Goal: Information Seeking & Learning: Learn about a topic

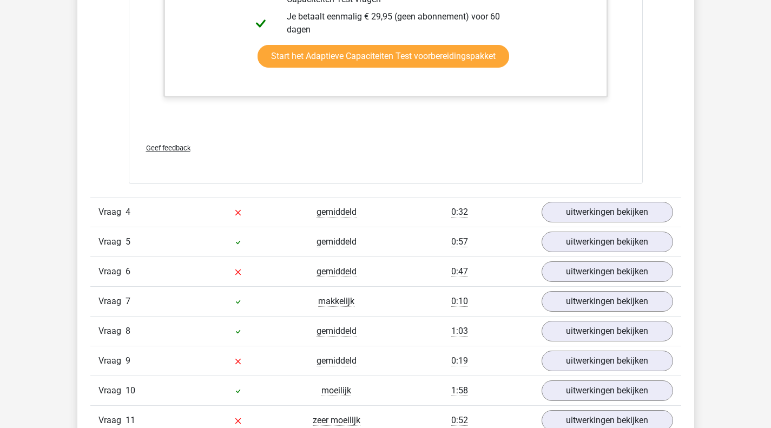
scroll to position [3029, 0]
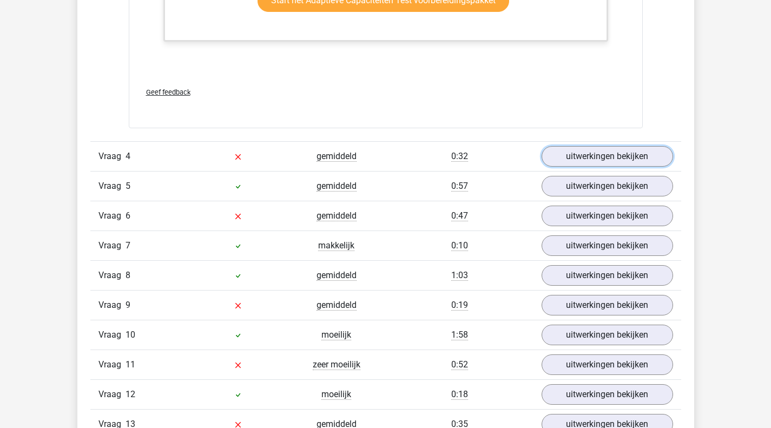
click at [555, 157] on link "uitwerkingen bekijken" at bounding box center [606, 156] width 131 height 21
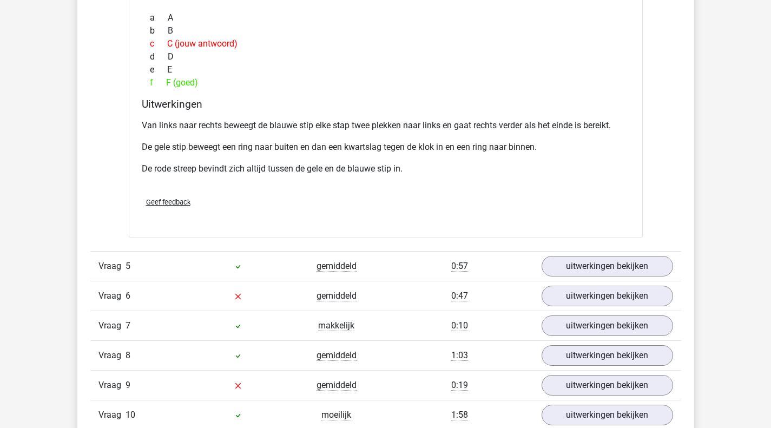
scroll to position [3462, 0]
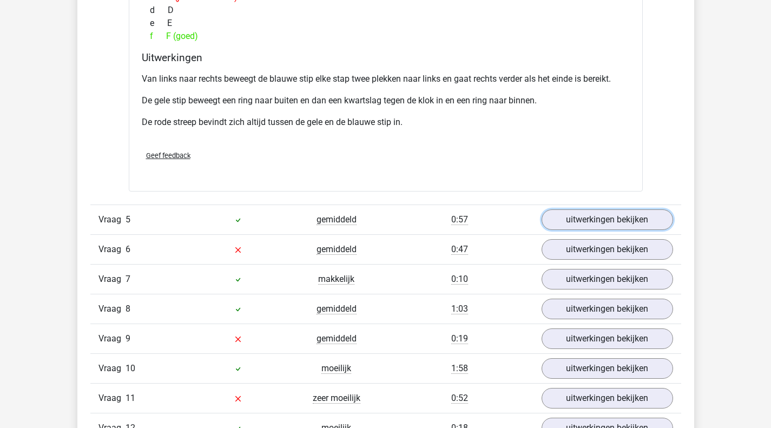
click at [584, 210] on link "uitwerkingen bekijken" at bounding box center [606, 219] width 131 height 21
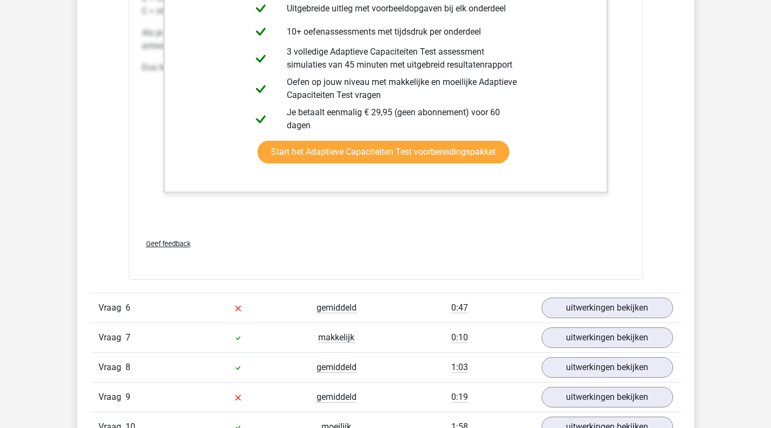
scroll to position [4111, 0]
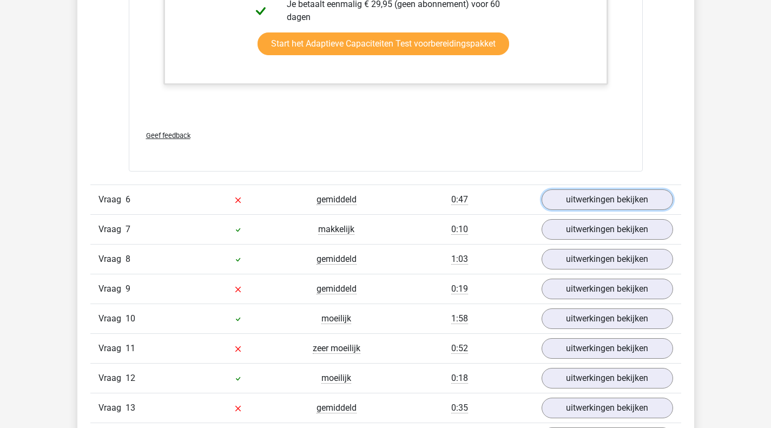
click at [597, 201] on link "uitwerkingen bekijken" at bounding box center [606, 199] width 131 height 21
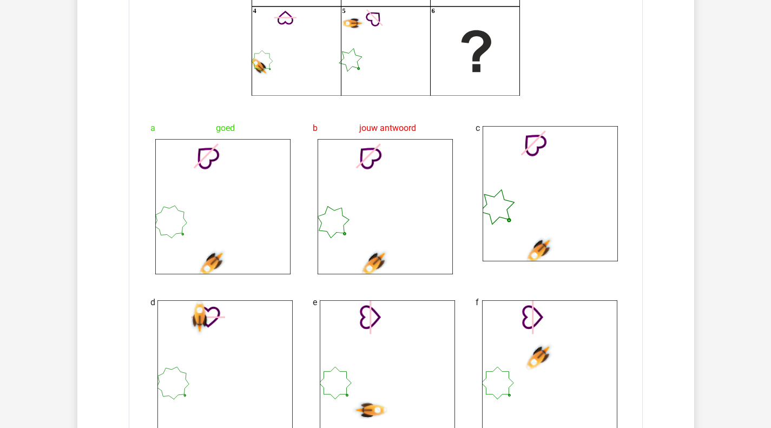
scroll to position [4543, 0]
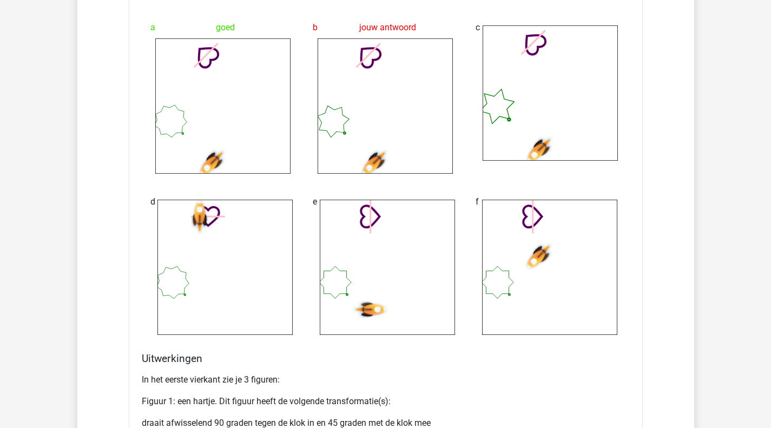
click at [164, 381] on p "In het eerste vierkant zie je 3 figuren:" at bounding box center [386, 379] width 488 height 13
click at [191, 403] on p "Figuur 1: een hartje. Dit figuur heeft de volgende transformatie(s):" at bounding box center [386, 401] width 488 height 13
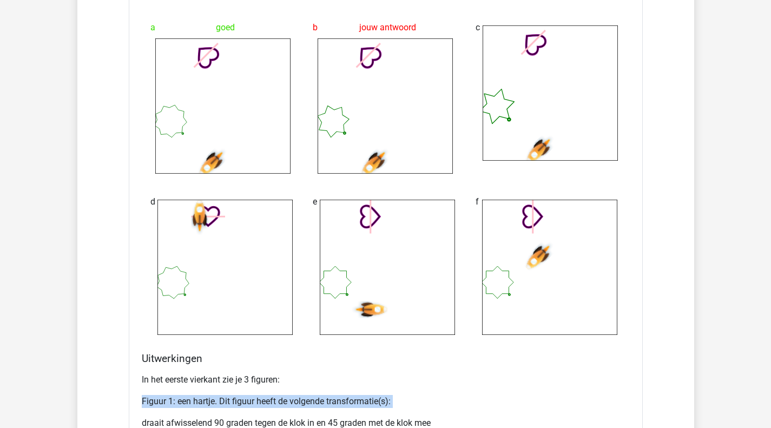
click at [191, 403] on p "Figuur 1: een hartje. Dit figuur heeft de volgende transformatie(s):" at bounding box center [386, 401] width 488 height 13
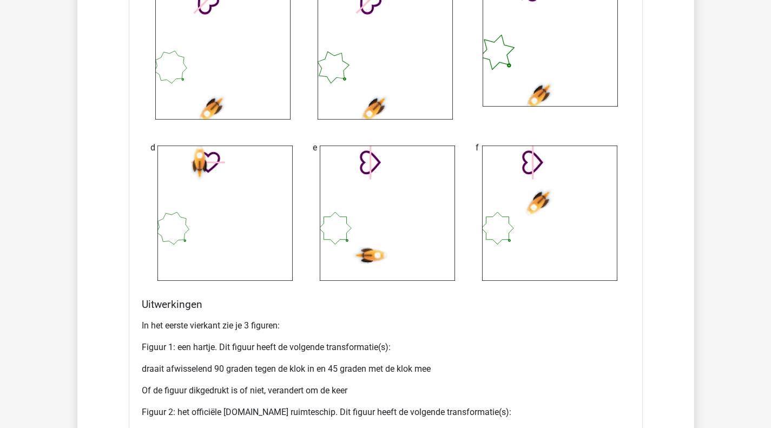
click at [180, 370] on p "draait afwisselend 90 graden tegen de klok in en 45 graden met de klok mee" at bounding box center [386, 368] width 488 height 13
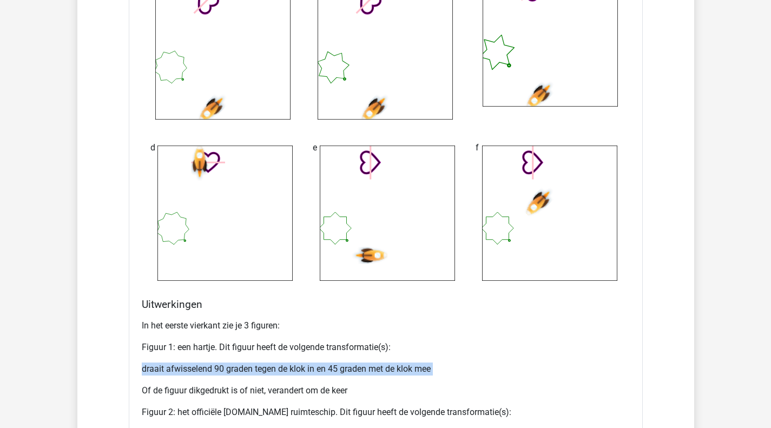
click at [180, 370] on p "draait afwisselend 90 graden tegen de klok in en 45 graden met de klok mee" at bounding box center [386, 368] width 488 height 13
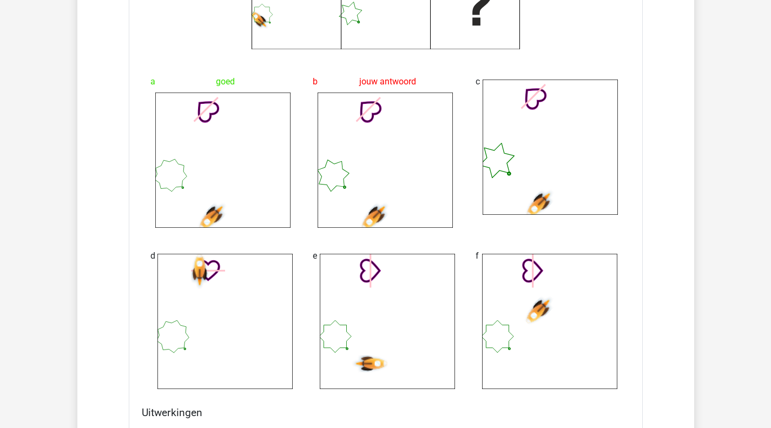
scroll to position [4760, 0]
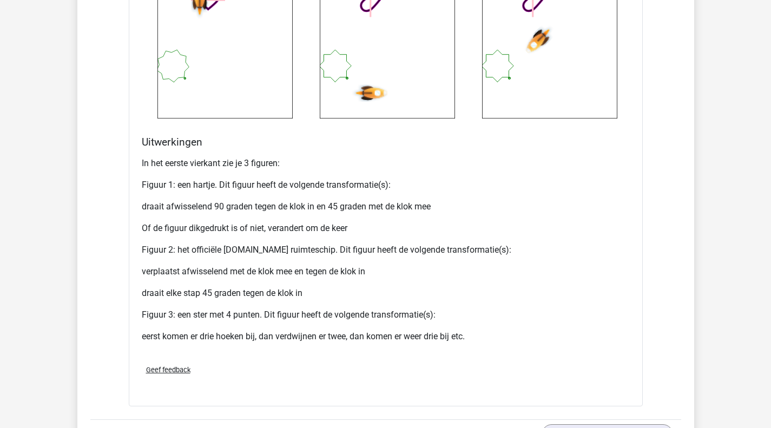
click at [148, 252] on p "Figuur 2: het officiële Assess.ly ruimteschip. Dit figuur heeft de volgende tra…" at bounding box center [386, 249] width 488 height 13
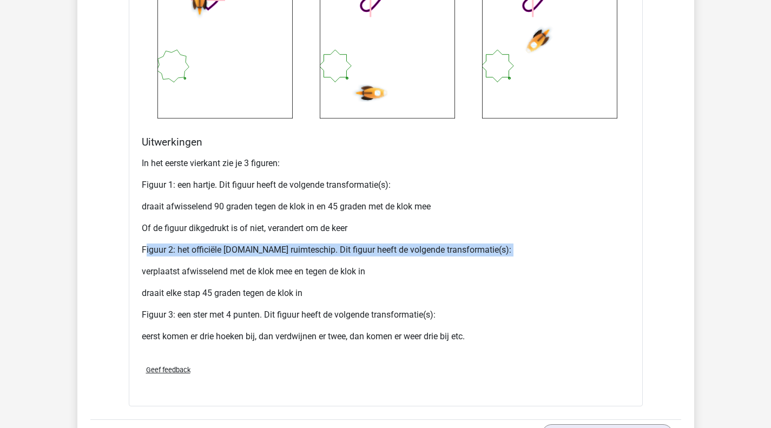
click at [148, 252] on p "Figuur 2: het officiële Assess.ly ruimteschip. Dit figuur heeft de volgende tra…" at bounding box center [386, 249] width 488 height 13
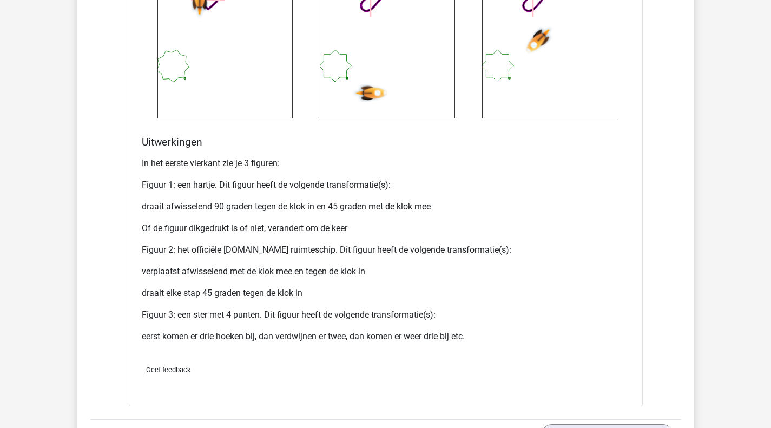
click at [198, 274] on p "verplaatst afwisselend met de klok mee en tegen de klok in" at bounding box center [386, 271] width 488 height 13
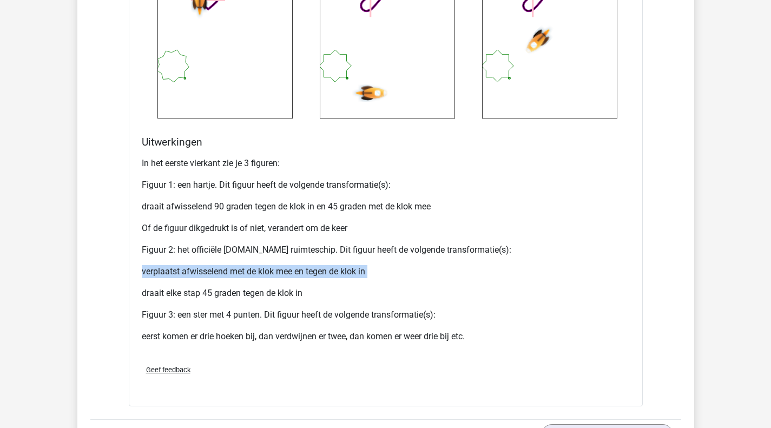
click at [198, 274] on p "verplaatst afwisselend met de klok mee en tegen de klok in" at bounding box center [386, 271] width 488 height 13
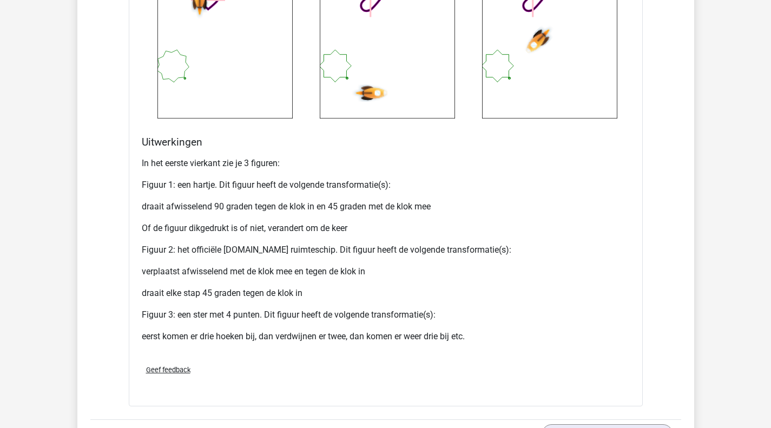
click at [284, 315] on p "Figuur 3: een ster met 4 punten. Dit figuur heeft de volgende transformatie(s):" at bounding box center [386, 314] width 488 height 13
click at [164, 332] on p "eerst komen er drie hoeken bij, dan verdwijnen er twee, dan komen er weer drie …" at bounding box center [386, 336] width 488 height 13
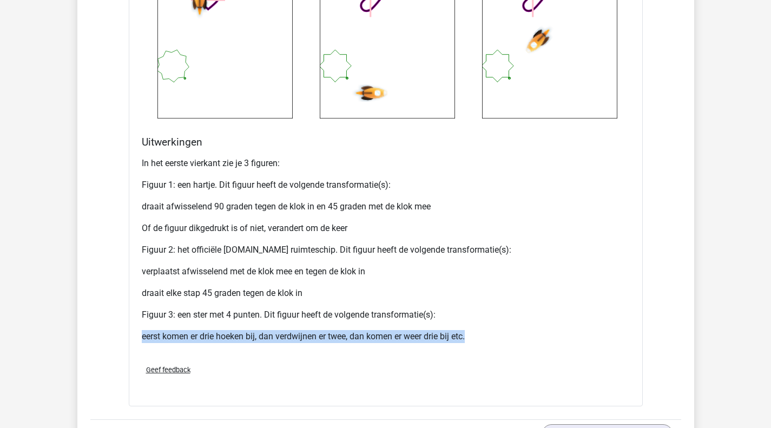
click at [164, 332] on p "eerst komen er drie hoeken bij, dan verdwijnen er twee, dan komen er weer drie …" at bounding box center [386, 336] width 488 height 13
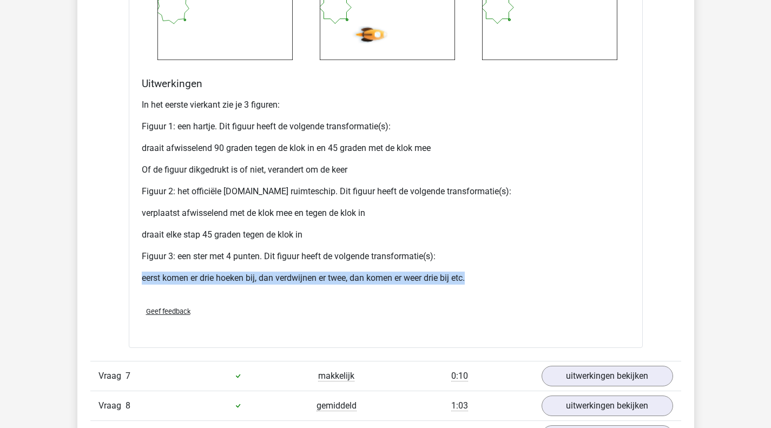
scroll to position [5030, 0]
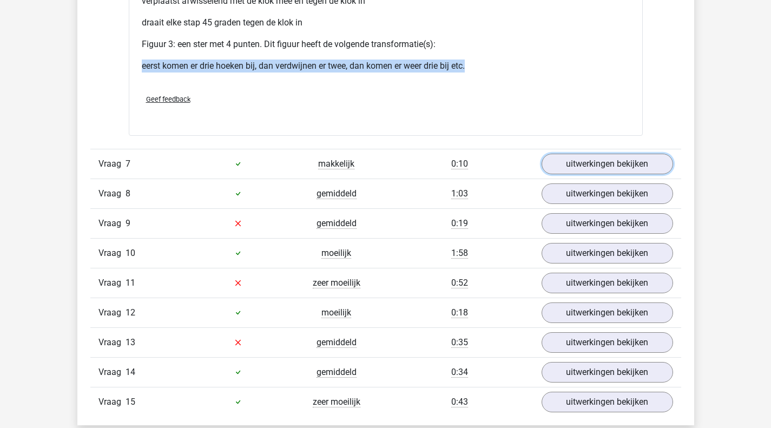
click at [559, 165] on link "uitwerkingen bekijken" at bounding box center [606, 164] width 131 height 21
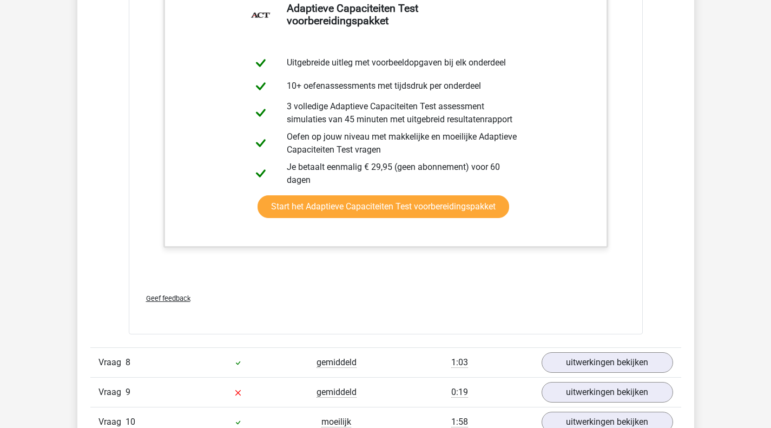
scroll to position [5463, 0]
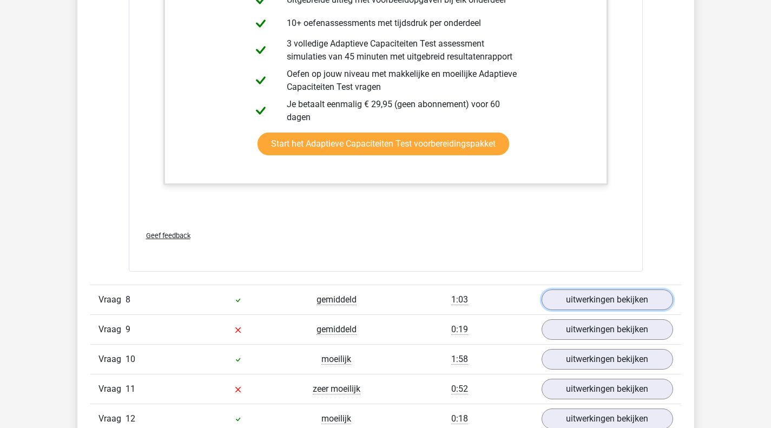
click at [612, 310] on link "uitwerkingen bekijken" at bounding box center [606, 299] width 131 height 21
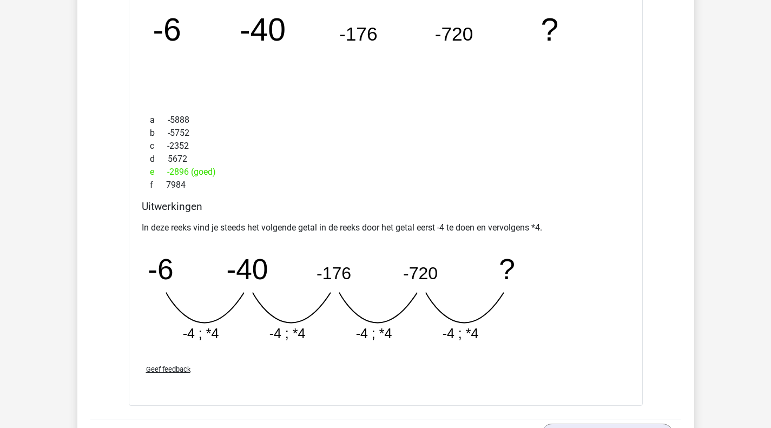
scroll to position [5841, 0]
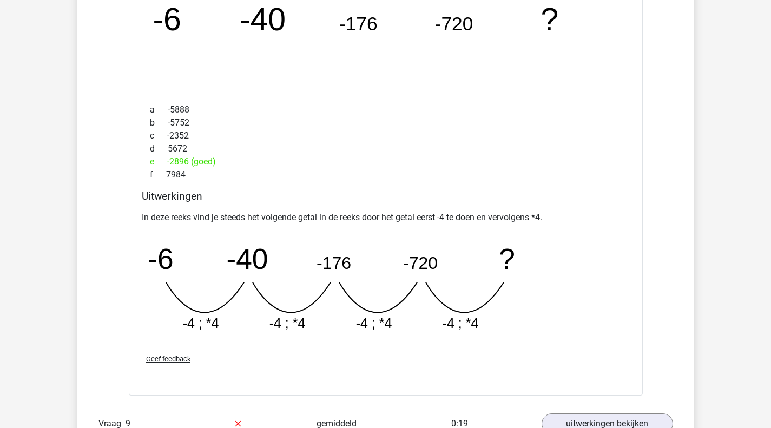
click at [263, 210] on div "In deze reeks vind je steeds het volgende getal in de reeks door het getal eers…" at bounding box center [386, 276] width 488 height 138
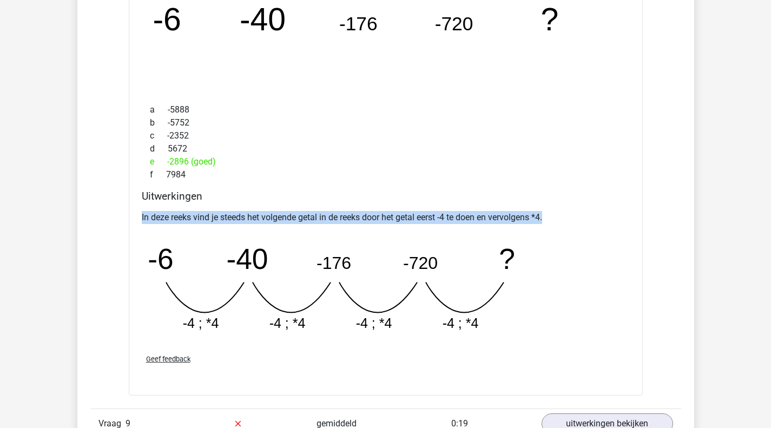
click at [263, 210] on div "In deze reeks vind je steeds het volgende getal in de reeks door het getal eers…" at bounding box center [386, 276] width 488 height 138
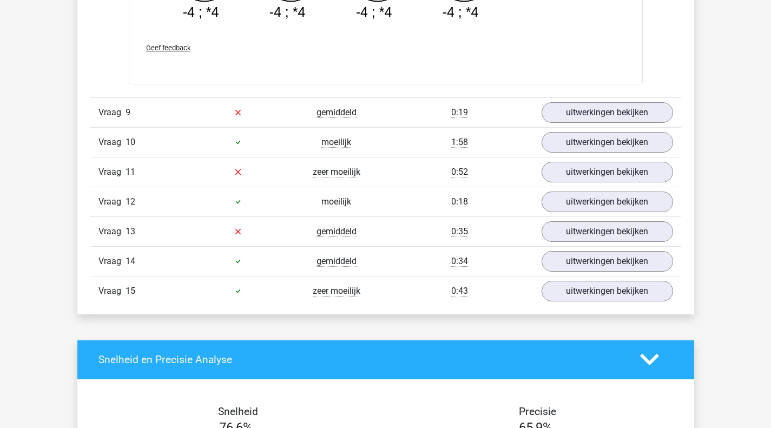
scroll to position [6166, 0]
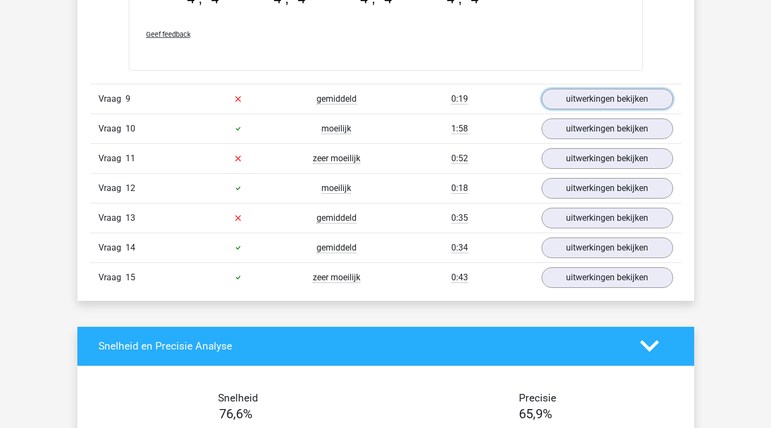
click at [584, 102] on link "uitwerkingen bekijken" at bounding box center [606, 99] width 131 height 21
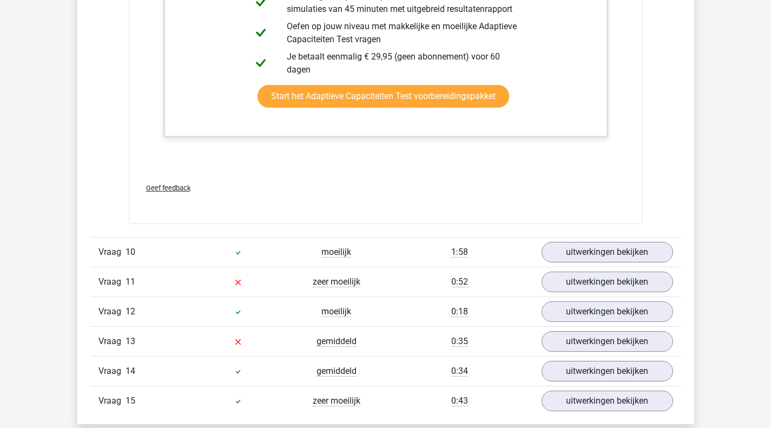
scroll to position [6815, 0]
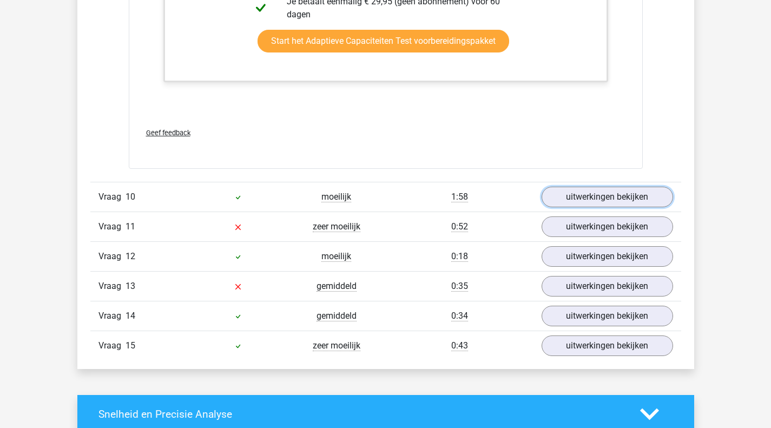
click at [583, 206] on link "uitwerkingen bekijken" at bounding box center [606, 197] width 131 height 21
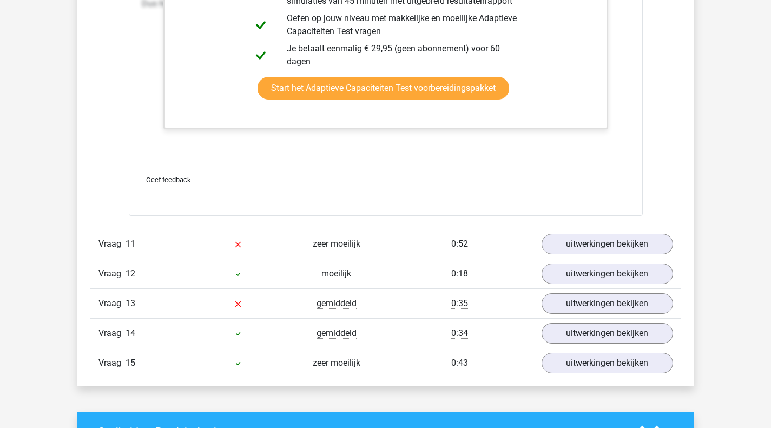
scroll to position [7410, 0]
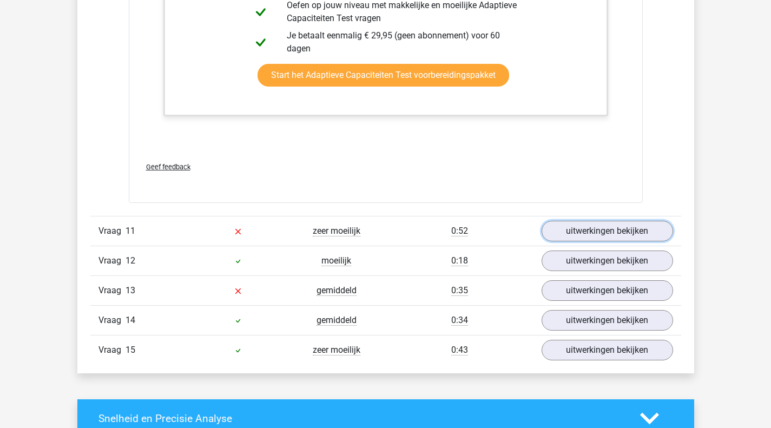
click at [610, 241] on link "uitwerkingen bekijken" at bounding box center [606, 231] width 131 height 21
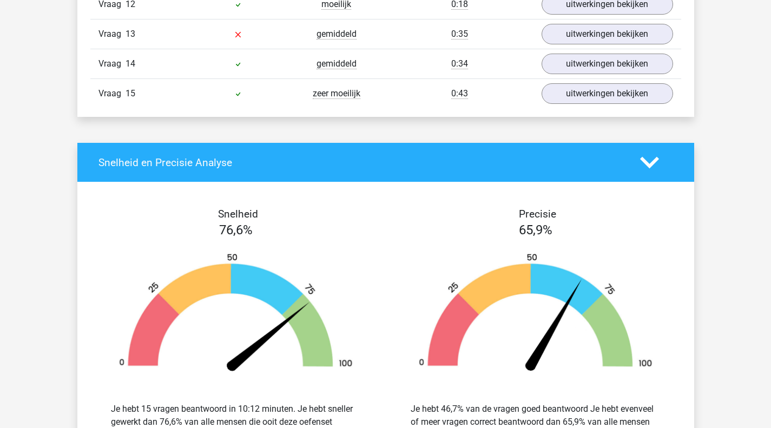
scroll to position [8492, 0]
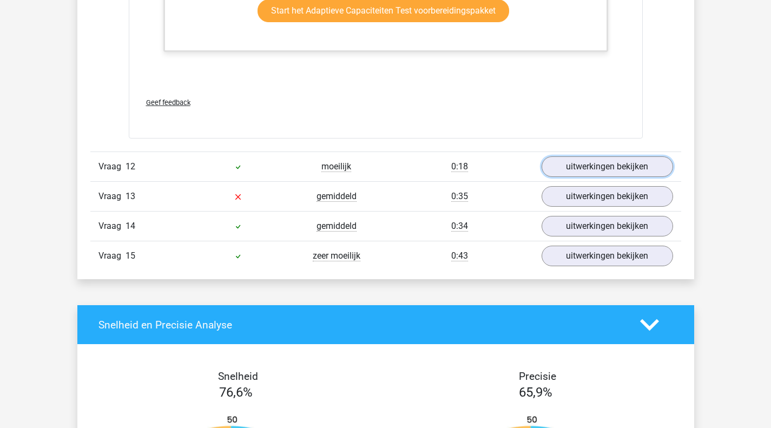
click at [619, 168] on link "uitwerkingen bekijken" at bounding box center [606, 166] width 131 height 21
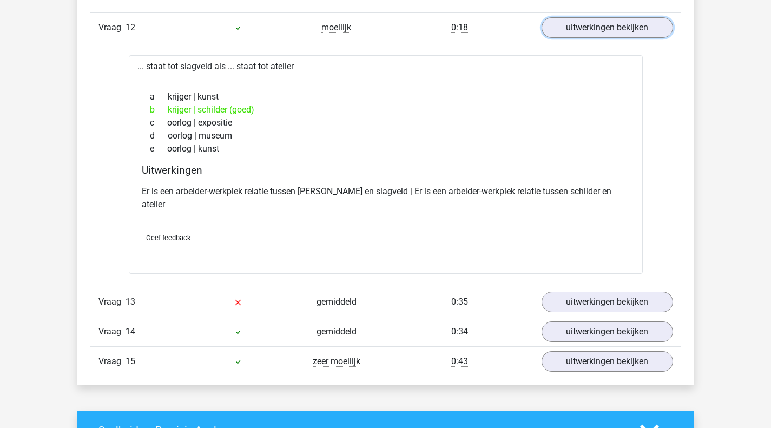
scroll to position [8762, 0]
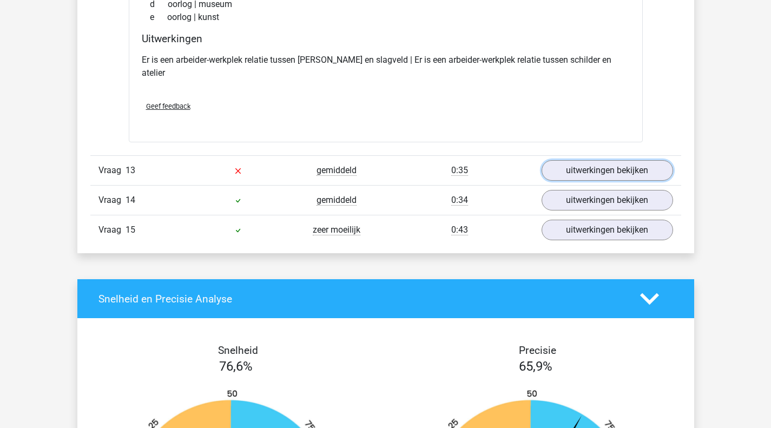
click at [605, 162] on link "uitwerkingen bekijken" at bounding box center [606, 170] width 131 height 21
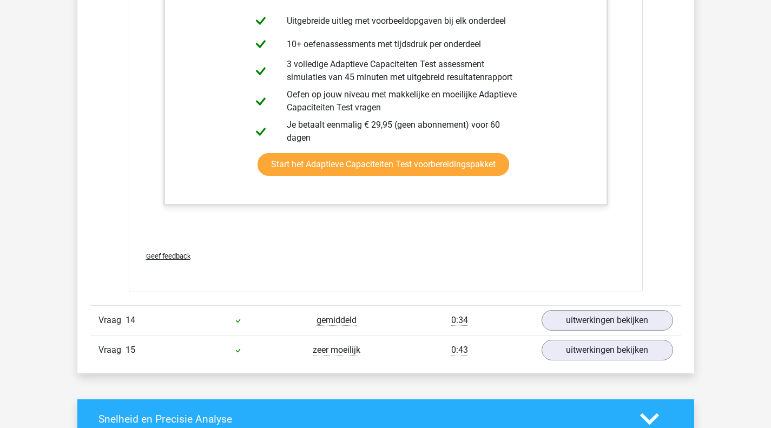
scroll to position [9357, 0]
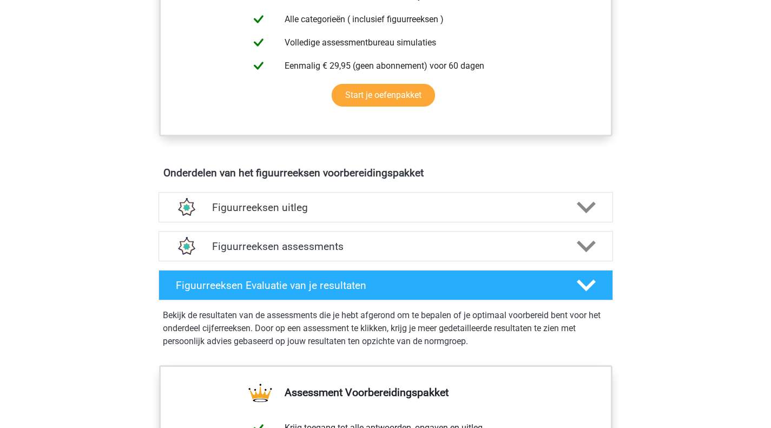
scroll to position [595, 0]
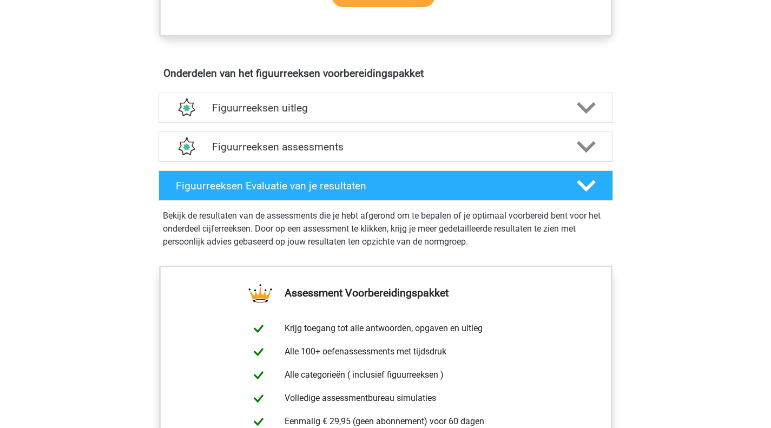
click at [359, 117] on div "Figuurreeksen uitleg" at bounding box center [385, 107] width 454 height 30
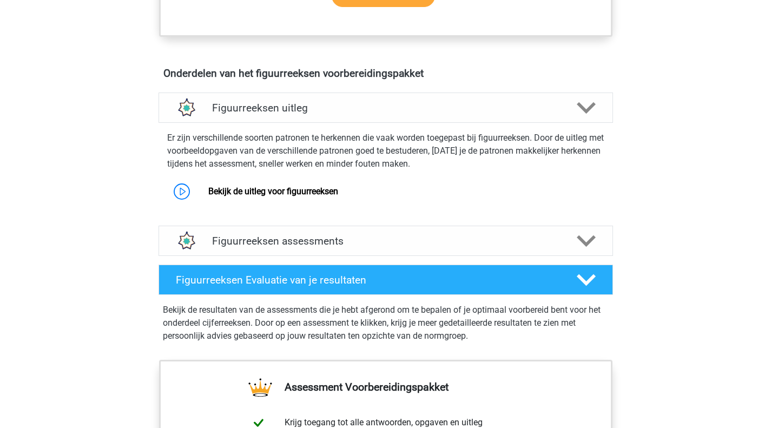
click at [272, 188] on link "Bekijk de uitleg voor figuurreeksen" at bounding box center [273, 191] width 130 height 10
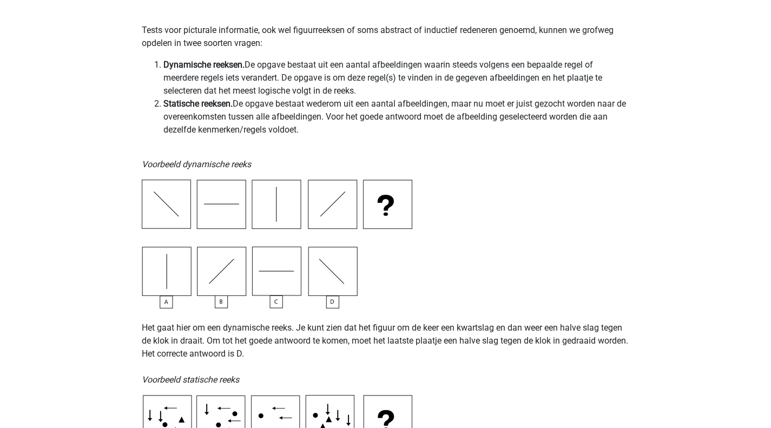
scroll to position [270, 0]
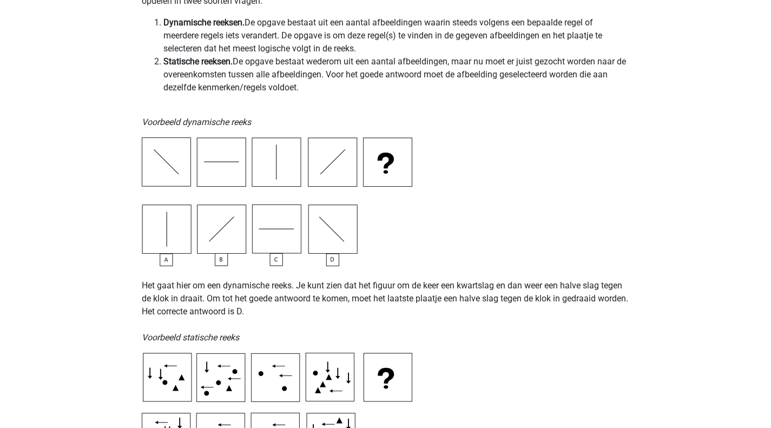
click at [208, 286] on p "Het gaat hier om een dynamische reeks. Je kunt zien dat het figuur om de keer e…" at bounding box center [386, 305] width 488 height 78
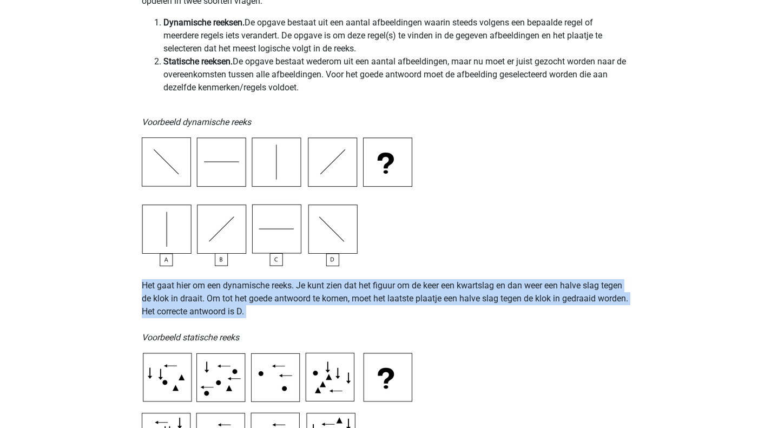
click at [208, 286] on p "Het gaat hier om een dynamische reeks. Je kunt zien dat het figuur om de keer e…" at bounding box center [386, 305] width 488 height 78
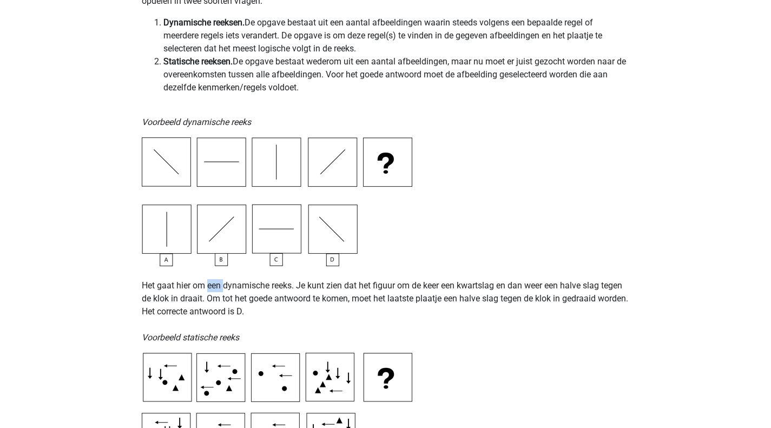
click at [208, 286] on p "Het gaat hier om een dynamische reeks. Je kunt zien dat het figuur om de keer e…" at bounding box center [386, 305] width 488 height 78
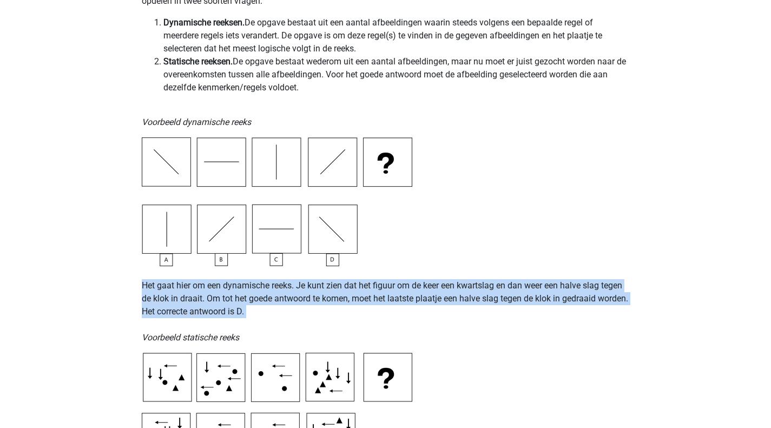
click at [208, 286] on p "Het gaat hier om een dynamische reeks. Je kunt zien dat het figuur om de keer e…" at bounding box center [386, 305] width 488 height 78
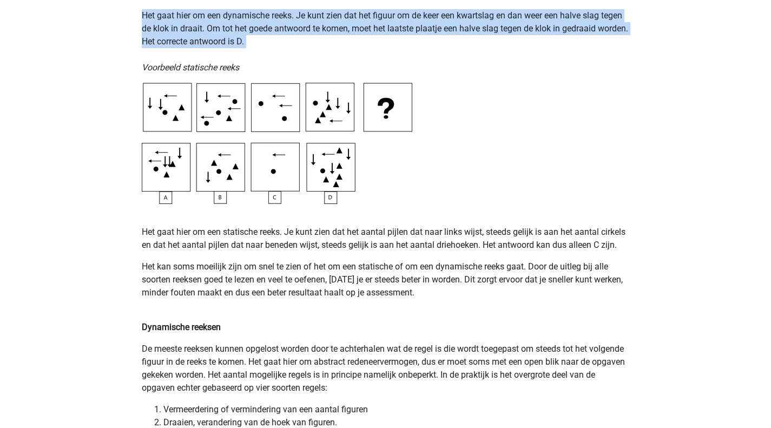
scroll to position [541, 0]
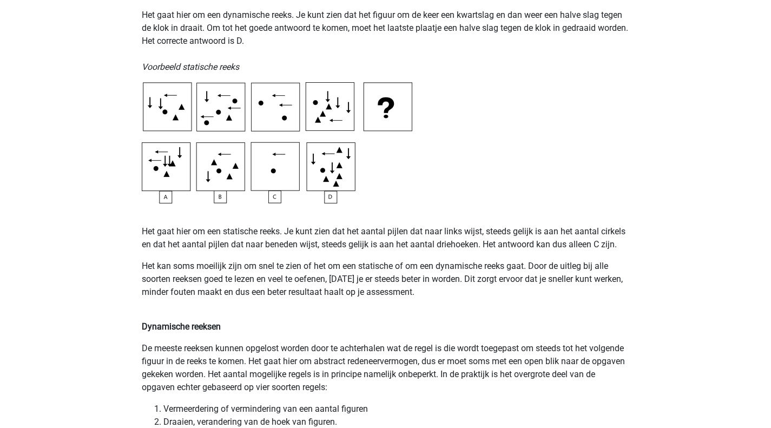
click at [268, 227] on p "Het gaat hier om een statische reeks. Je kunt zien dat het aantal pijlen dat na…" at bounding box center [386, 238] width 488 height 26
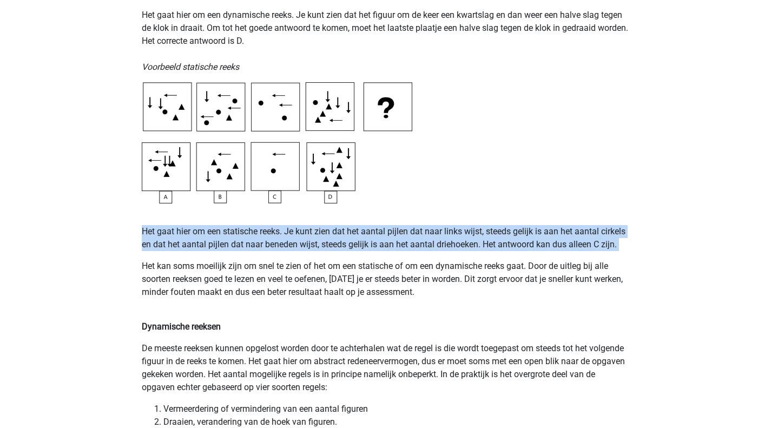
click at [268, 227] on p "Het gaat hier om een statische reeks. Je kunt zien dat het aantal pijlen dat na…" at bounding box center [386, 238] width 488 height 26
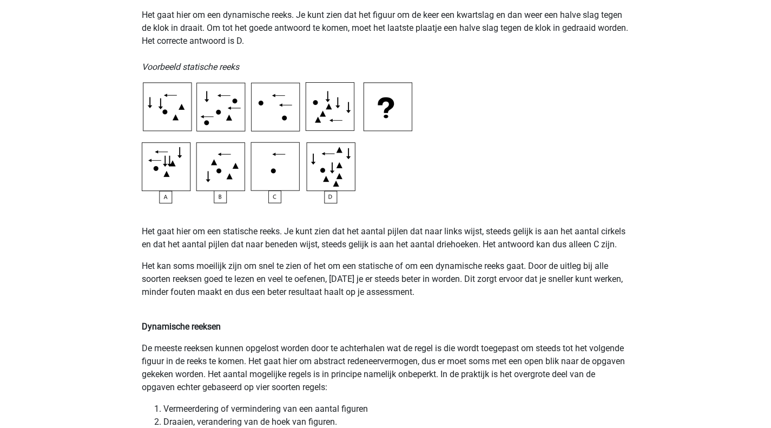
click at [558, 270] on p "Het kan soms moeilijk zijn om snel te zien of het om een statische of om een dy…" at bounding box center [386, 286] width 488 height 52
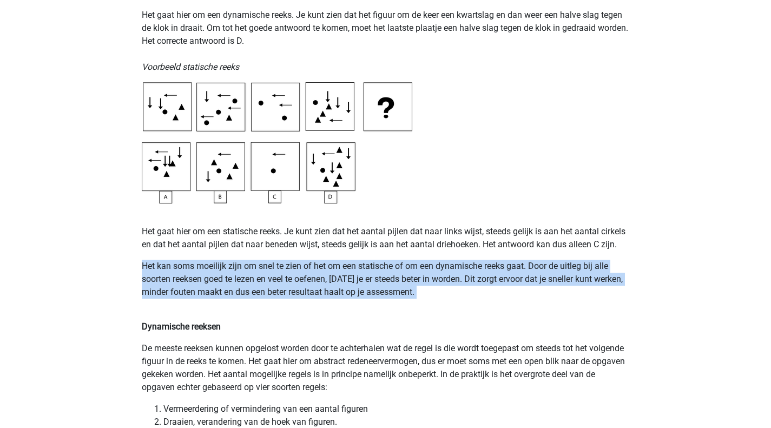
click at [558, 270] on p "Het kan soms moeilijk zijn om snel te zien of het om een statische of om een dy…" at bounding box center [386, 286] width 488 height 52
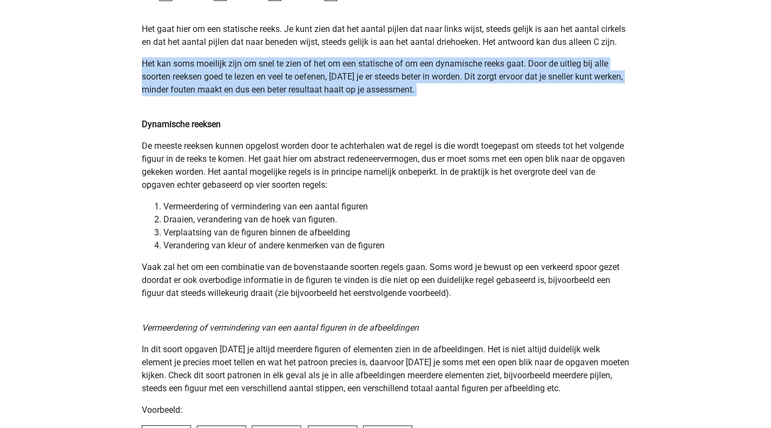
scroll to position [811, 0]
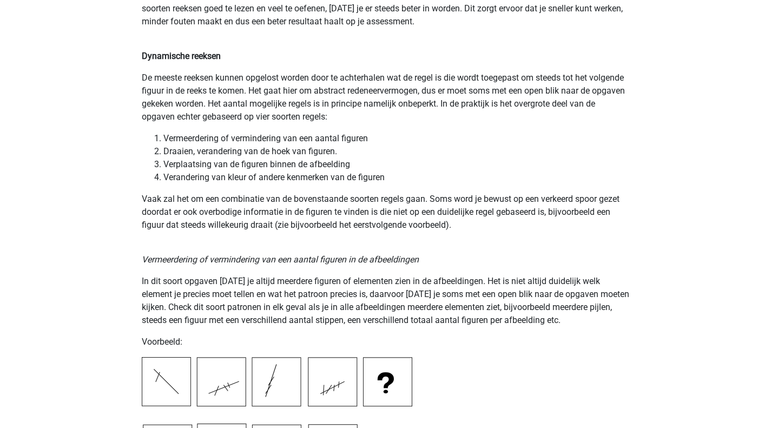
click at [150, 95] on p "De meeste reeksen kunnen opgelost worden door te achterhalen wat de regel is di…" at bounding box center [386, 97] width 488 height 52
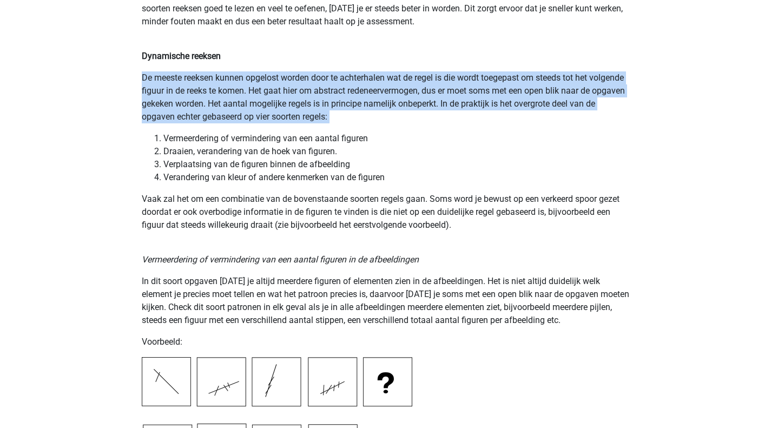
click at [150, 95] on p "De meeste reeksen kunnen opgelost worden door te achterhalen wat de regel is di…" at bounding box center [386, 97] width 488 height 52
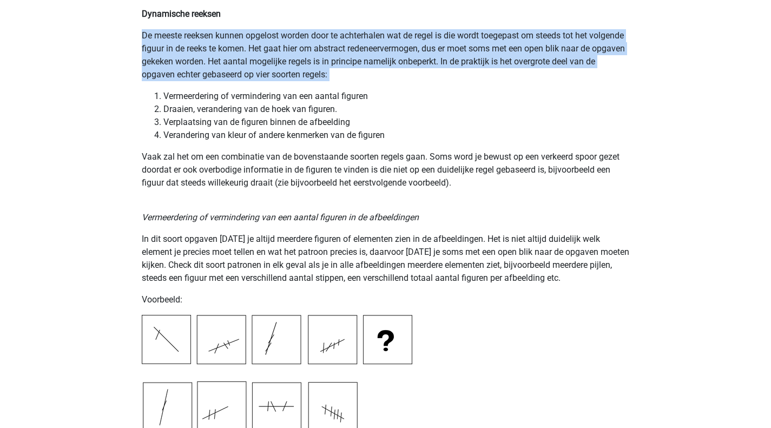
scroll to position [865, 0]
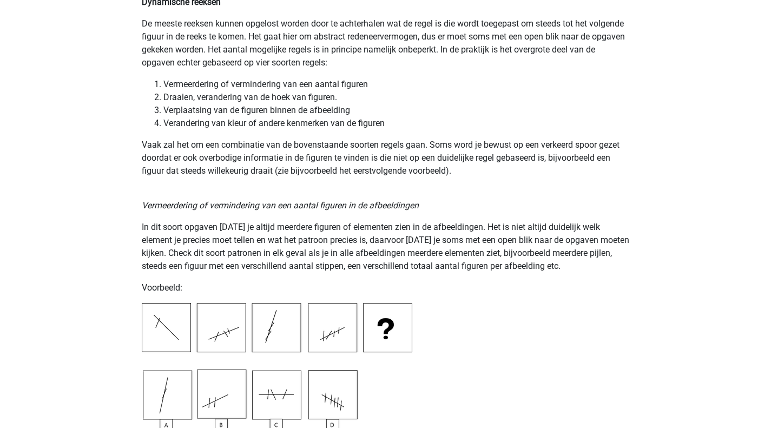
click at [212, 144] on p "Vaak zal het om een combinatie van de bovenstaande soorten regels gaan. Soms wo…" at bounding box center [386, 157] width 488 height 39
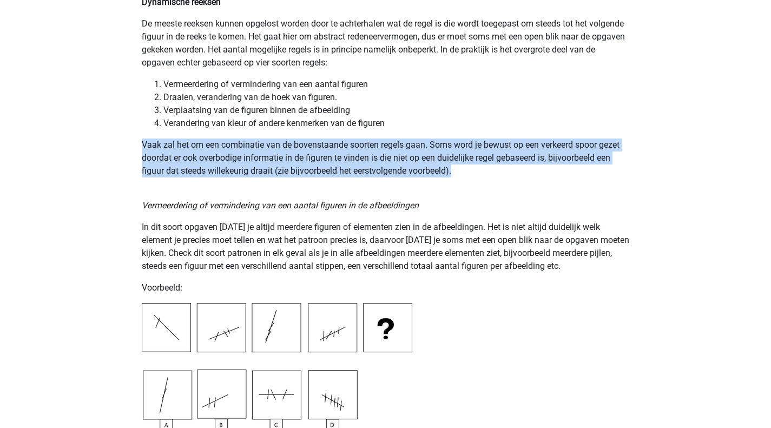
click at [212, 144] on p "Vaak zal het om een combinatie van de bovenstaande soorten regels gaan. Soms wo…" at bounding box center [386, 157] width 488 height 39
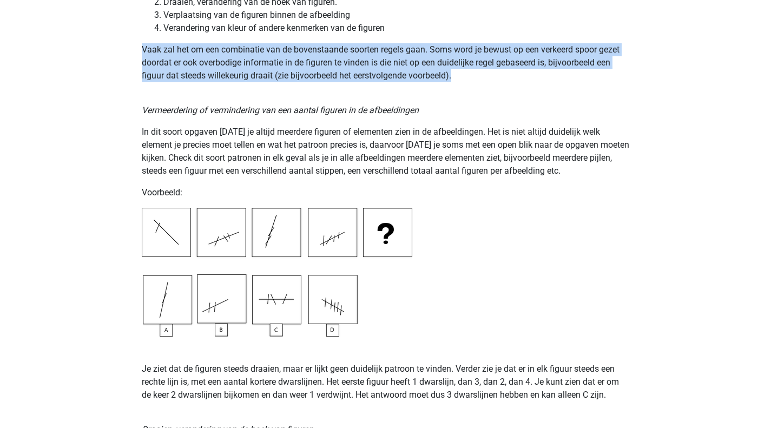
scroll to position [974, 0]
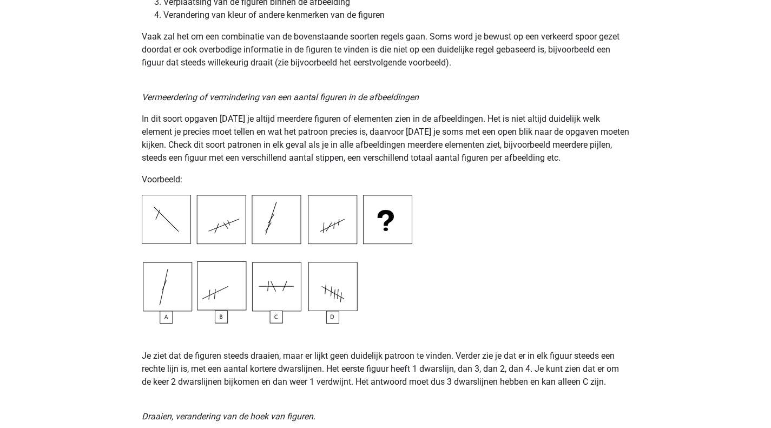
click at [248, 358] on p "Je ziet dat de figuren steeds draaien, maar er lijkt geen duidelijk patroon te …" at bounding box center [386, 355] width 488 height 65
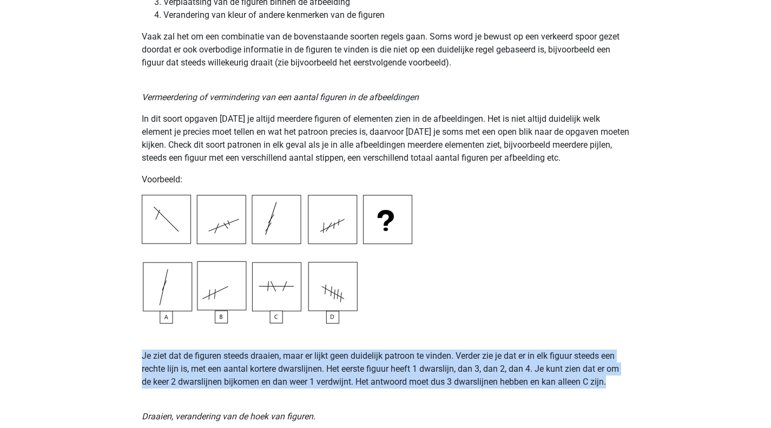
click at [248, 358] on p "Je ziet dat de figuren steeds draaien, maar er lijkt geen duidelijk patroon te …" at bounding box center [386, 355] width 488 height 65
click at [323, 357] on p "Je ziet dat de figuren steeds draaien, maar er lijkt geen duidelijk patroon te …" at bounding box center [386, 355] width 488 height 65
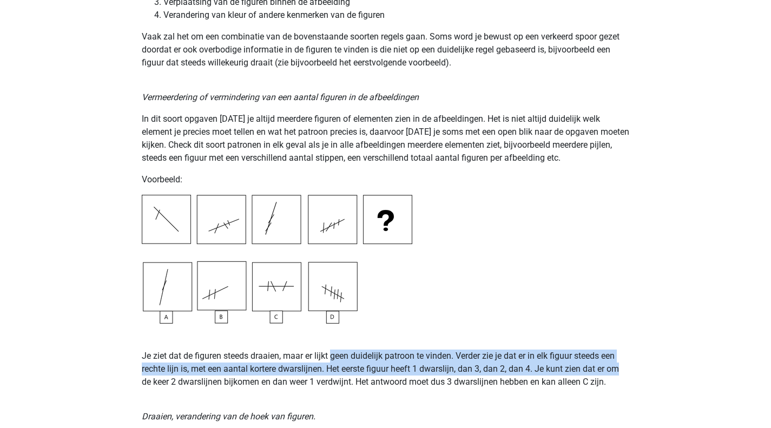
drag, startPoint x: 341, startPoint y: 357, endPoint x: 627, endPoint y: 369, distance: 286.9
click at [627, 369] on p "Je ziet dat de figuren steeds draaien, maar er lijkt geen duidelijk patroon te …" at bounding box center [386, 355] width 488 height 65
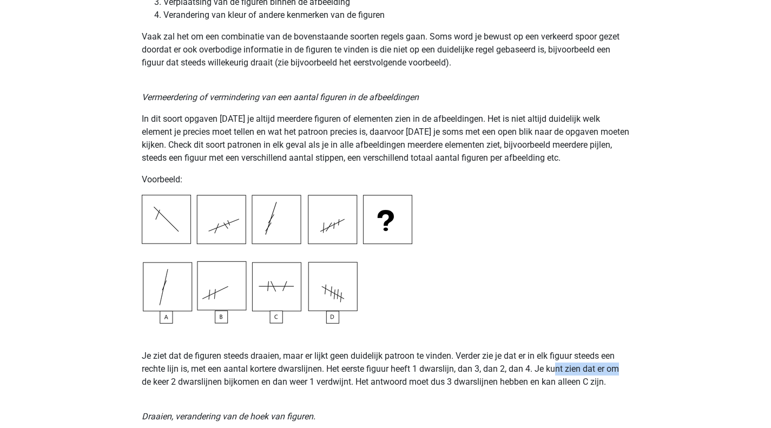
drag, startPoint x: 558, startPoint y: 369, endPoint x: 646, endPoint y: 369, distance: 88.2
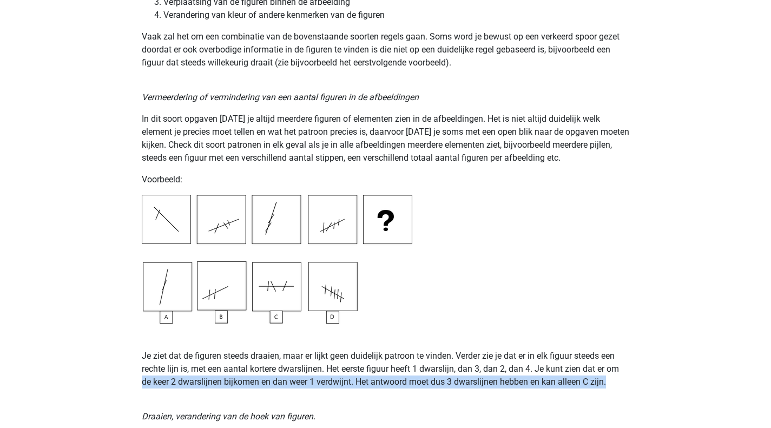
drag, startPoint x: 136, startPoint y: 381, endPoint x: 613, endPoint y: 383, distance: 477.1
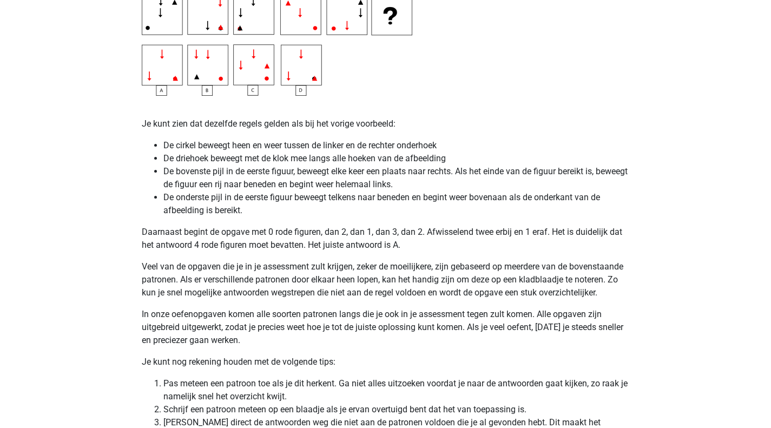
scroll to position [2055, 0]
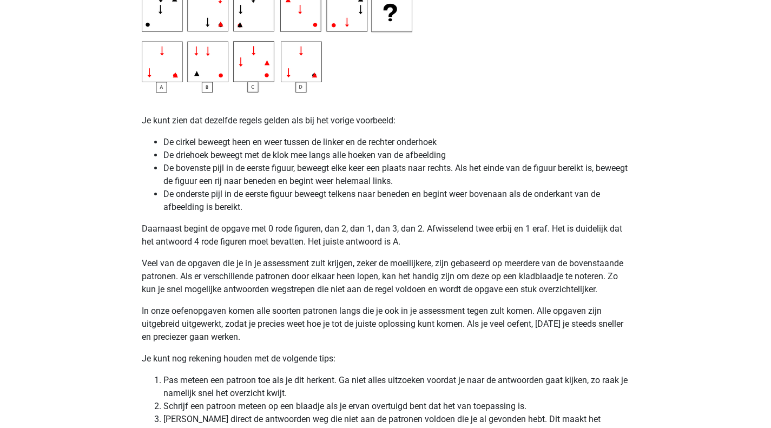
click at [197, 267] on p "Veel van de opgaven die je in je assessment zult krijgen, zeker de moeilijkere,…" at bounding box center [386, 276] width 488 height 39
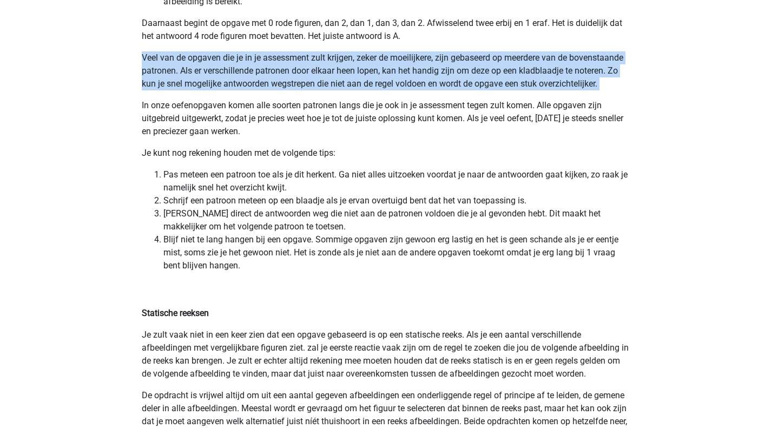
scroll to position [2272, 0]
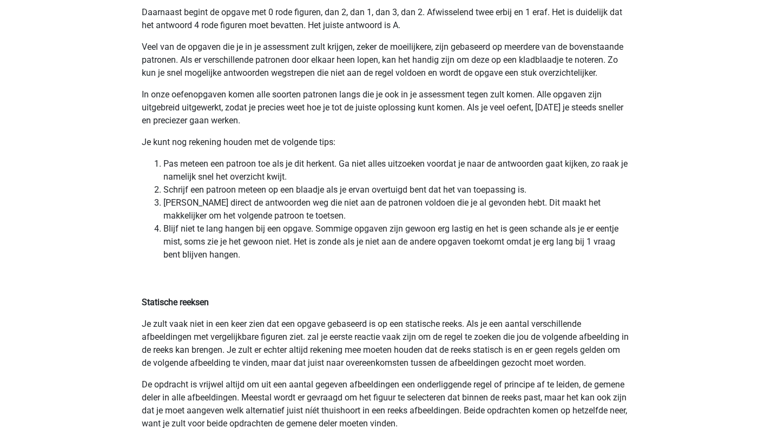
click at [248, 103] on p "In onze oefenopgaven komen alle soorten patronen langs die je ook in je assessm…" at bounding box center [386, 107] width 488 height 39
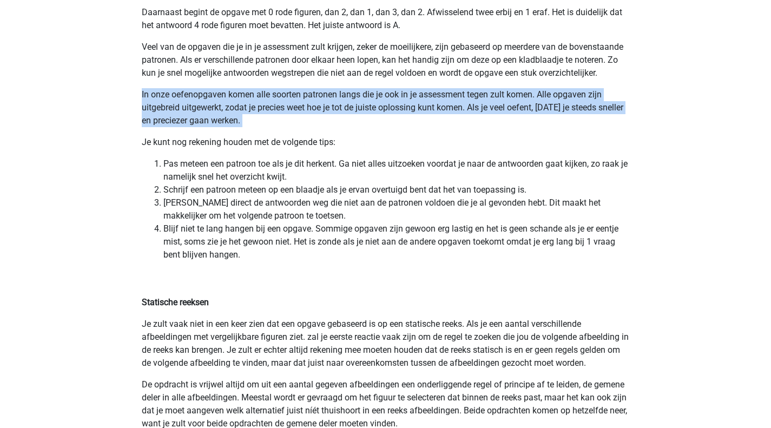
click at [248, 103] on p "In onze oefenopgaven komen alle soorten patronen langs die je ook in je assessm…" at bounding box center [386, 107] width 488 height 39
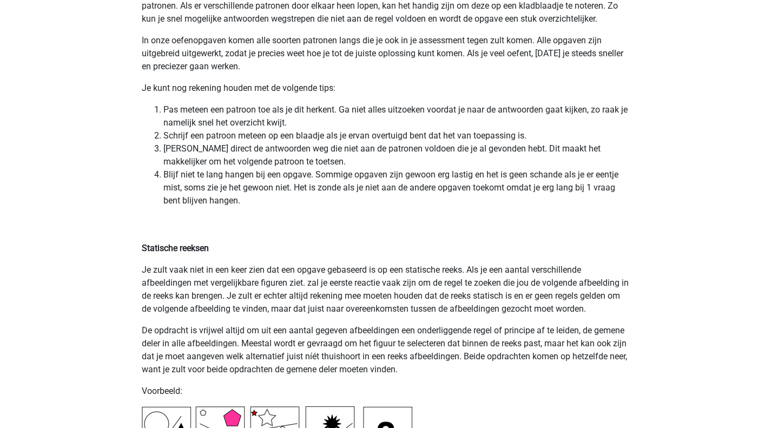
click at [221, 113] on li "Pas meteen een patroon toe als je dit herkent. Ga niet alles uitzoeken voordat …" at bounding box center [396, 116] width 466 height 26
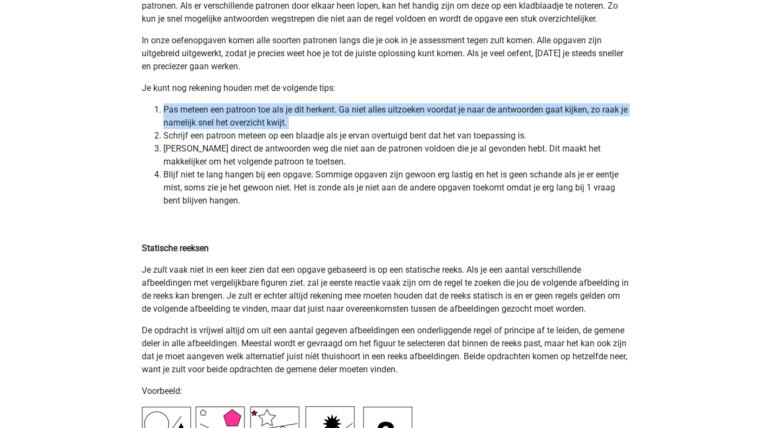
click at [221, 113] on li "Pas meteen een patroon toe als je dit herkent. Ga niet alles uitzoeken voordat …" at bounding box center [396, 116] width 466 height 26
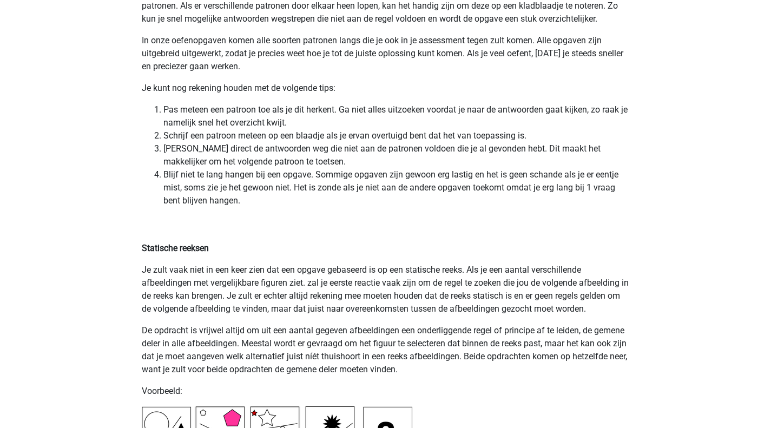
click at [268, 130] on li "Schrijf een patroon meteen op een blaadje als je ervan overtuigd bent dat het v…" at bounding box center [396, 135] width 466 height 13
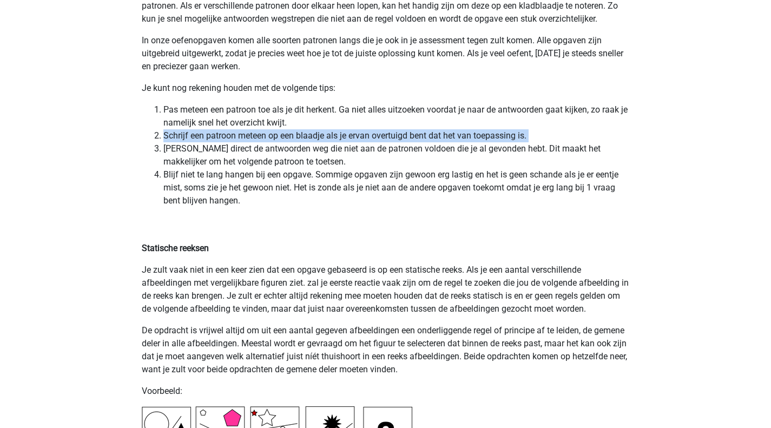
click at [268, 130] on li "Schrijf een patroon meteen op een blaadje als je ervan overtuigd bent dat het v…" at bounding box center [396, 135] width 466 height 13
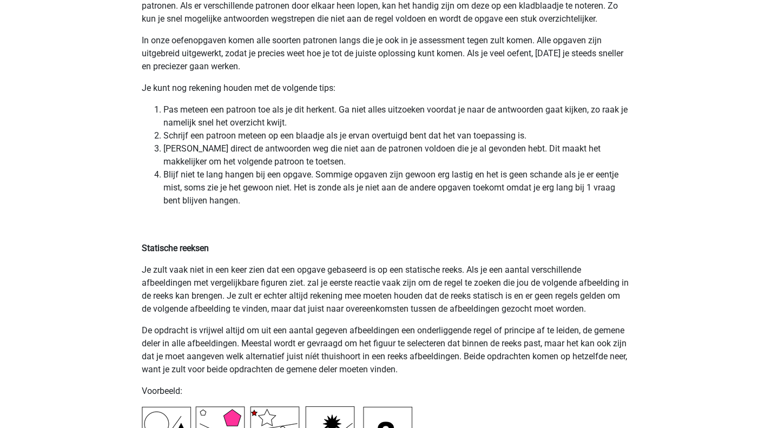
click at [230, 145] on li "Streep direct de antwoorden weg die niet aan de patronen voldoen die je al gevo…" at bounding box center [396, 155] width 466 height 26
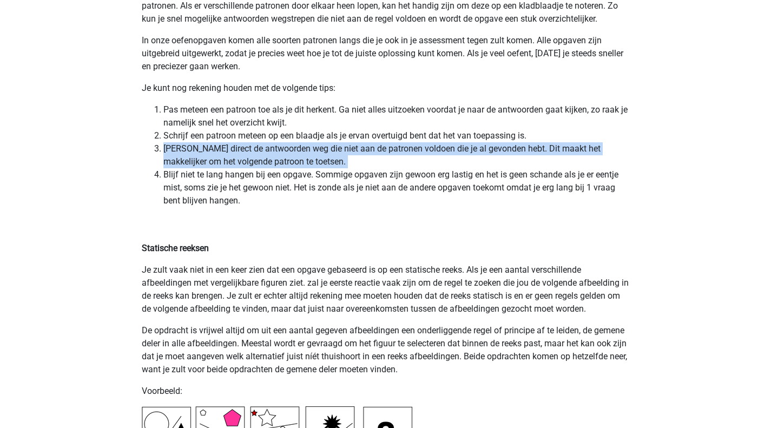
click at [230, 145] on li "Streep direct de antwoorden weg die niet aan de patronen voldoen die je al gevo…" at bounding box center [396, 155] width 466 height 26
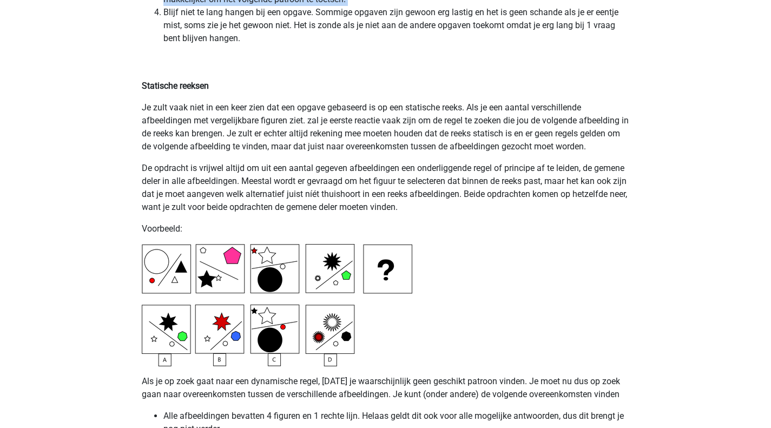
scroll to position [2542, 0]
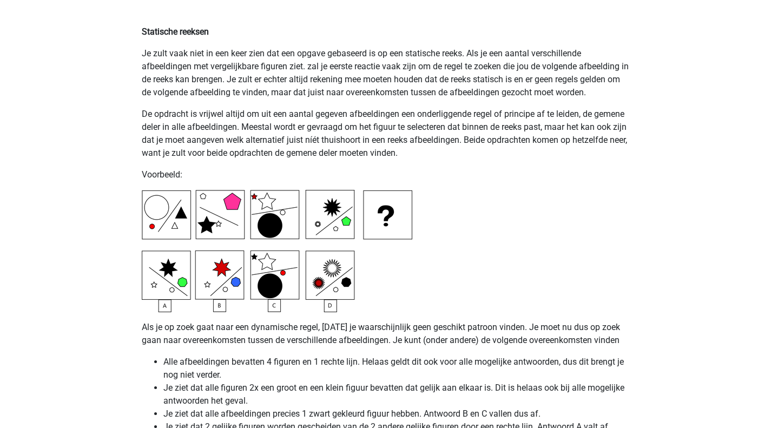
click at [527, 69] on p "Je zult vaak niet in een keer zien dat een opgave gebaseerd is op een statische…" at bounding box center [386, 73] width 488 height 52
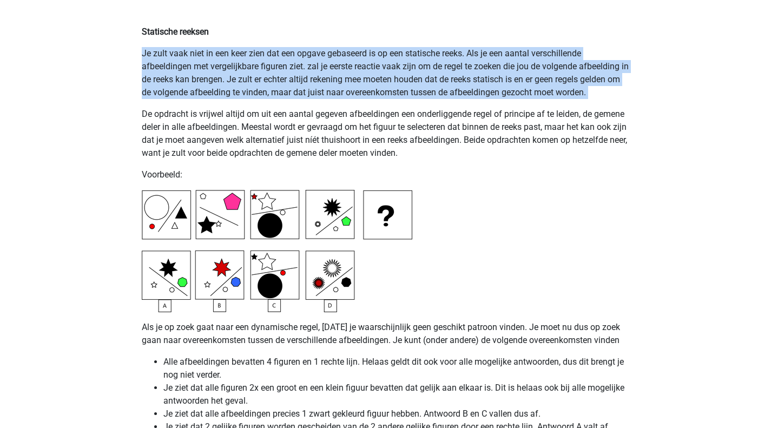
click at [527, 69] on p "Je zult vaak niet in een keer zien dat een opgave gebaseerd is op een statische…" at bounding box center [386, 73] width 488 height 52
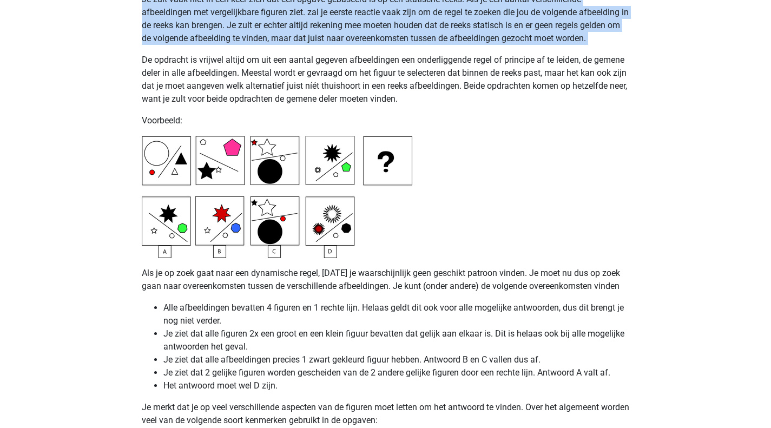
click at [308, 40] on p "Je zult vaak niet in een keer zien dat een opgave gebaseerd is op een statische…" at bounding box center [386, 19] width 488 height 52
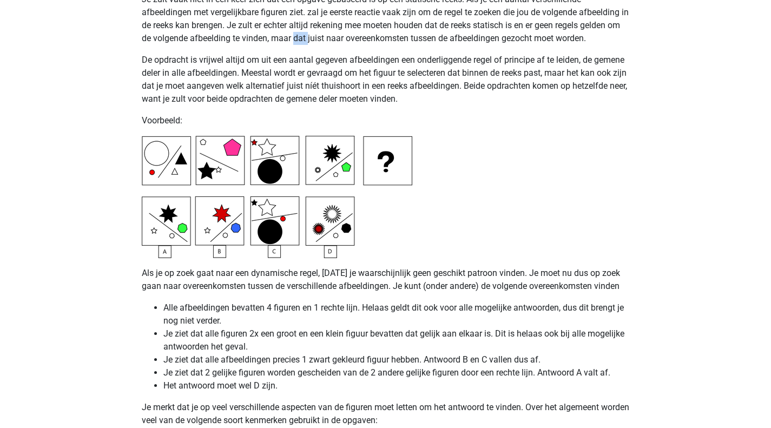
click at [308, 40] on p "Je zult vaak niet in een keer zien dat een opgave gebaseerd is op een statische…" at bounding box center [386, 19] width 488 height 52
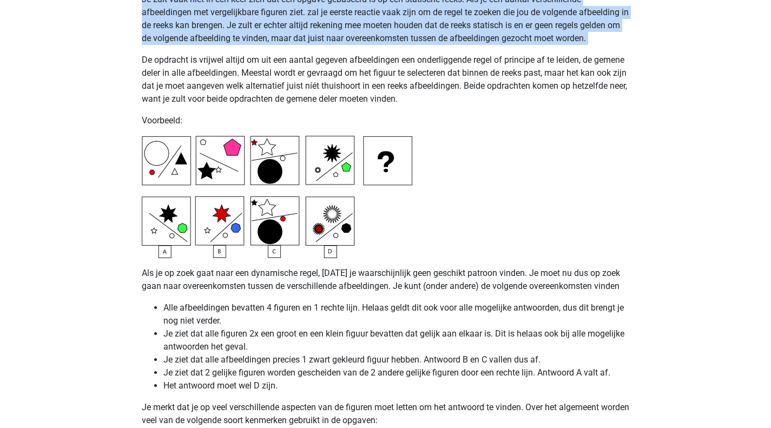
click at [308, 40] on p "Je zult vaak niet in een keer zien dat een opgave gebaseerd is op een statische…" at bounding box center [386, 19] width 488 height 52
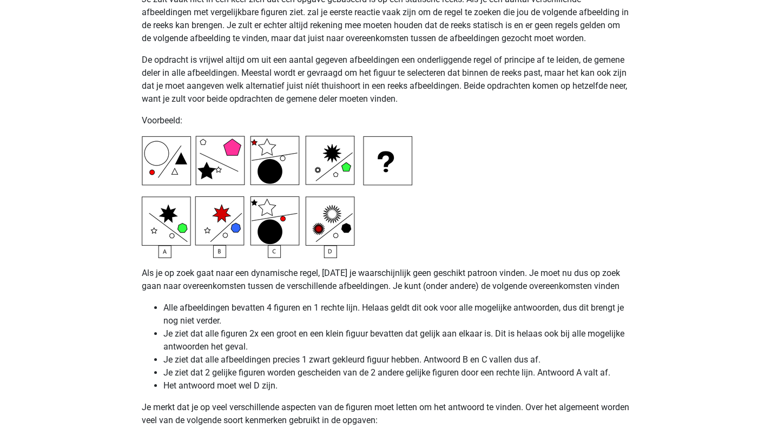
click at [150, 62] on p "De opdracht is vrijwel altijd om uit een aantal gegeven afbeeldingen een onderl…" at bounding box center [386, 80] width 488 height 52
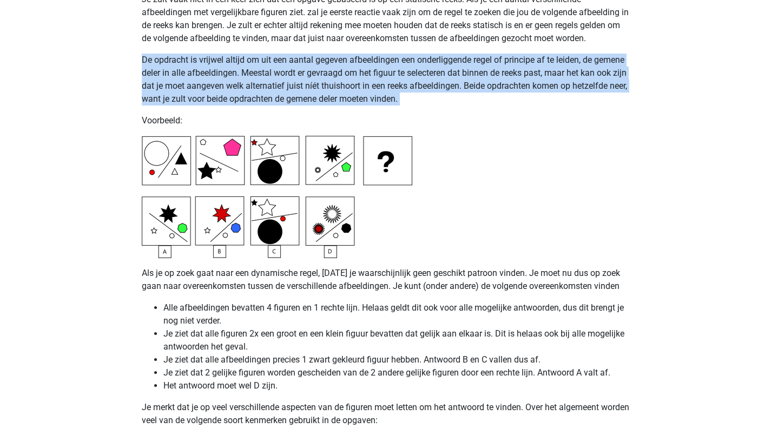
click at [150, 62] on p "De opdracht is vrijwel altijd om uit een aantal gegeven afbeeldingen een onderl…" at bounding box center [386, 80] width 488 height 52
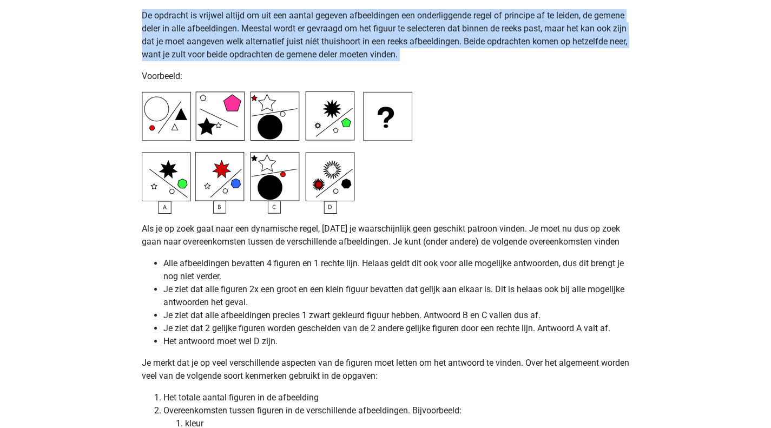
scroll to position [2650, 0]
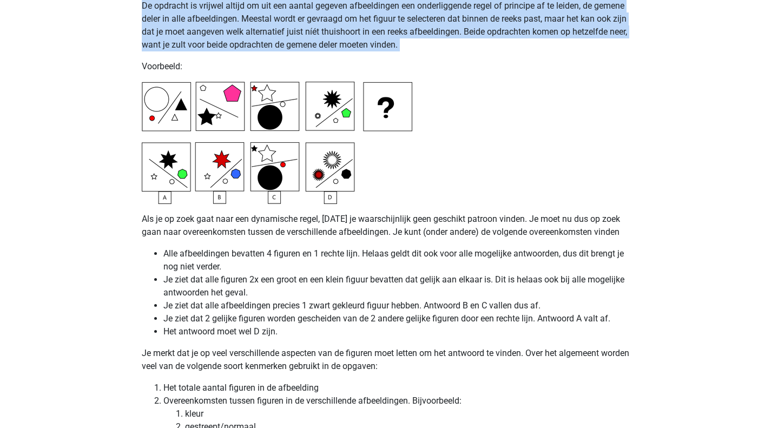
click at [175, 40] on p "De opdracht is vrijwel altijd om uit een aantal gegeven afbeeldingen een onderl…" at bounding box center [386, 25] width 488 height 52
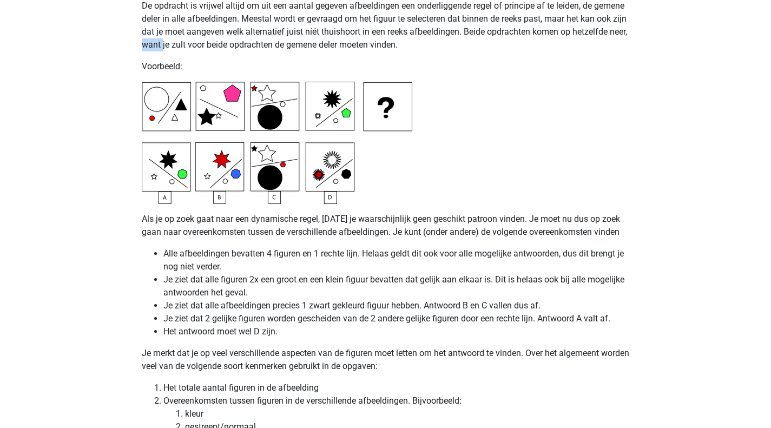
click at [175, 40] on p "De opdracht is vrijwel altijd om uit een aantal gegeven afbeeldingen een onderl…" at bounding box center [386, 25] width 488 height 52
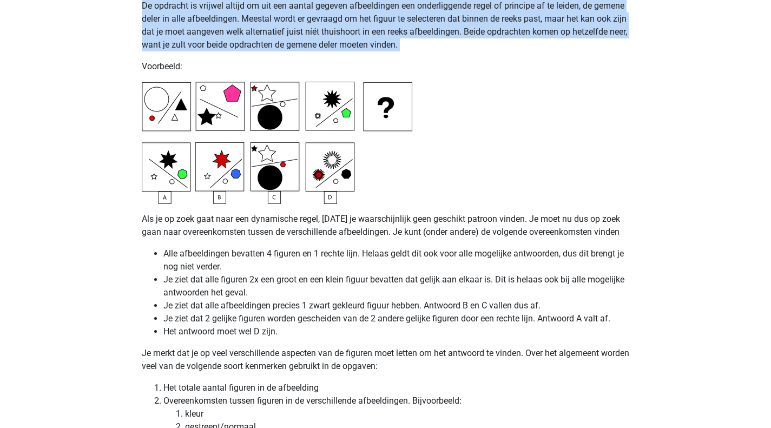
click at [175, 40] on p "De opdracht is vrijwel altijd om uit een aantal gegeven afbeeldingen een onderl…" at bounding box center [386, 25] width 488 height 52
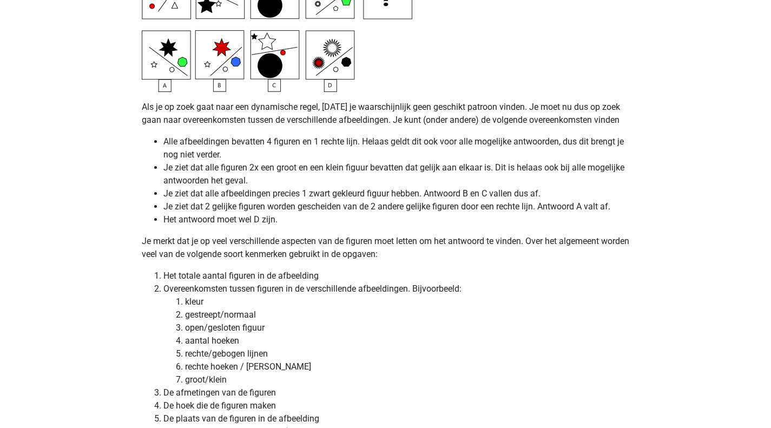
scroll to position [2867, 0]
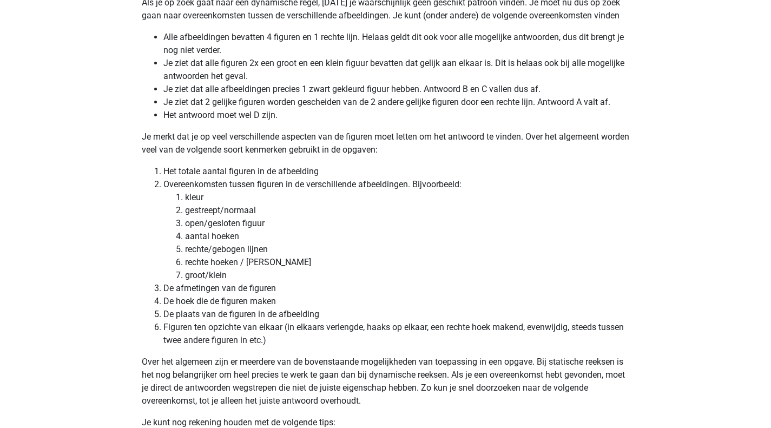
click at [193, 151] on p "Je merkt dat je op veel verschillende aspecten van de figuren moet letten om he…" at bounding box center [386, 143] width 488 height 26
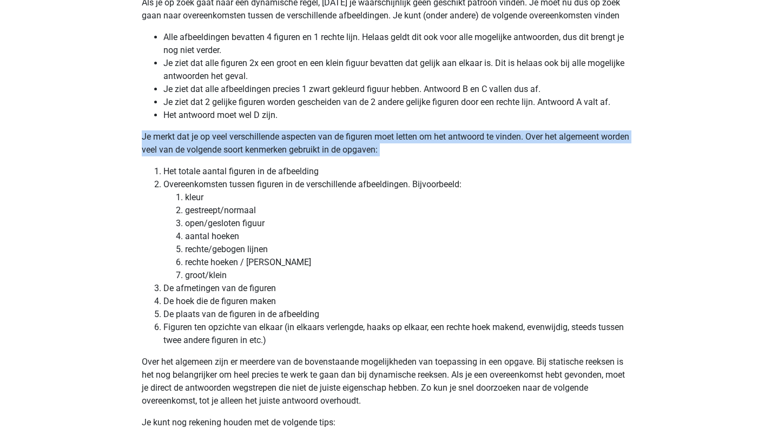
click at [193, 151] on p "Je merkt dat je op veel verschillende aspecten van de figuren moet letten om he…" at bounding box center [386, 143] width 488 height 26
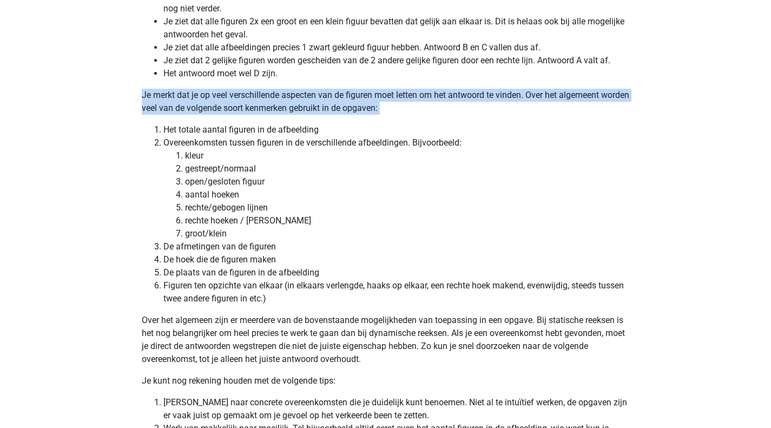
scroll to position [2921, 0]
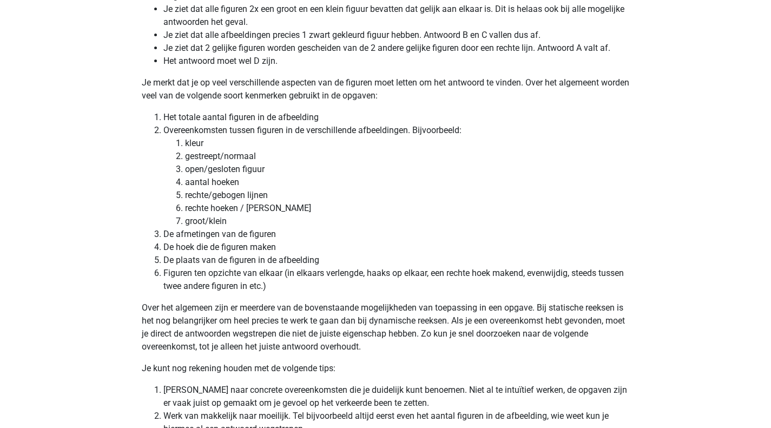
click at [186, 121] on li "Het totale aantal figuren in de afbeelding" at bounding box center [396, 117] width 466 height 13
click at [183, 128] on li "Overeenkomsten tussen figuren in de verschillende afbeeldingen. Bijvoorbeeld: k…" at bounding box center [396, 176] width 466 height 104
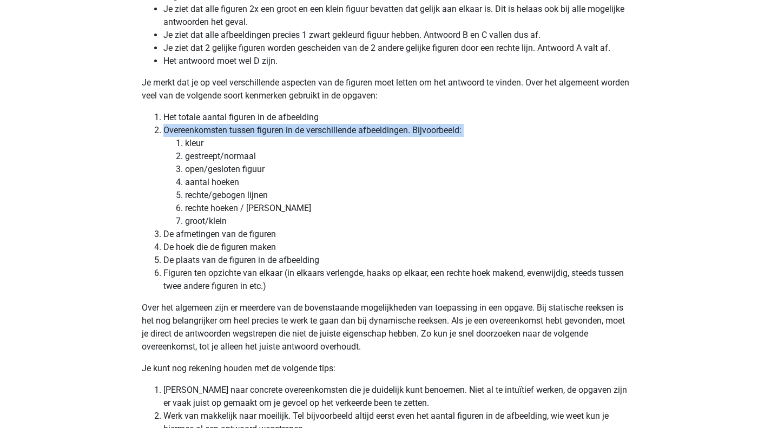
click at [183, 128] on li "Overeenkomsten tussen figuren in de verschillende afbeeldingen. Bijvoorbeeld: k…" at bounding box center [396, 176] width 466 height 104
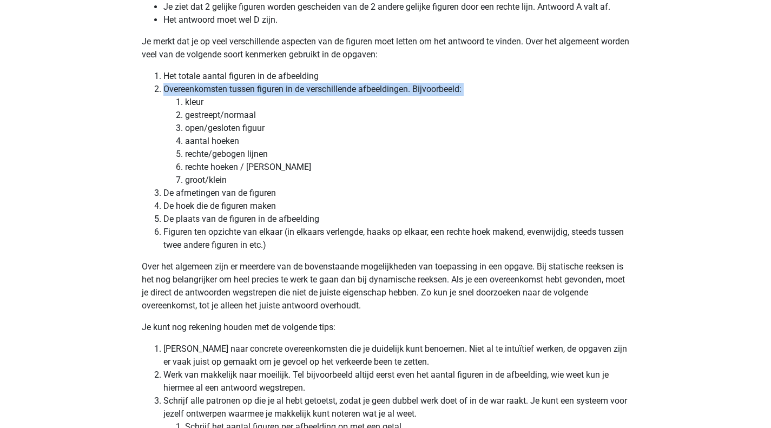
scroll to position [2975, 0]
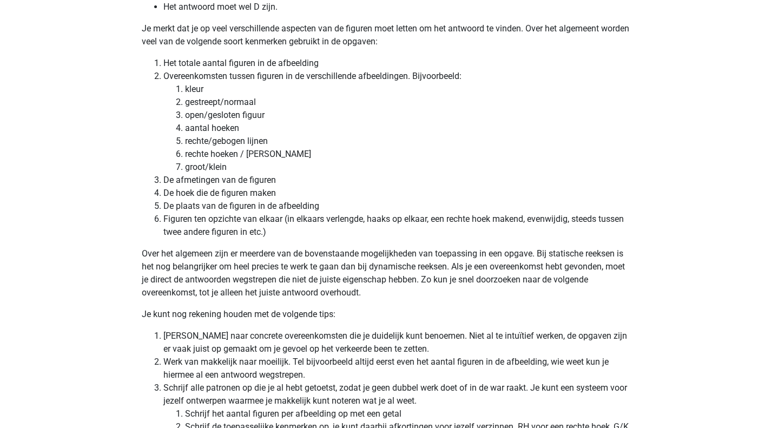
click at [196, 155] on li "rechte hoeken / stompe hoeken" at bounding box center [407, 154] width 445 height 13
click at [196, 167] on li "groot/klein" at bounding box center [407, 167] width 445 height 13
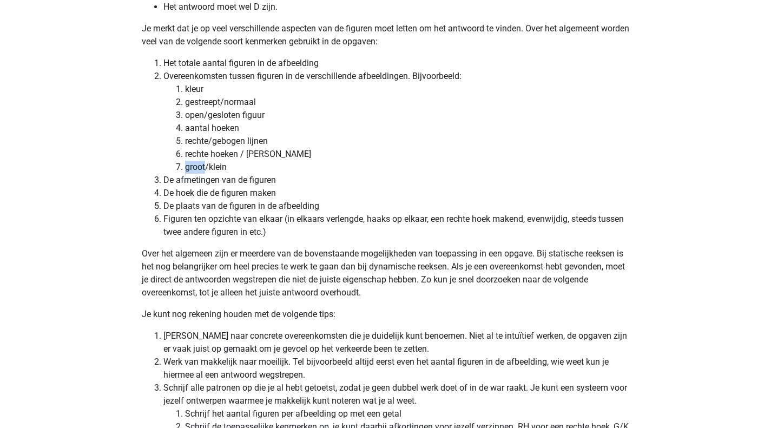
click at [196, 167] on li "groot/klein" at bounding box center [407, 167] width 445 height 13
click at [178, 179] on li "De afmetingen van de figuren" at bounding box center [396, 180] width 466 height 13
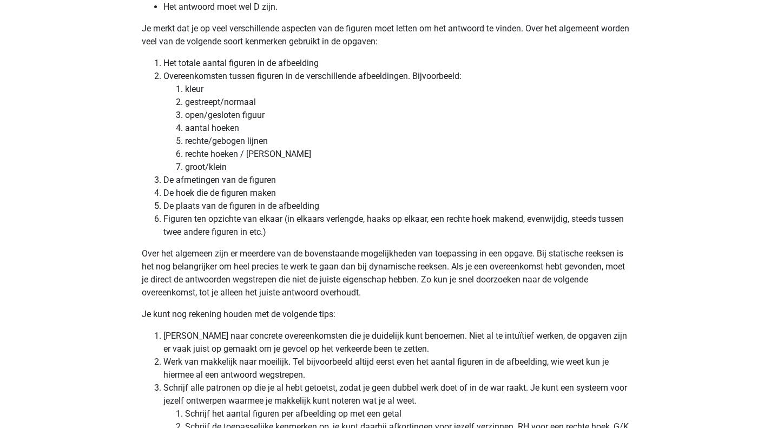
click at [174, 193] on li "De hoek die de figuren maken" at bounding box center [396, 193] width 466 height 13
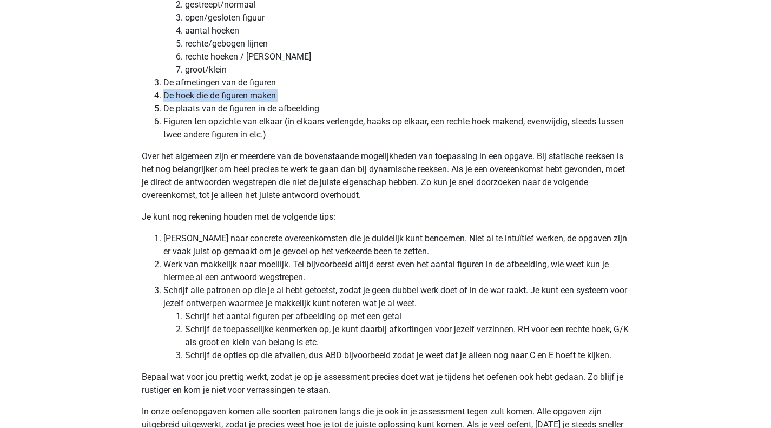
scroll to position [3137, 0]
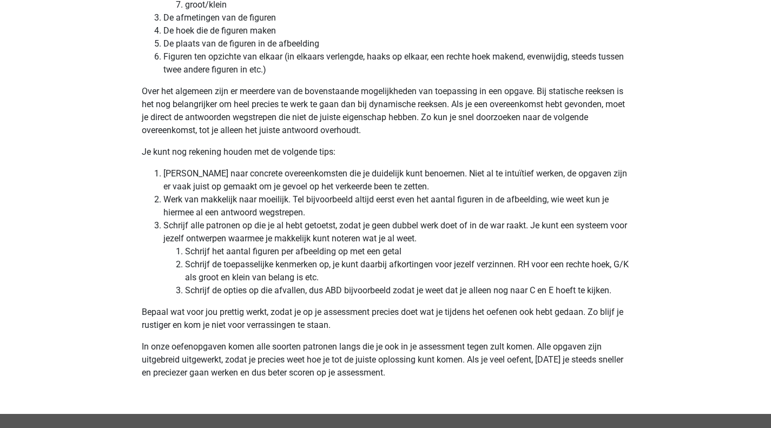
click at [187, 45] on li "De plaats van de figuren in de afbeelding" at bounding box center [396, 43] width 466 height 13
click at [188, 57] on li "Figuren ten opzichte van elkaar (in elkaars verlengde, haaks op elkaar, een rec…" at bounding box center [396, 63] width 466 height 26
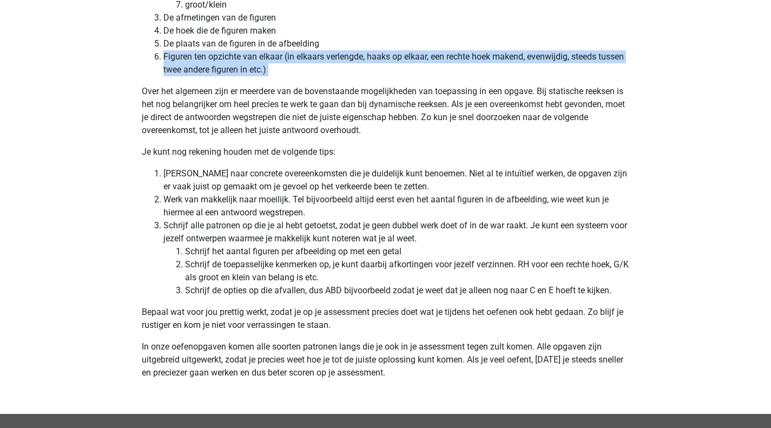
click at [188, 57] on li "Figuren ten opzichte van elkaar (in elkaars verlengde, haaks op elkaar, een rec…" at bounding box center [396, 63] width 466 height 26
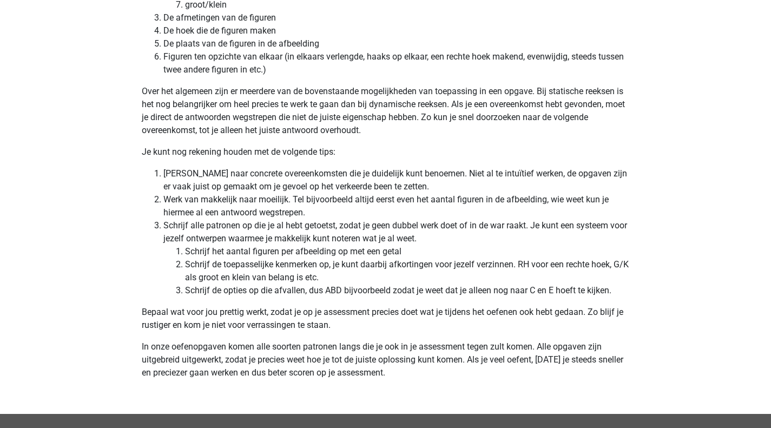
click at [219, 110] on p "Over het algemeen zijn er meerdere van de bovenstaande mogelijkheden van toepas…" at bounding box center [386, 111] width 488 height 52
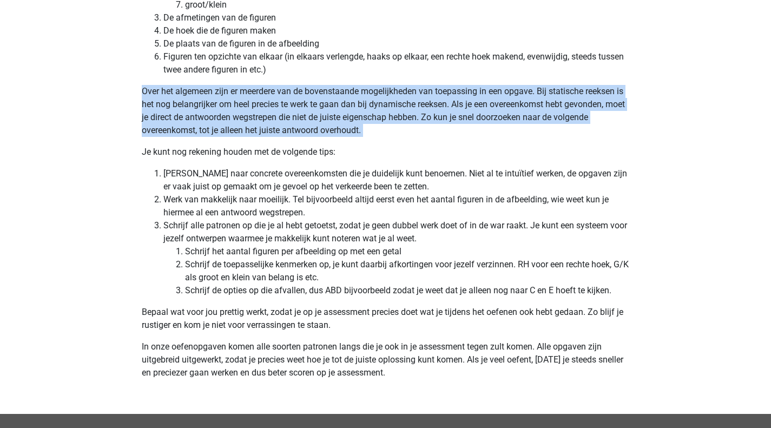
click at [219, 110] on p "Over het algemeen zijn er meerdere van de bovenstaande mogelijkheden van toepas…" at bounding box center [386, 111] width 488 height 52
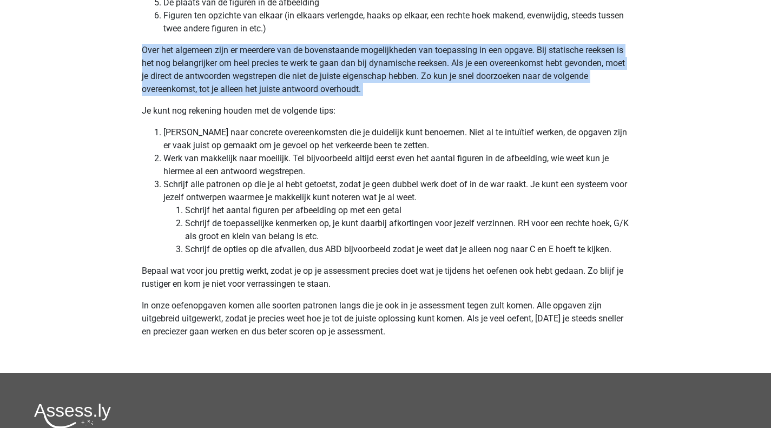
scroll to position [3191, 0]
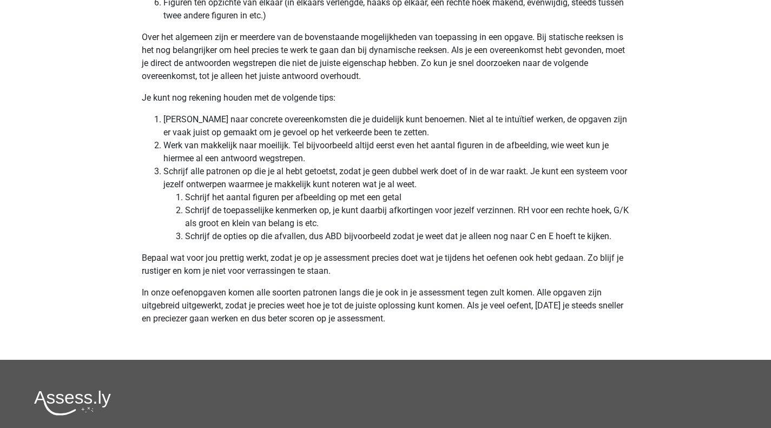
click at [359, 120] on li "Zoek naar concrete overeenkomsten die je duidelijk kunt benoemen. Niet al te in…" at bounding box center [396, 126] width 466 height 26
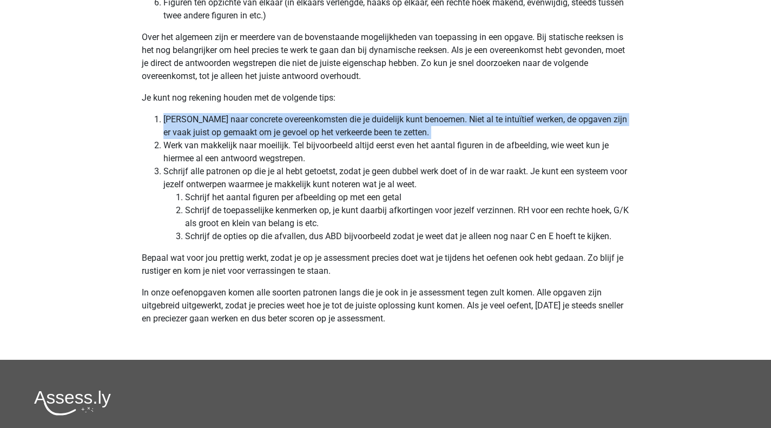
click at [359, 120] on li "Zoek naar concrete overeenkomsten die je duidelijk kunt benoemen. Niet al te in…" at bounding box center [396, 126] width 466 height 26
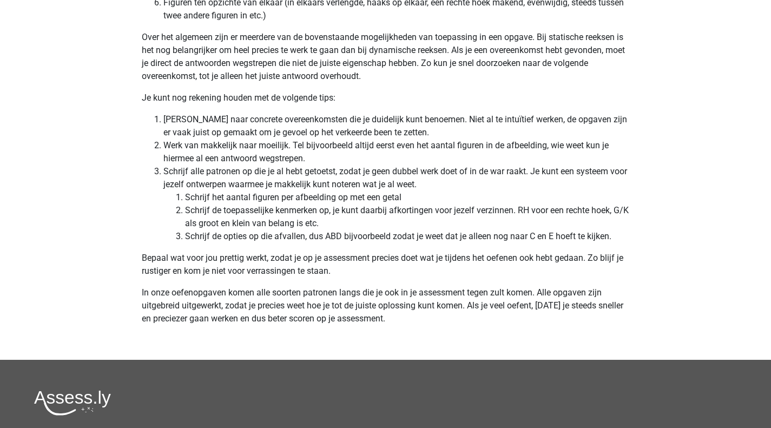
click at [202, 156] on li "Werk van makkelijk naar moeilijk. Tel bijvoorbeeld altijd eerst even het aantal…" at bounding box center [396, 152] width 466 height 26
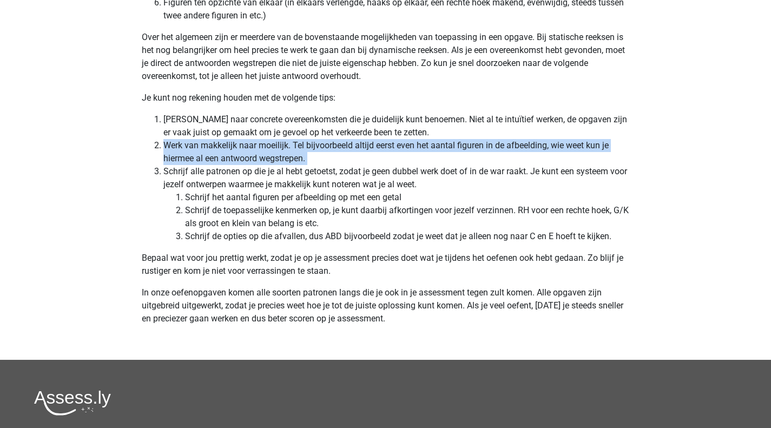
click at [202, 156] on li "Werk van makkelijk naar moeilijk. Tel bijvoorbeeld altijd eerst even het aantal…" at bounding box center [396, 152] width 466 height 26
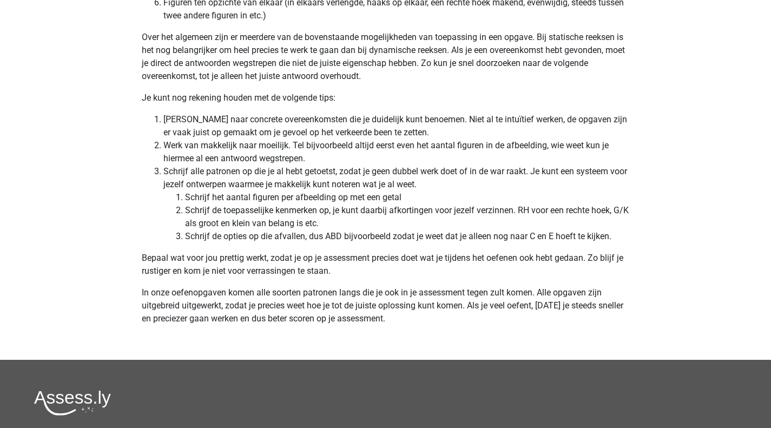
click at [198, 168] on li "Schrijf alle patronen op die je al hebt getoetst, zodat je geen dubbel werk doe…" at bounding box center [396, 204] width 466 height 78
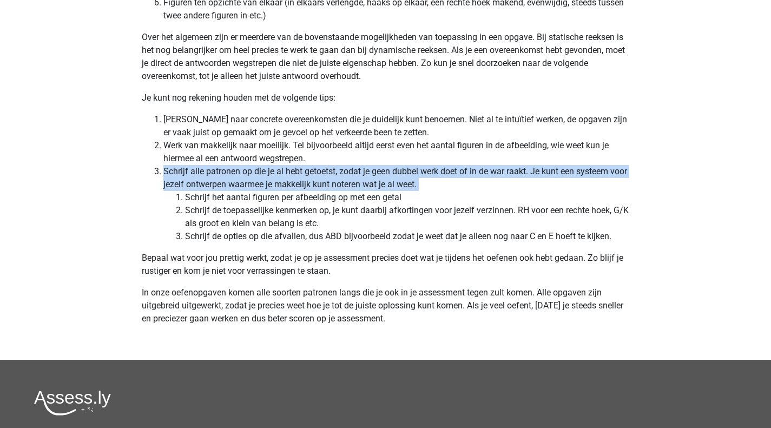
click at [198, 168] on li "Schrijf alle patronen op die je al hebt getoetst, zodat je geen dubbel werk doe…" at bounding box center [396, 204] width 466 height 78
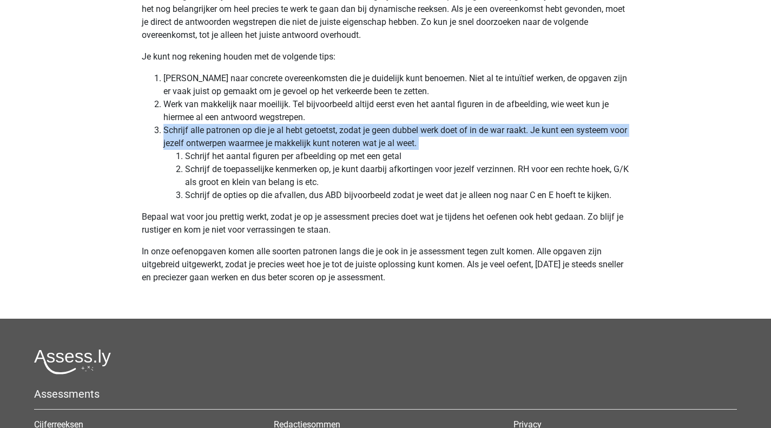
scroll to position [3245, 0]
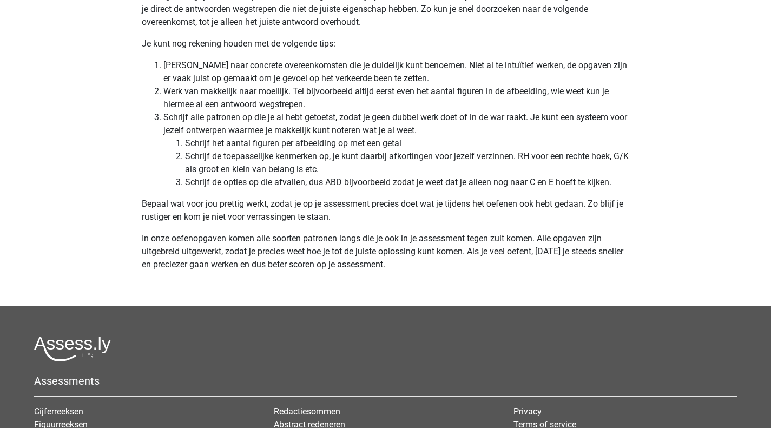
click at [199, 145] on li "Schrijf het aantal figuren per afbeelding op met een getal" at bounding box center [407, 143] width 445 height 13
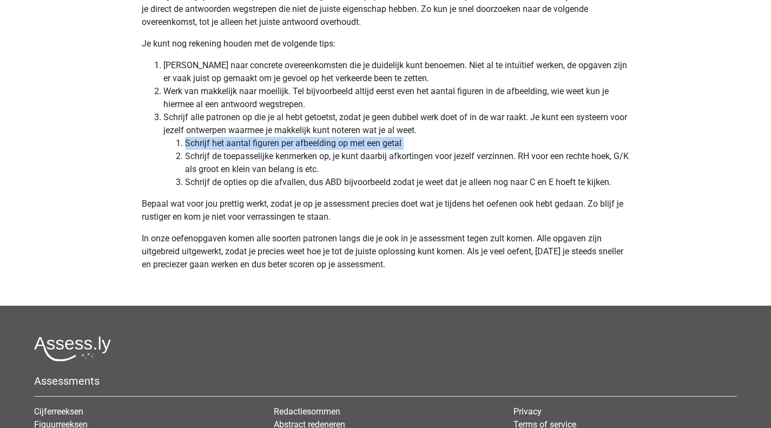
click at [199, 145] on li "Schrijf het aantal figuren per afbeelding op met een getal" at bounding box center [407, 143] width 445 height 13
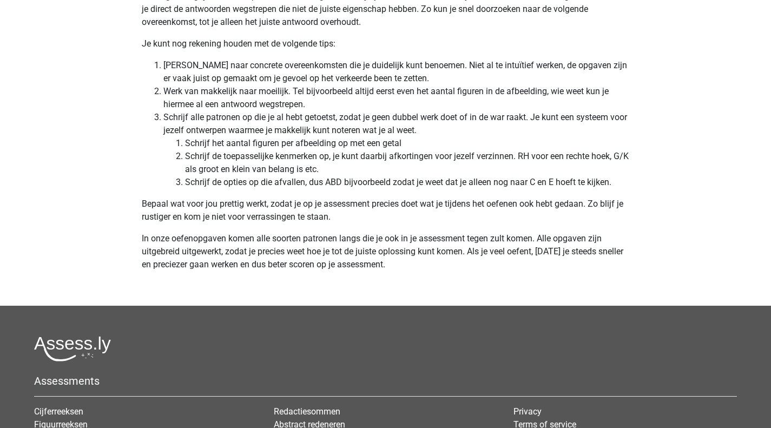
click at [255, 161] on li "Schrijf de toepasselijke kenmerken op, je kunt daarbij afkortingen voor jezelf …" at bounding box center [407, 163] width 445 height 26
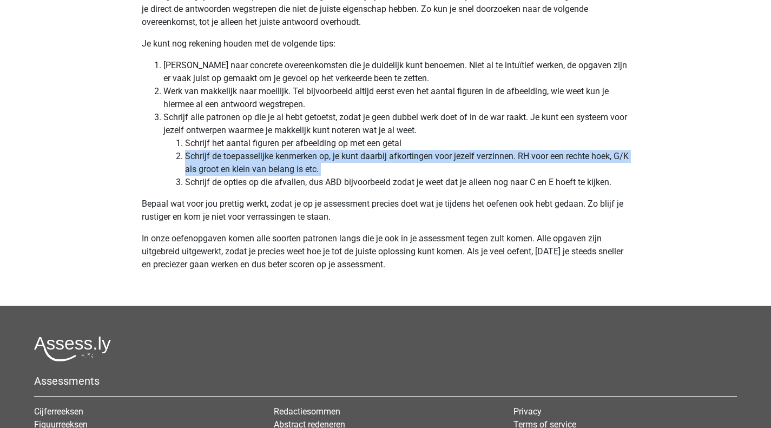
click at [255, 161] on li "Schrijf de toepasselijke kenmerken op, je kunt daarbij afkortingen voor jezelf …" at bounding box center [407, 163] width 445 height 26
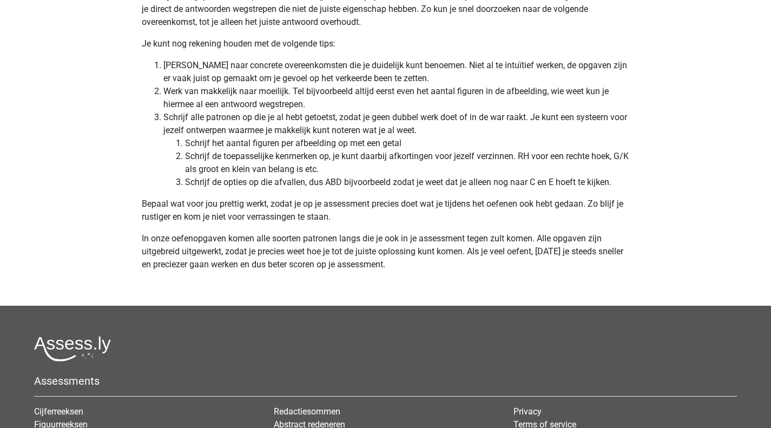
click at [486, 178] on li "Schrijf de opties op die afvallen, dus ABD bijvoorbeeld zodat je weet dat je al…" at bounding box center [407, 182] width 445 height 13
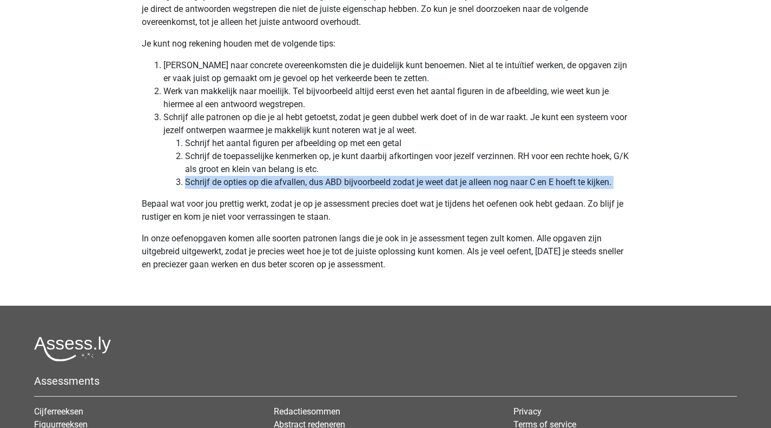
click at [486, 178] on li "Schrijf de opties op die afvallen, dus ABD bijvoorbeeld zodat je weet dat je al…" at bounding box center [407, 182] width 445 height 13
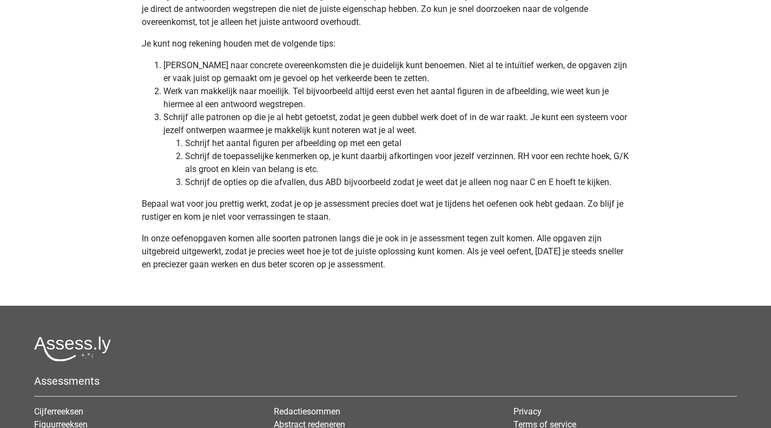
click at [210, 211] on p "Bepaal wat voor jou prettig werkt, zodat je op je assessment precies doet wat j…" at bounding box center [386, 210] width 488 height 26
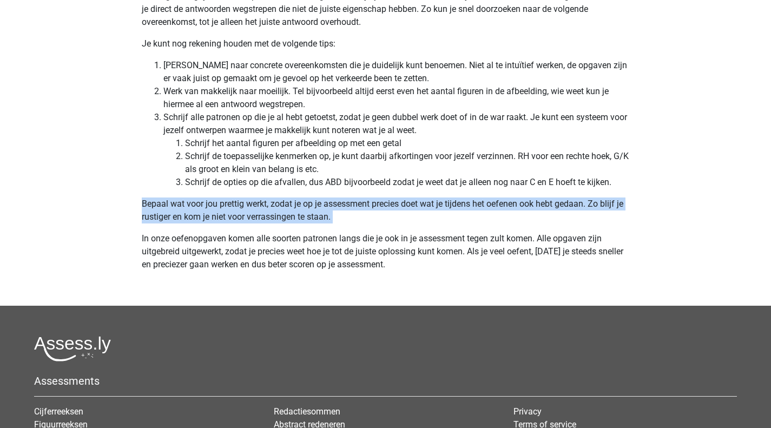
click at [210, 211] on p "Bepaal wat voor jou prettig werkt, zodat je op je assessment precies doet wat j…" at bounding box center [386, 210] width 488 height 26
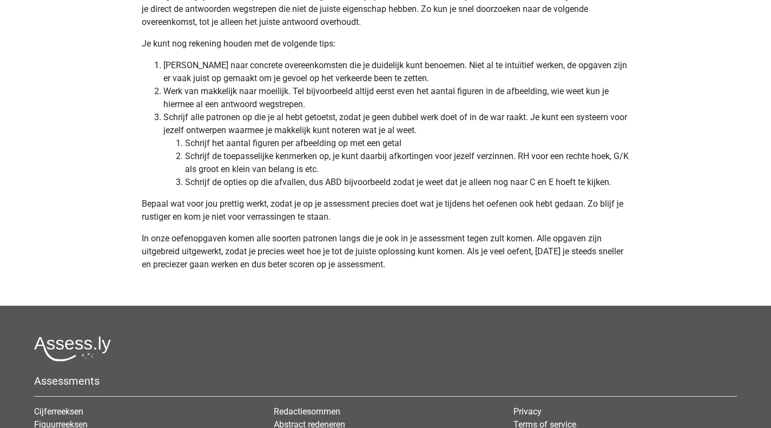
click at [217, 255] on p "In onze oefenopgaven komen alle soorten patronen langs die je ook in je assessm…" at bounding box center [386, 258] width 488 height 52
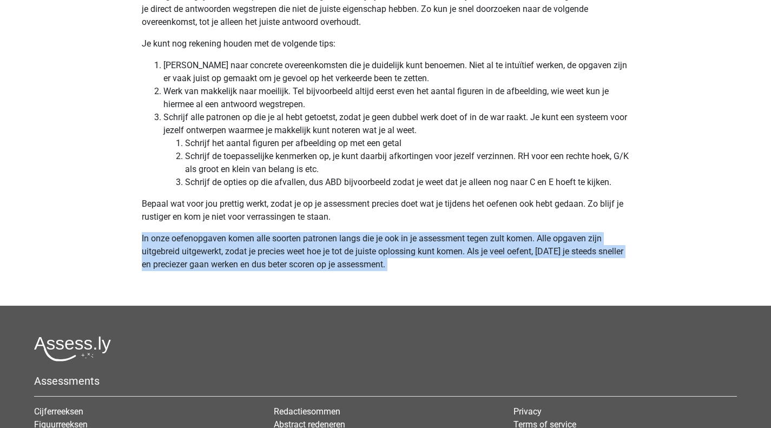
click at [217, 255] on p "In onze oefenopgaven komen alle soorten patronen langs die je ook in je assessm…" at bounding box center [386, 258] width 488 height 52
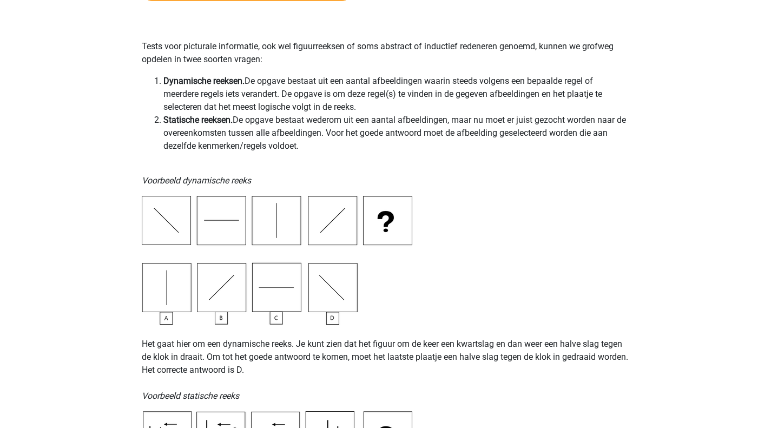
scroll to position [0, 0]
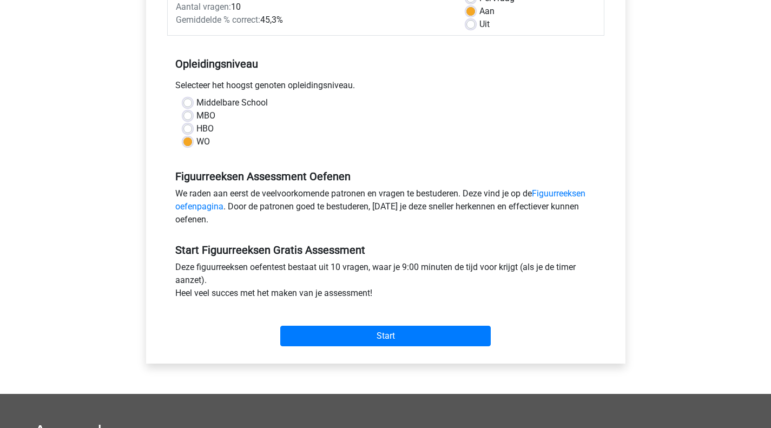
scroll to position [216, 0]
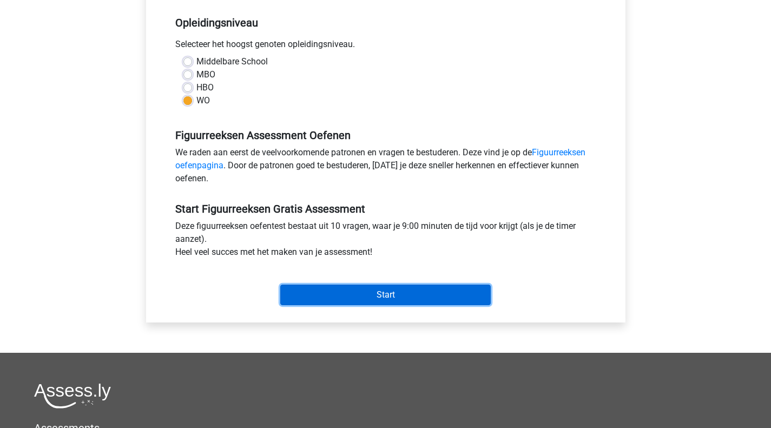
click at [400, 297] on input "Start" at bounding box center [385, 294] width 210 height 21
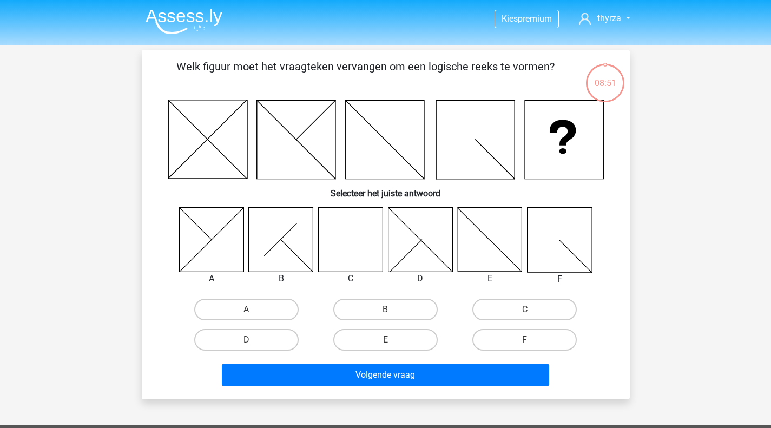
click at [347, 247] on icon at bounding box center [350, 239] width 64 height 64
click at [504, 306] on label "C" at bounding box center [524, 310] width 104 height 22
click at [525, 309] on input "C" at bounding box center [528, 312] width 7 height 7
radio input "true"
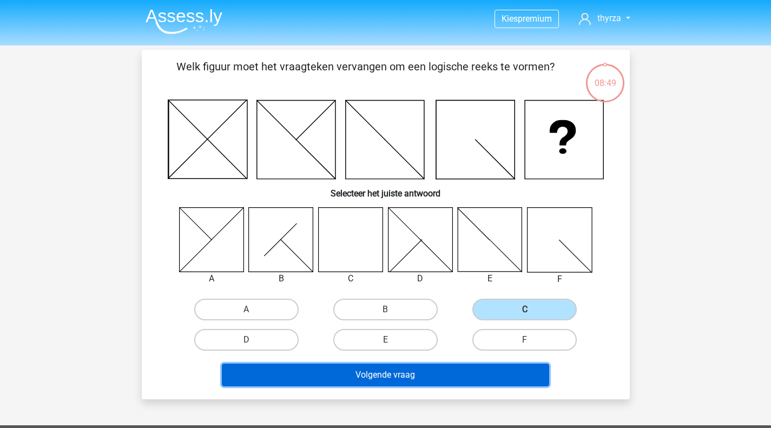
click at [416, 371] on button "Volgende vraag" at bounding box center [385, 374] width 327 height 23
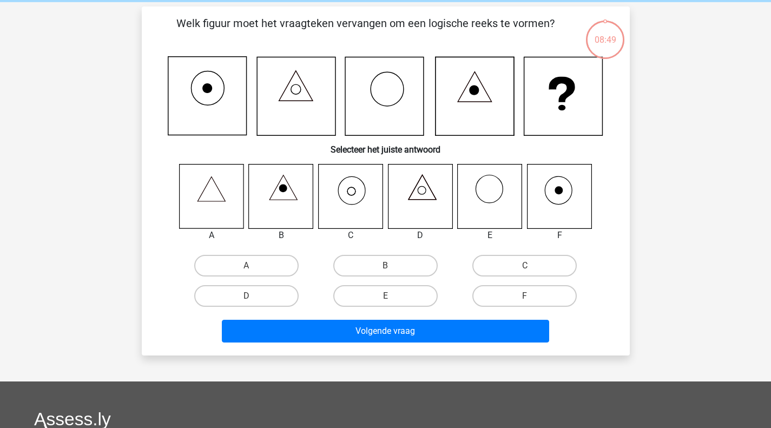
scroll to position [50, 0]
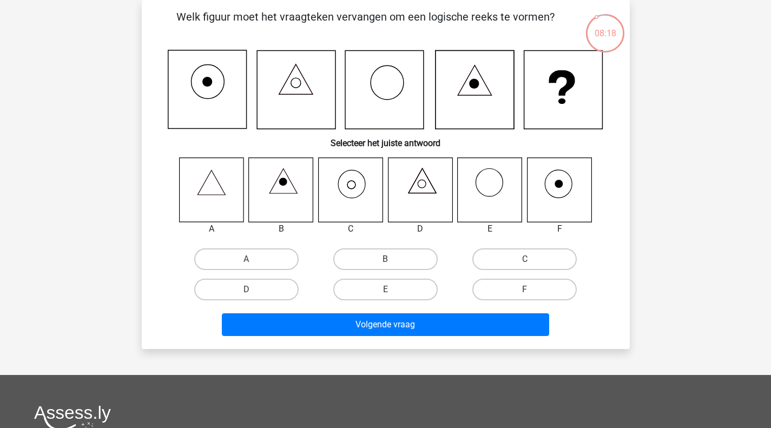
click at [350, 190] on icon at bounding box center [350, 189] width 64 height 64
click at [508, 253] on label "C" at bounding box center [524, 259] width 104 height 22
click at [525, 259] on input "C" at bounding box center [528, 262] width 7 height 7
radio input "true"
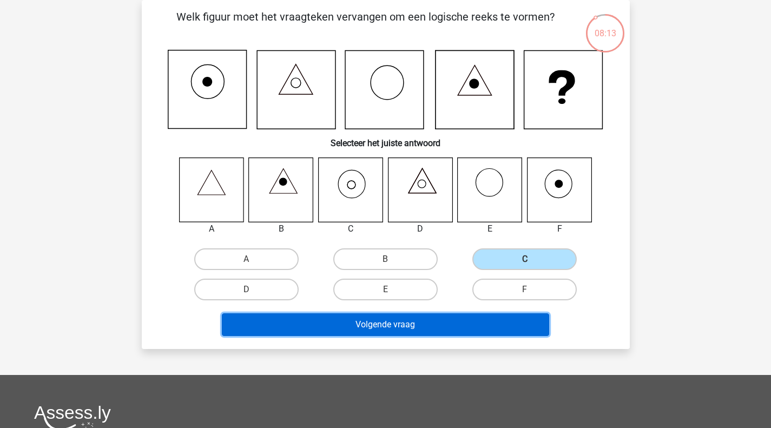
click at [396, 324] on button "Volgende vraag" at bounding box center [385, 324] width 327 height 23
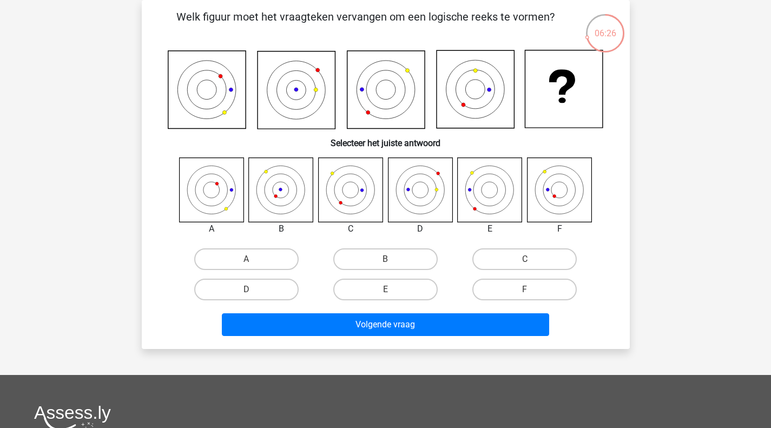
click at [362, 253] on label "B" at bounding box center [385, 259] width 104 height 22
click at [385, 259] on input "B" at bounding box center [388, 262] width 7 height 7
radio input "true"
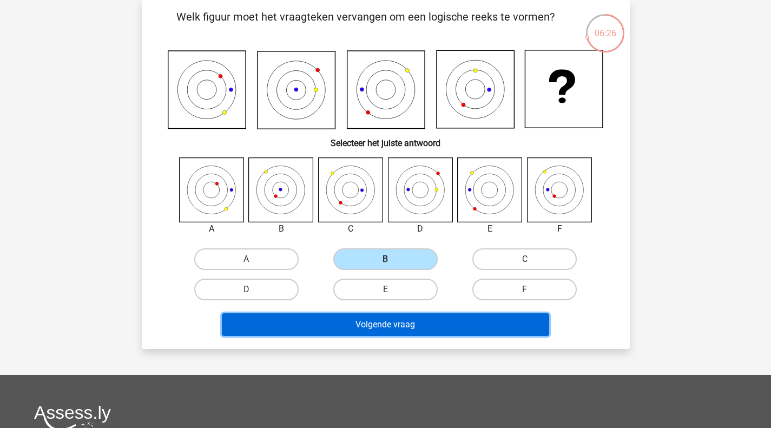
click at [384, 332] on button "Volgende vraag" at bounding box center [385, 324] width 327 height 23
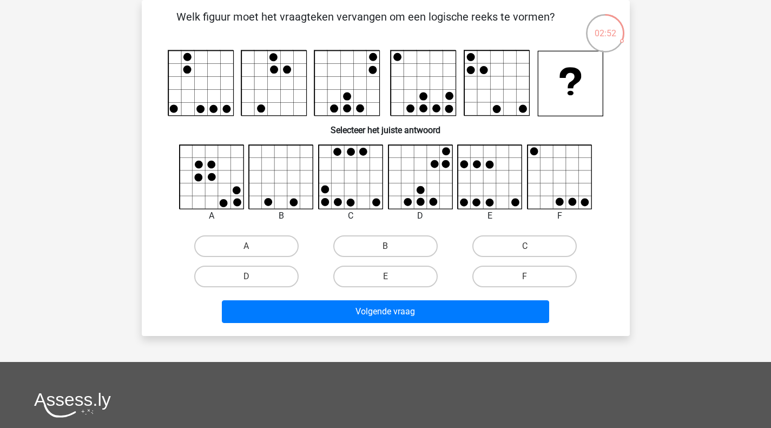
click at [239, 275] on label "D" at bounding box center [246, 277] width 104 height 22
click at [246, 276] on input "D" at bounding box center [249, 279] width 7 height 7
radio input "true"
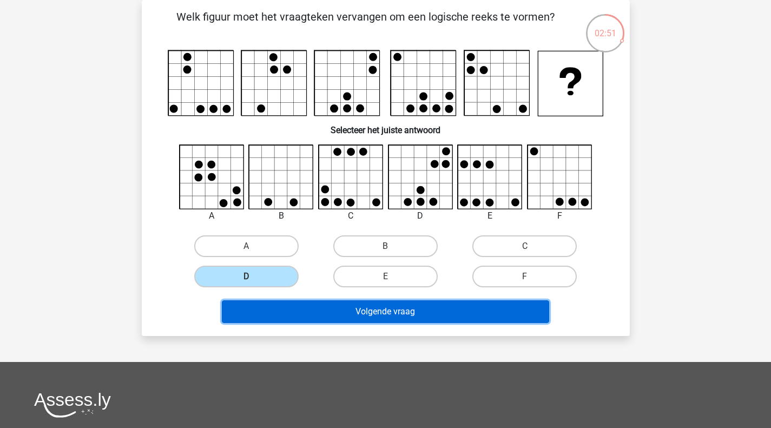
click at [348, 303] on button "Volgende vraag" at bounding box center [385, 311] width 327 height 23
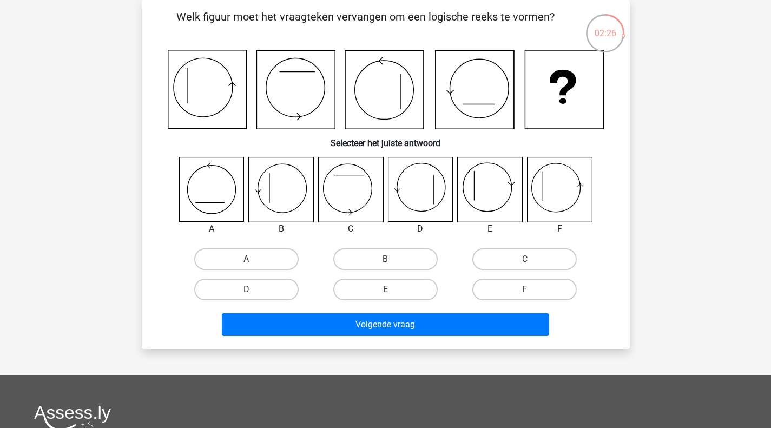
click at [514, 283] on label "F" at bounding box center [524, 290] width 104 height 22
click at [525, 289] on input "F" at bounding box center [528, 292] width 7 height 7
radio input "true"
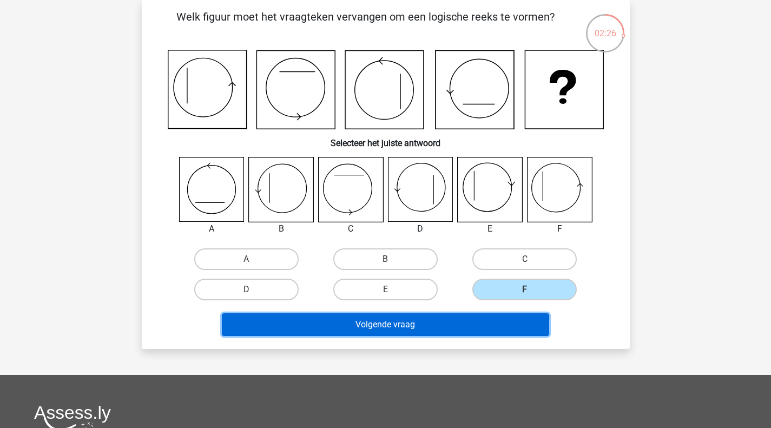
click at [456, 334] on button "Volgende vraag" at bounding box center [385, 324] width 327 height 23
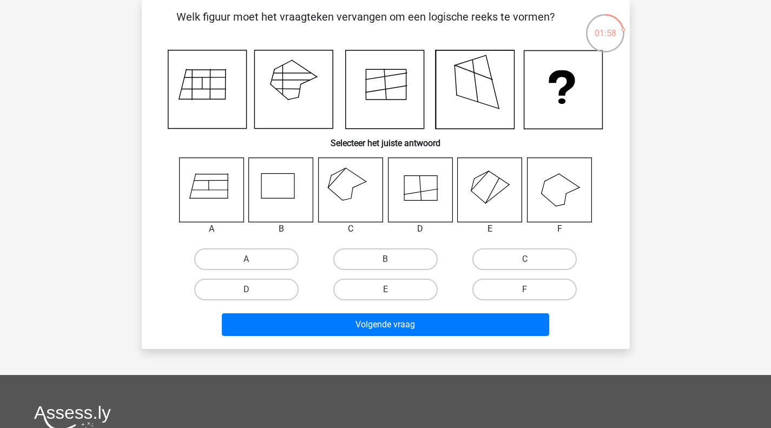
click at [269, 264] on label "A" at bounding box center [246, 259] width 104 height 22
click at [253, 264] on input "A" at bounding box center [249, 262] width 7 height 7
radio input "true"
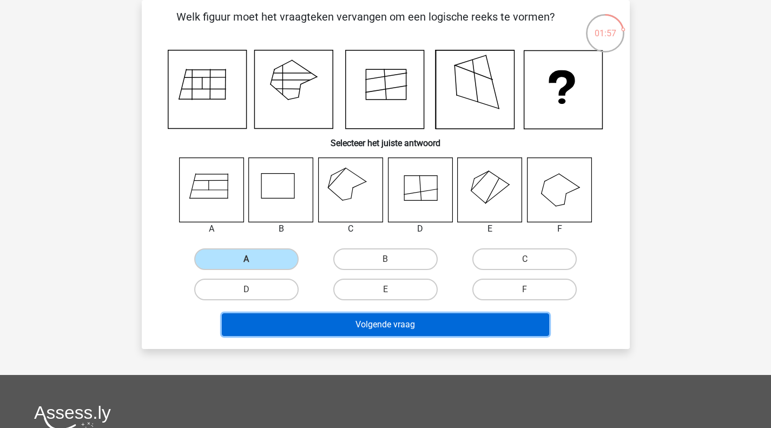
click at [358, 322] on button "Volgende vraag" at bounding box center [385, 324] width 327 height 23
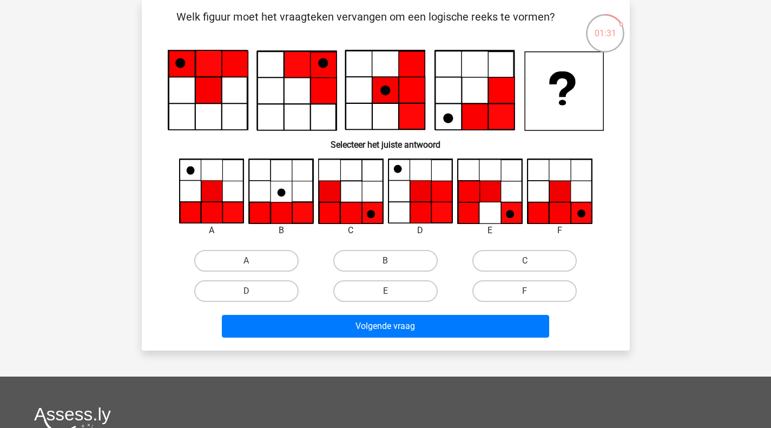
click at [577, 209] on icon at bounding box center [581, 212] width 21 height 21
click at [523, 287] on label "F" at bounding box center [524, 291] width 104 height 22
click at [525, 291] on input "F" at bounding box center [528, 294] width 7 height 7
radio input "true"
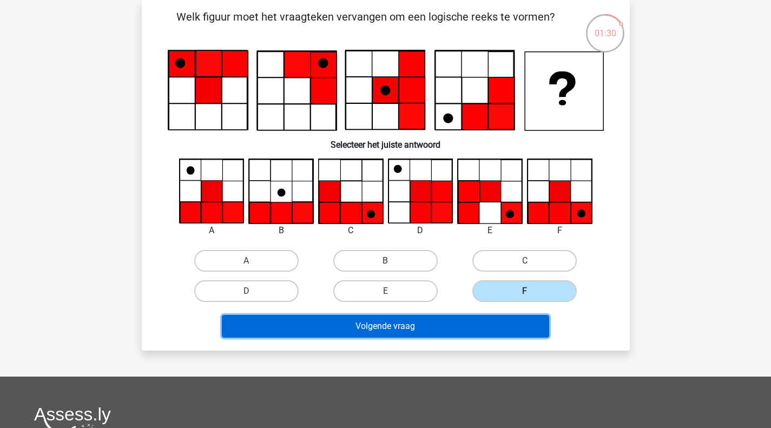
click at [485, 322] on button "Volgende vraag" at bounding box center [385, 326] width 327 height 23
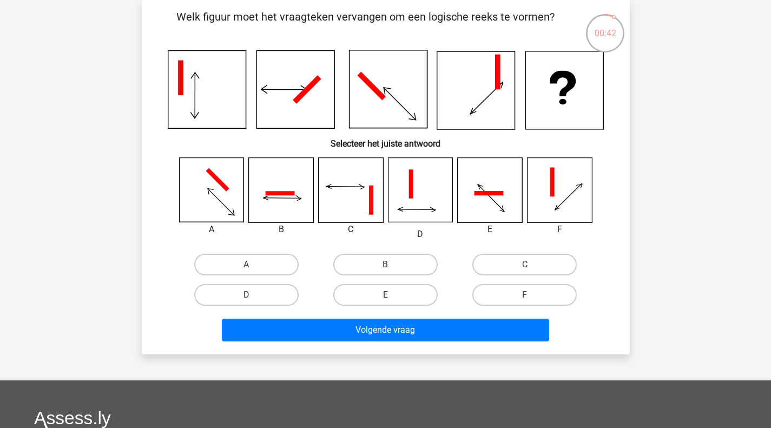
click at [267, 267] on label "A" at bounding box center [246, 265] width 104 height 22
click at [253, 267] on input "A" at bounding box center [249, 267] width 7 height 7
radio input "true"
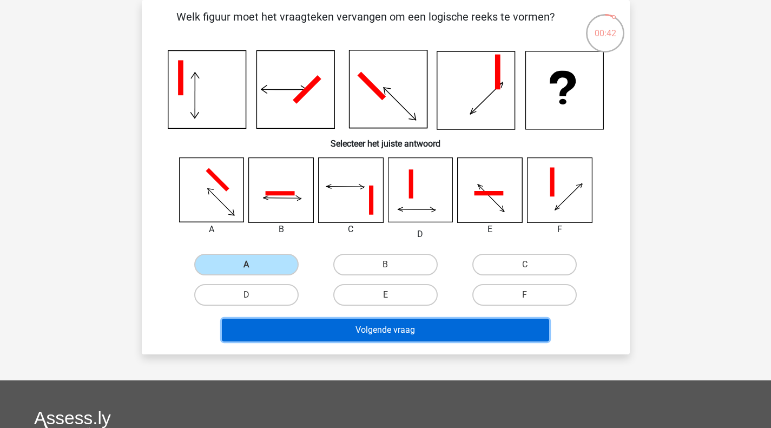
click at [331, 336] on button "Volgende vraag" at bounding box center [385, 330] width 327 height 23
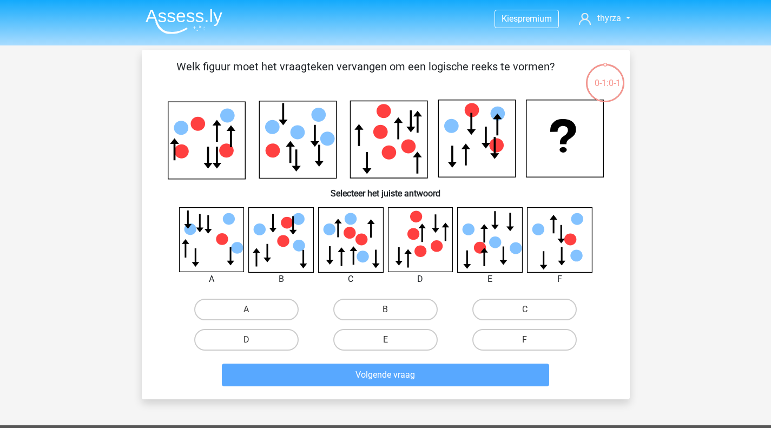
scroll to position [50, 0]
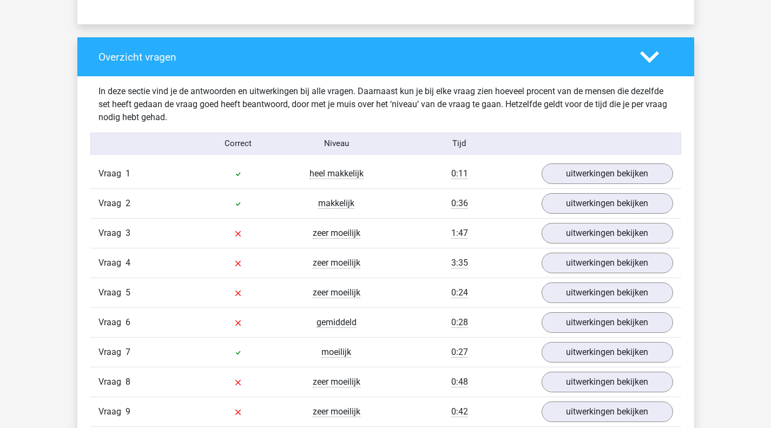
scroll to position [919, 0]
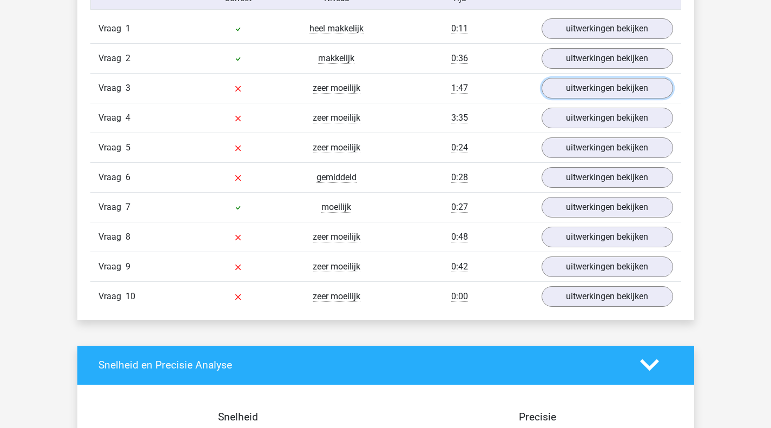
click at [566, 87] on link "uitwerkingen bekijken" at bounding box center [606, 88] width 131 height 21
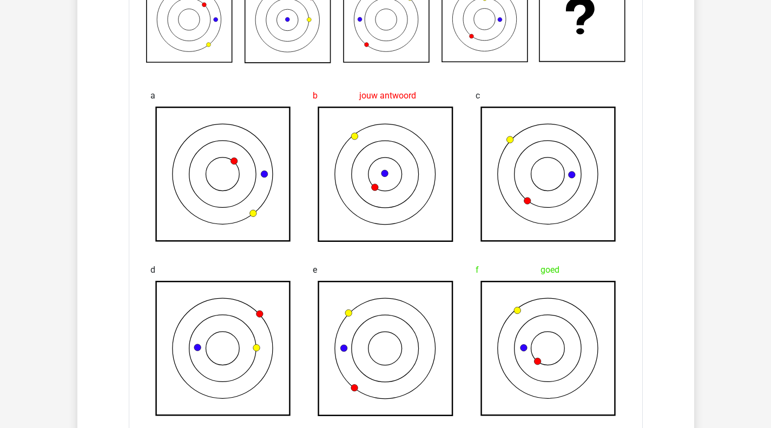
scroll to position [1028, 0]
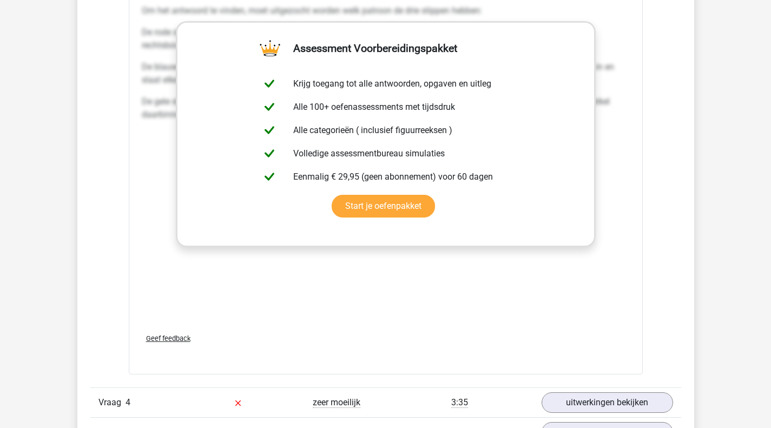
scroll to position [1569, 0]
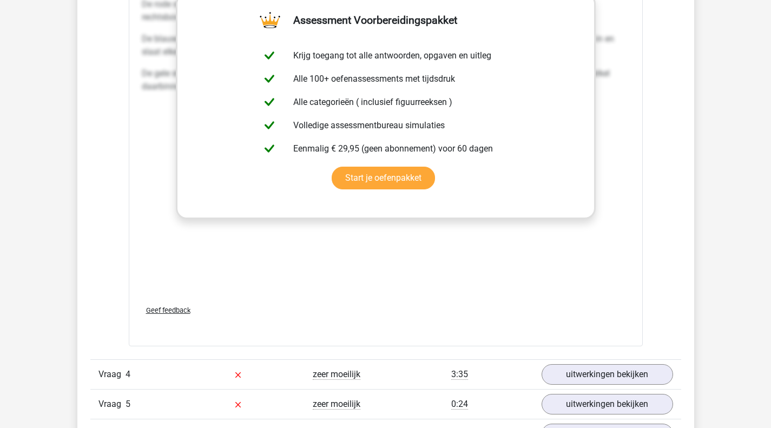
click at [596, 388] on div "Vraag 4 zeer moeilijk 3:35 uitwerkingen bekijken" at bounding box center [385, 374] width 591 height 30
click at [582, 376] on link "uitwerkingen bekijken" at bounding box center [606, 374] width 131 height 21
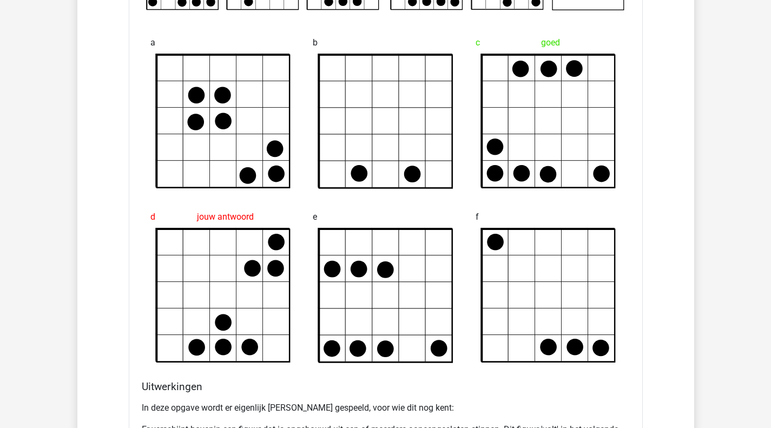
scroll to position [2272, 0]
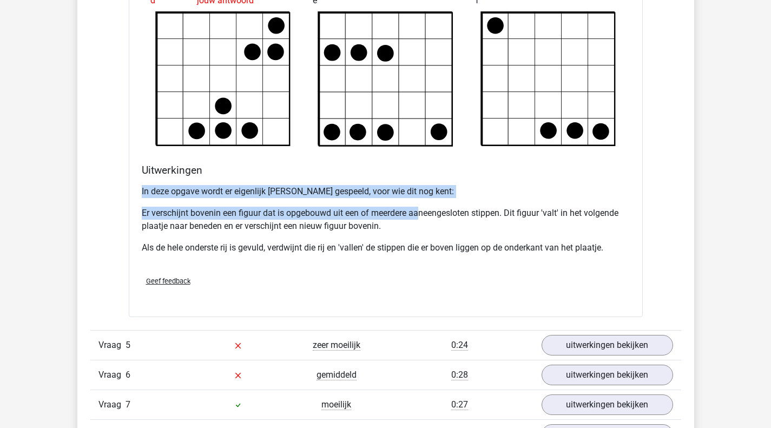
drag, startPoint x: 347, startPoint y: 208, endPoint x: 420, endPoint y: 197, distance: 74.3
click at [421, 198] on div "In deze opgave wordt er eigenlijk [PERSON_NAME] gespeeld, voor wie dit nog kent…" at bounding box center [386, 224] width 488 height 87
click at [419, 193] on p "In deze opgave wordt er eigenlijk [PERSON_NAME] gespeeld, voor wie dit nog kent:" at bounding box center [386, 191] width 488 height 13
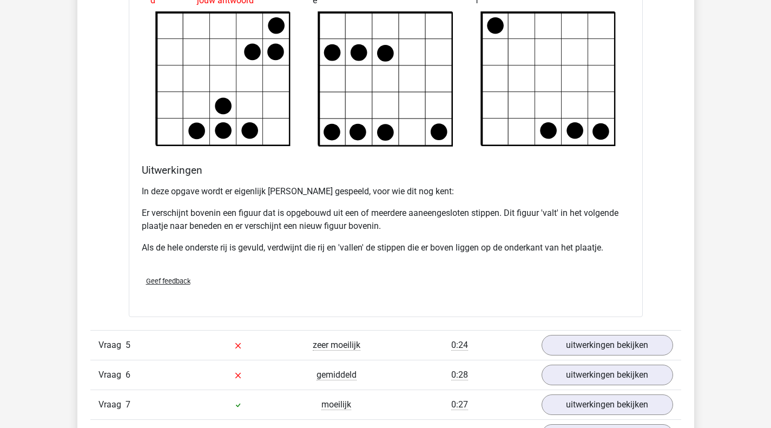
click at [343, 193] on p "In deze opgave wordt er eigenlijk [PERSON_NAME] gespeeld, voor wie dit nog kent:" at bounding box center [386, 191] width 488 height 13
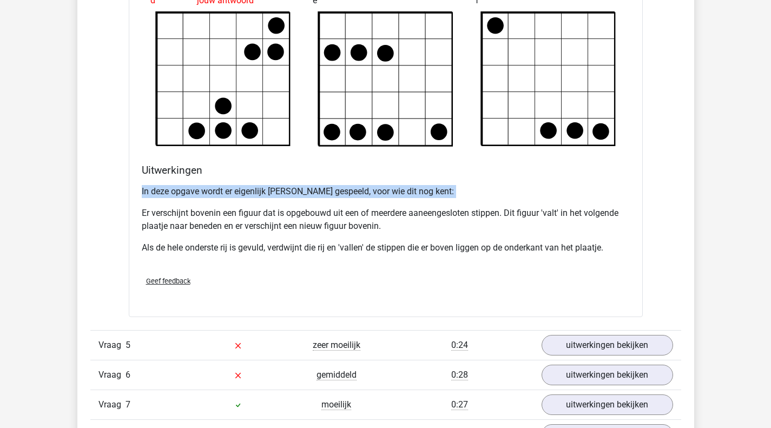
click at [343, 193] on p "In deze opgave wordt er eigenlijk [PERSON_NAME] gespeeld, voor wie dit nog kent:" at bounding box center [386, 191] width 488 height 13
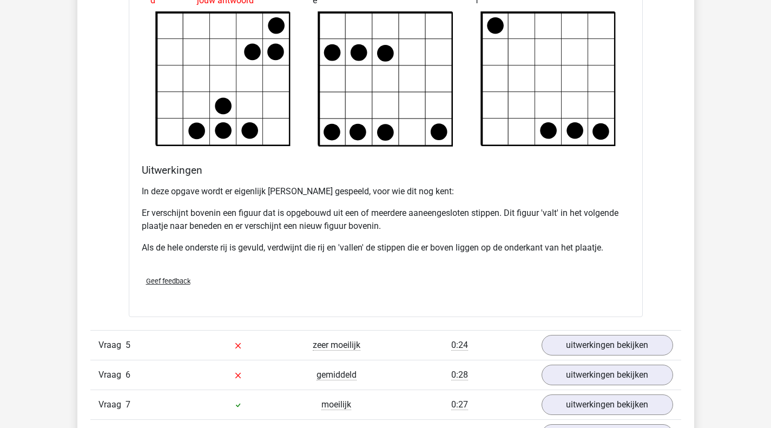
click at [168, 217] on p "Er verschijnt bovenin een figuur dat is opgebouwd uit een of meerdere aaneenges…" at bounding box center [386, 220] width 488 height 26
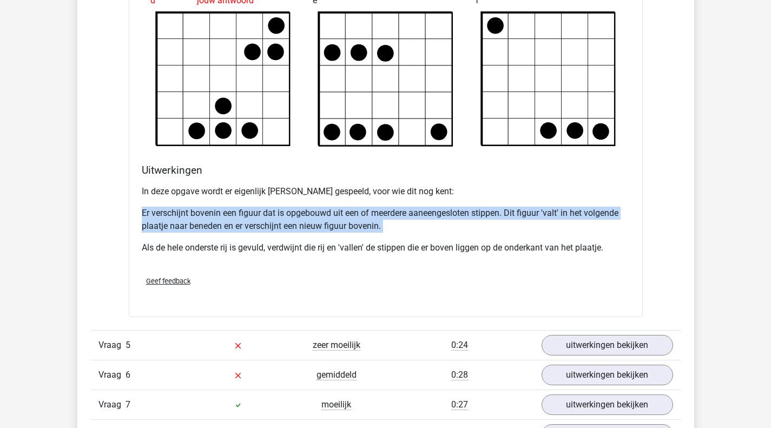
click at [168, 217] on p "Er verschijnt bovenin een figuur dat is opgebouwd uit een of meerdere aaneenges…" at bounding box center [386, 220] width 488 height 26
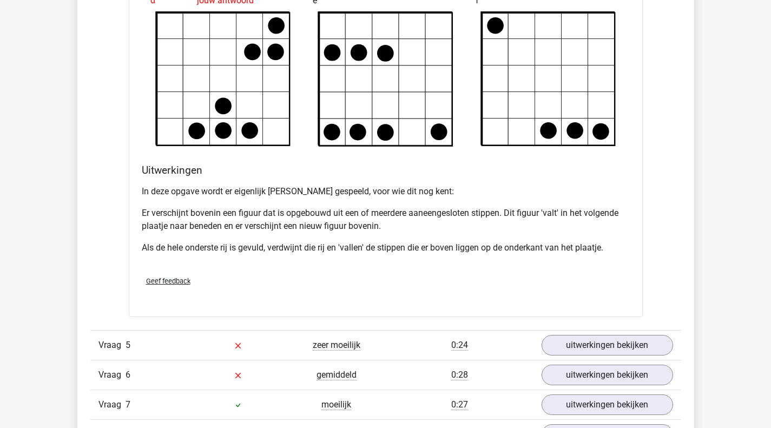
click at [195, 243] on p "Als de hele onderste rij is gevuld, verdwijnt die rij en 'vallen' de stippen di…" at bounding box center [386, 247] width 488 height 13
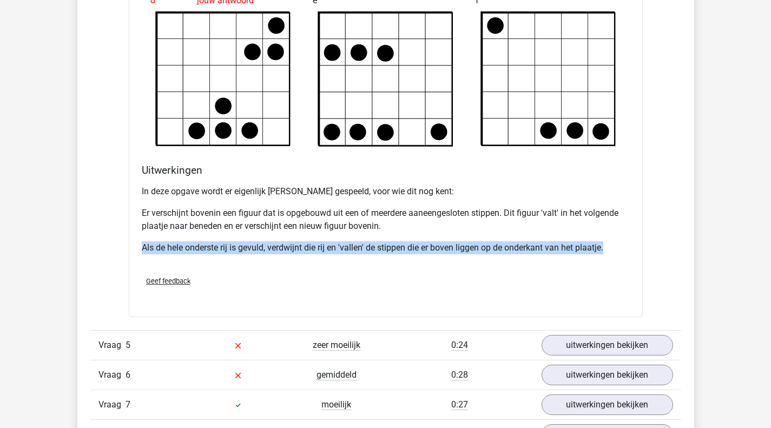
click at [195, 243] on p "Als de hele onderste rij is gevuld, verdwijnt die rij en 'vallen' de stippen di…" at bounding box center [386, 247] width 488 height 13
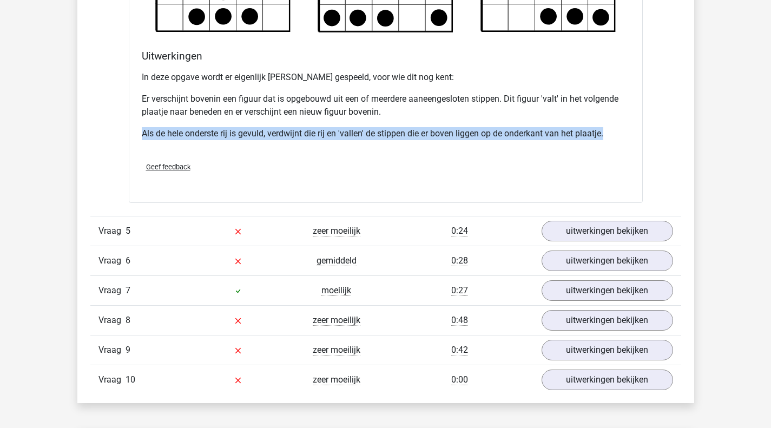
scroll to position [2488, 0]
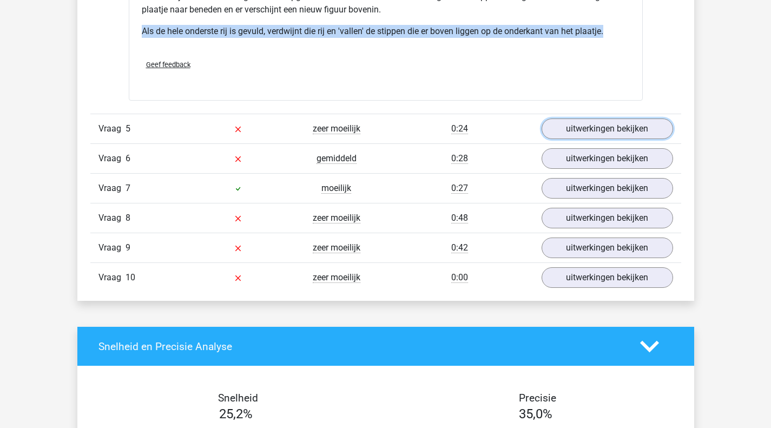
click at [638, 131] on link "uitwerkingen bekijken" at bounding box center [606, 128] width 131 height 21
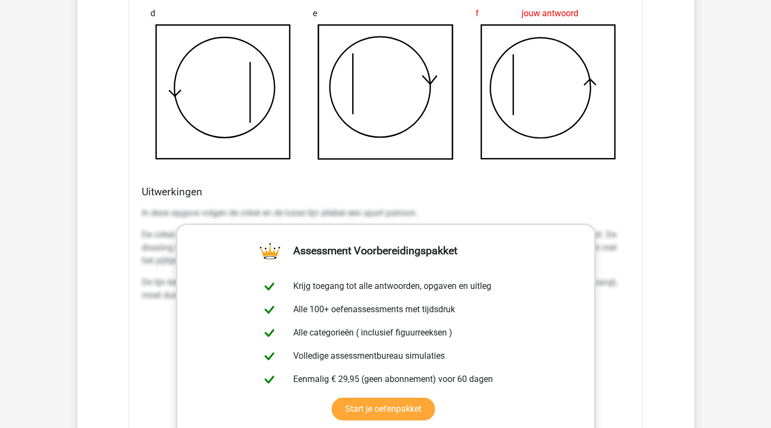
scroll to position [3029, 0]
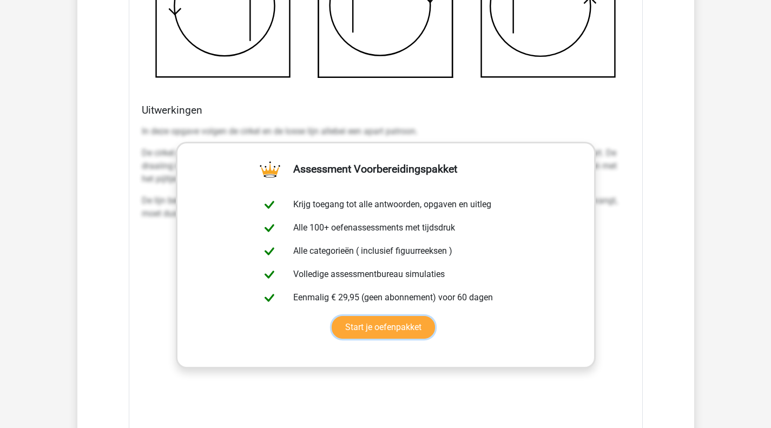
click at [383, 324] on link "Start je oefenpakket" at bounding box center [383, 327] width 103 height 23
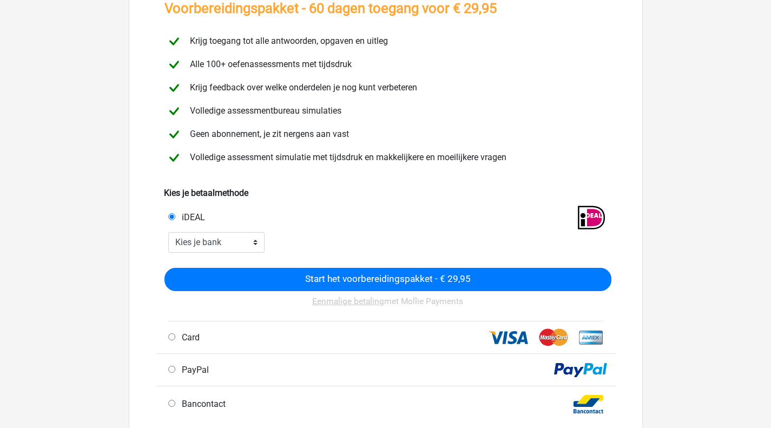
scroll to position [216, 0]
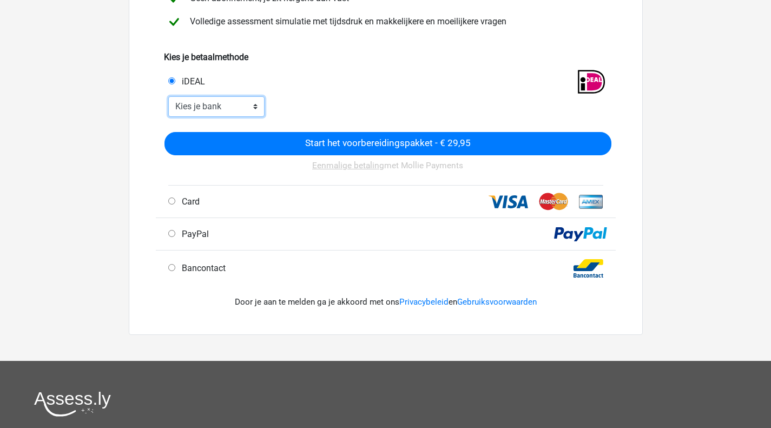
click at [233, 110] on select "Kies je bank ABN AMRO ING Rabobank ASN Bank bunq Knab N26 NN Regiobank Revolut …" at bounding box center [216, 106] width 97 height 21
select select "ideal_[SWIFT_CODE]"
click at [168, 96] on select "Kies je bank ABN AMRO ING Rabobank ASN Bank bunq Knab N26 NN Regiobank Revolut …" at bounding box center [216, 106] width 97 height 21
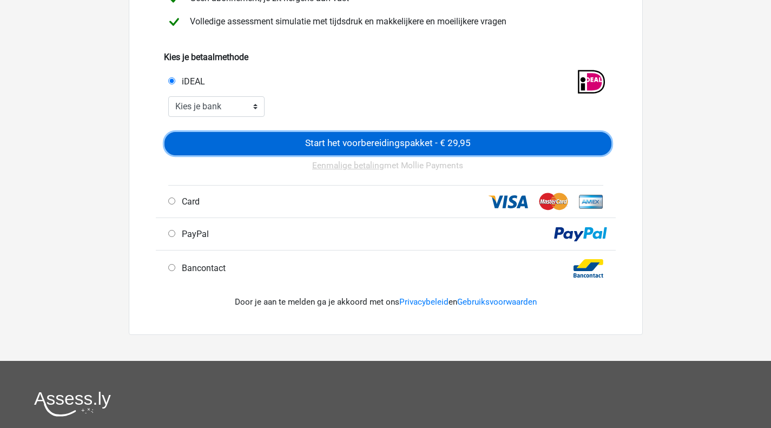
click at [388, 151] on input "Start het voorbereidingspakket - € 29,95" at bounding box center [387, 143] width 447 height 23
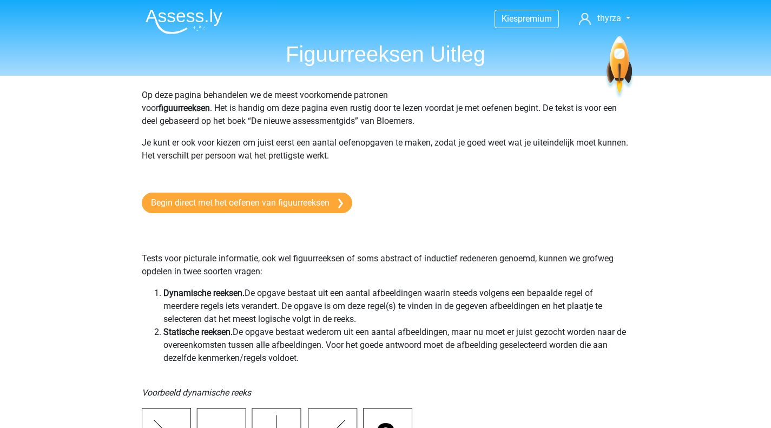
click at [206, 14] on img at bounding box center [183, 21] width 77 height 25
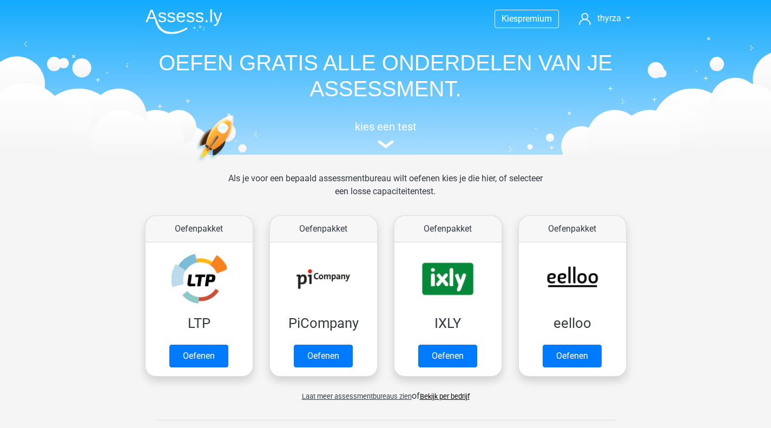
click at [395, 130] on h5 "kies een test" at bounding box center [386, 126] width 498 height 13
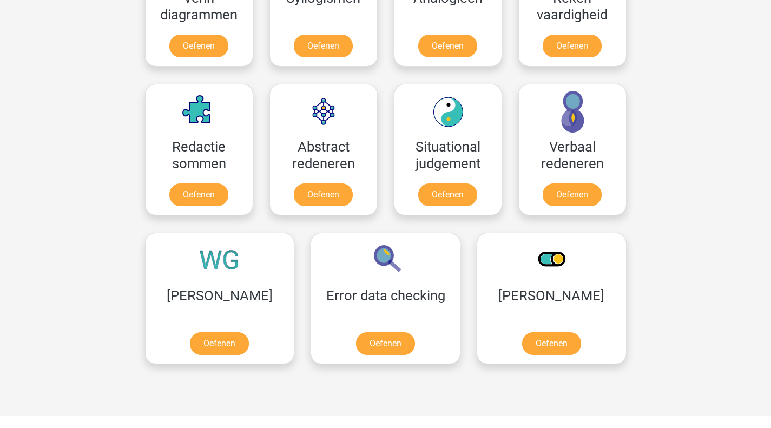
scroll to position [744, 0]
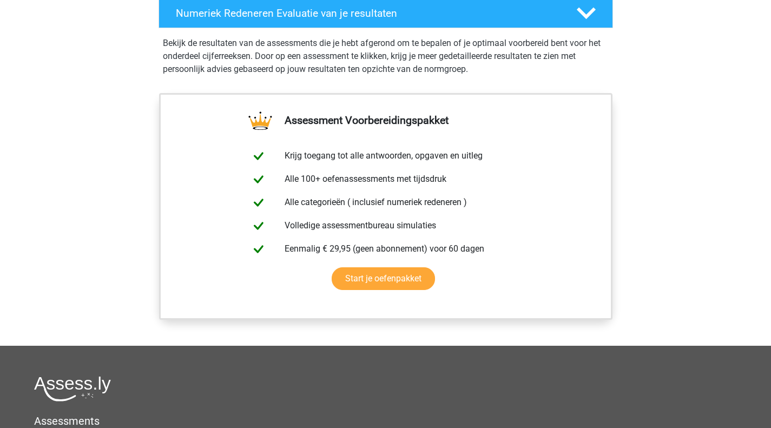
scroll to position [703, 0]
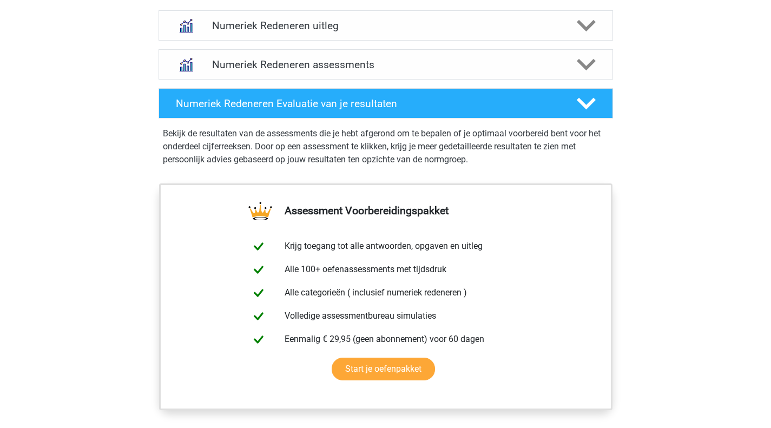
click at [253, 29] on h4 "Numeriek Redeneren uitleg" at bounding box center [385, 25] width 347 height 12
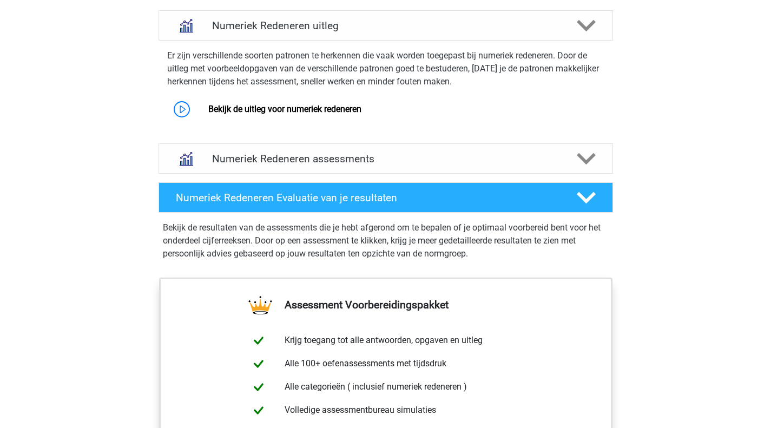
click at [276, 107] on link "Bekijk de uitleg voor numeriek redeneren" at bounding box center [284, 109] width 153 height 10
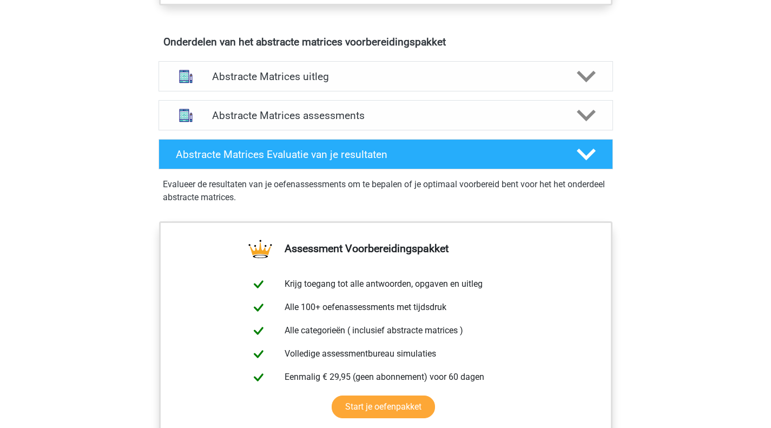
scroll to position [595, 0]
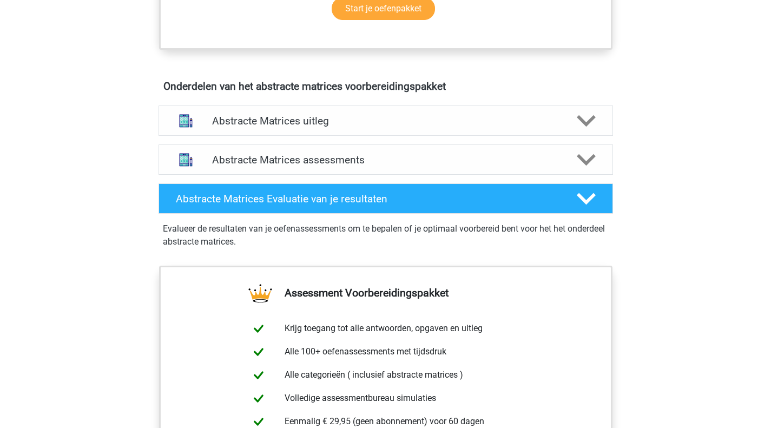
click at [263, 130] on div "Abstracte Matrices uitleg" at bounding box center [385, 120] width 454 height 30
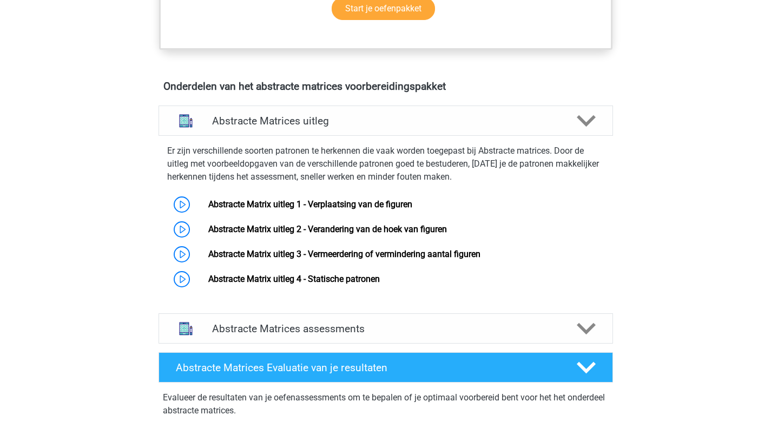
click at [262, 338] on div "Abstracte Matrices assessments" at bounding box center [385, 328] width 454 height 30
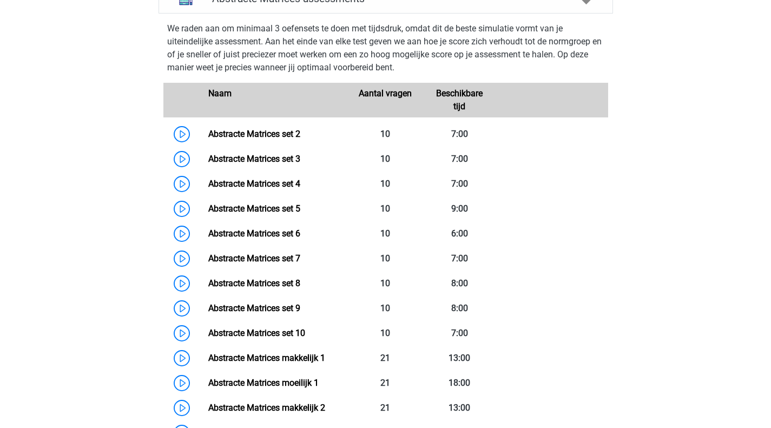
scroll to position [974, 0]
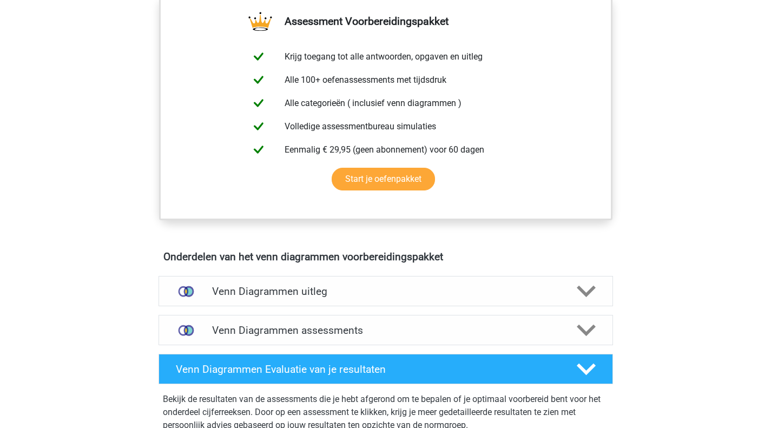
scroll to position [487, 0]
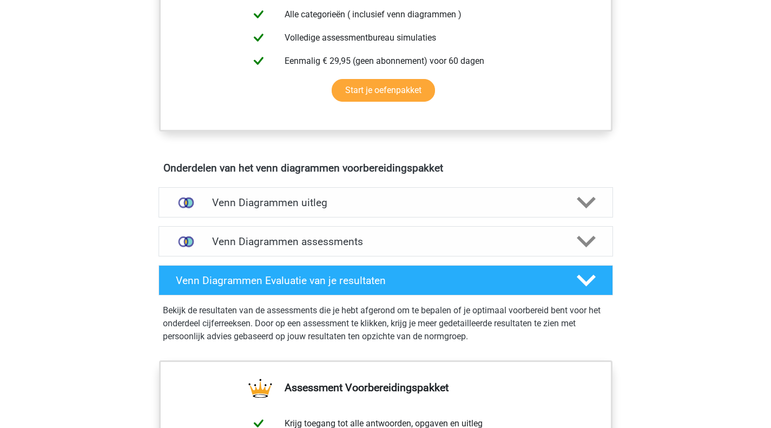
click at [356, 204] on h4 "Venn Diagrammen uitleg" at bounding box center [385, 202] width 347 height 12
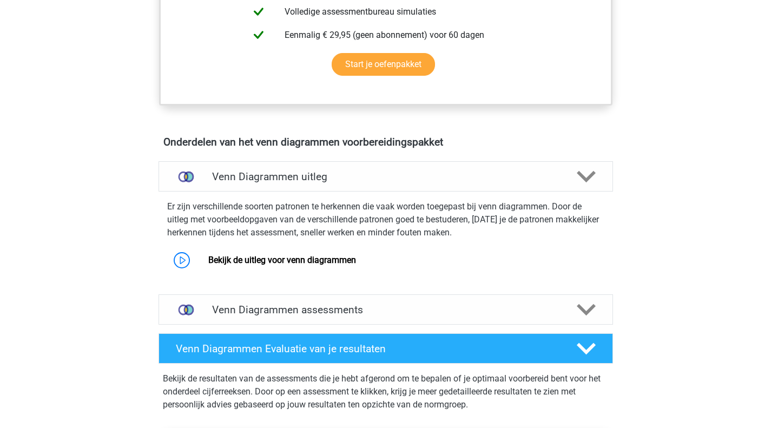
scroll to position [325, 0]
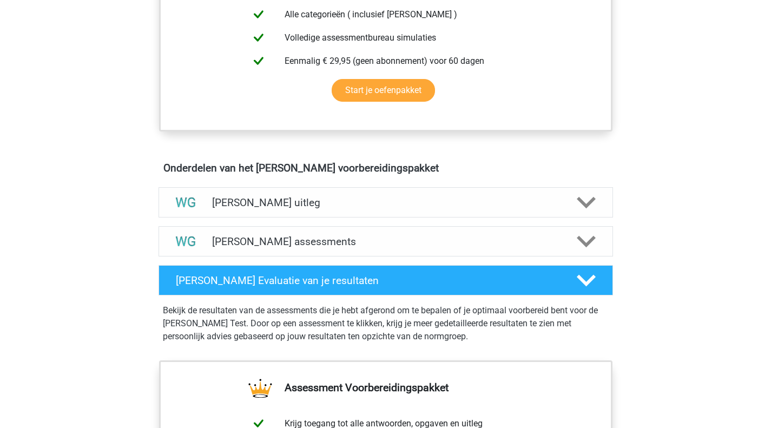
click at [269, 189] on div "Watson Glaser uitleg" at bounding box center [385, 202] width 454 height 30
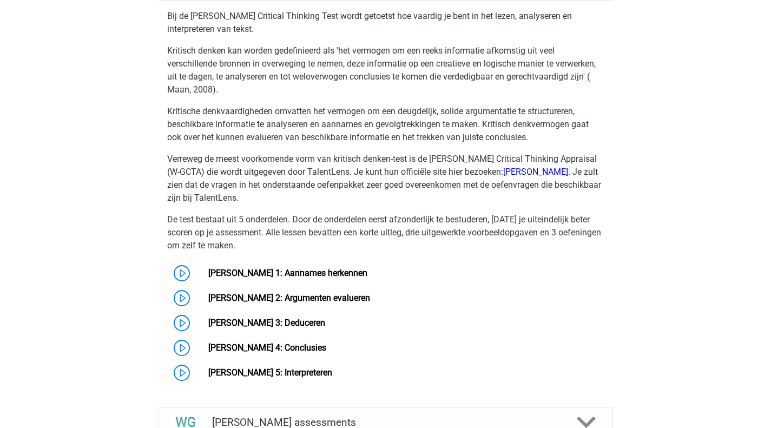
scroll to position [919, 0]
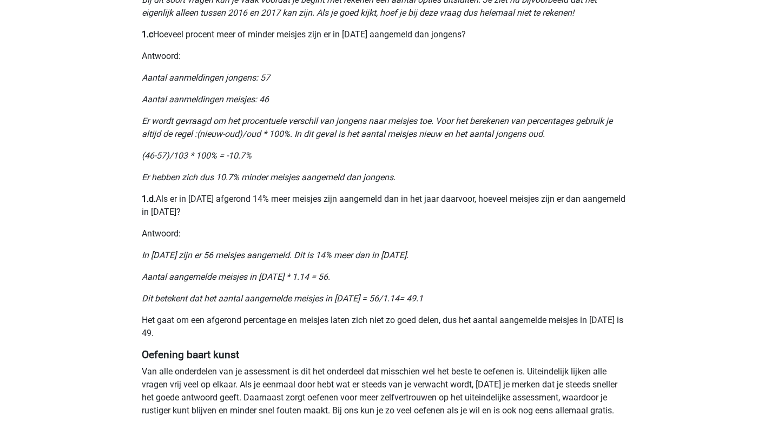
scroll to position [865, 0]
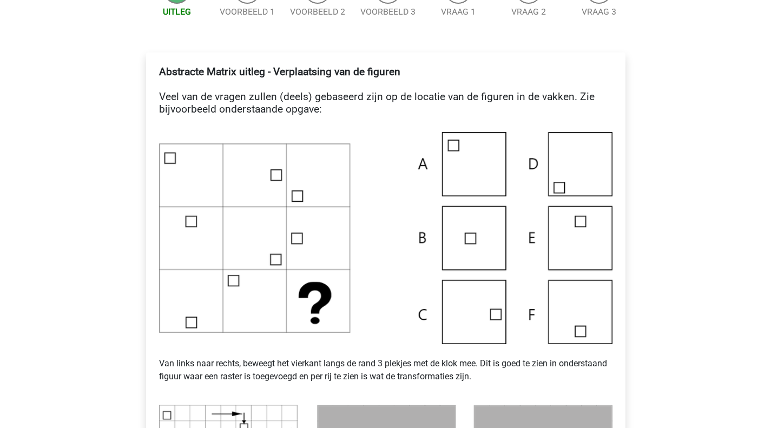
scroll to position [216, 0]
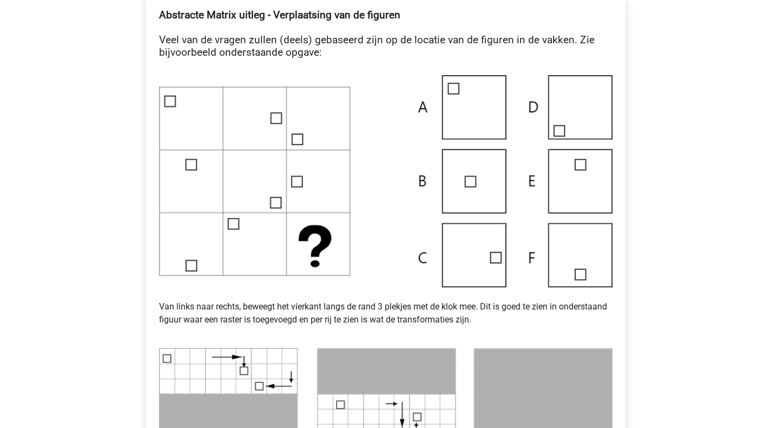
click at [207, 38] on h4 "Abstracte Matrix uitleg - Verplaatsing van de figuren Veel van de vragen zullen…" at bounding box center [385, 40] width 453 height 62
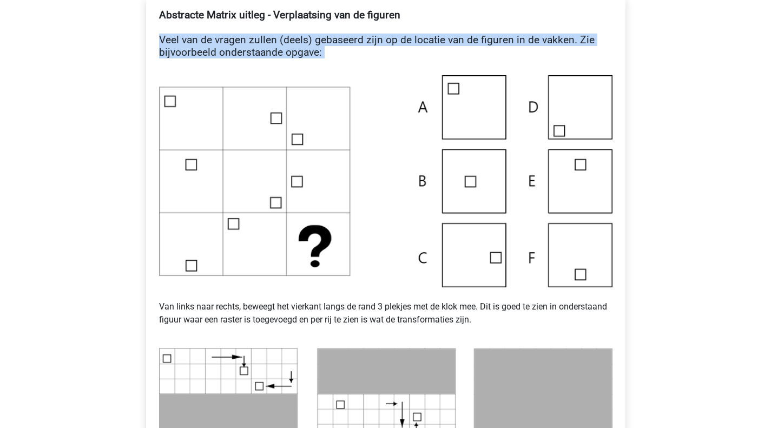
click at [207, 38] on h4 "Abstracte Matrix uitleg - Verplaatsing van de figuren Veel van de vragen zullen…" at bounding box center [385, 40] width 453 height 62
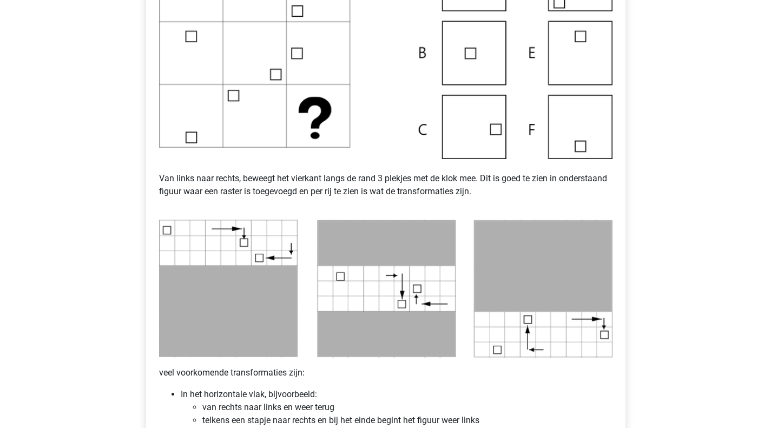
scroll to position [325, 0]
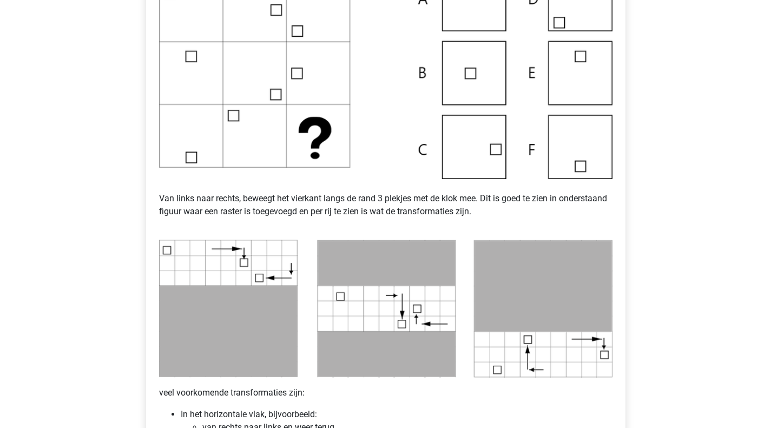
click at [224, 202] on p "Van links naar rechts, beweegt het vierkant langs de rand 3 plekjes met de klok…" at bounding box center [385, 205] width 453 height 52
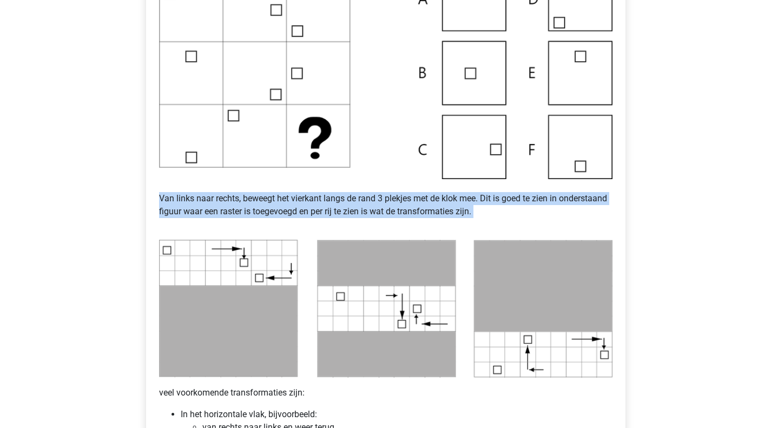
click at [224, 202] on p "Van links naar rechts, beweegt het vierkant langs de rand 3 plekjes met de klok…" at bounding box center [385, 205] width 453 height 52
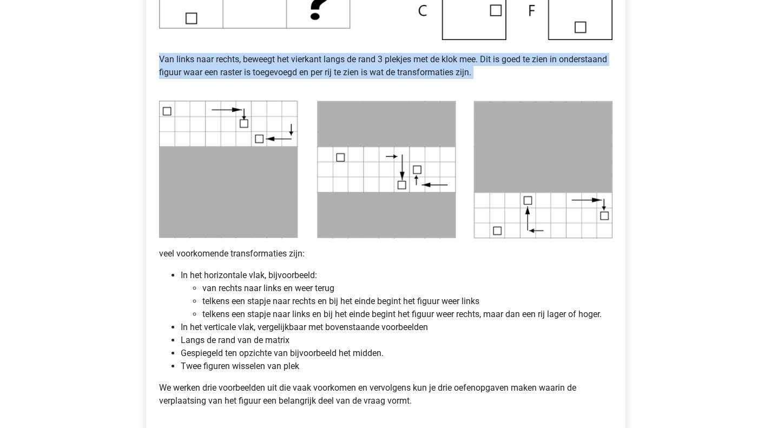
scroll to position [487, 0]
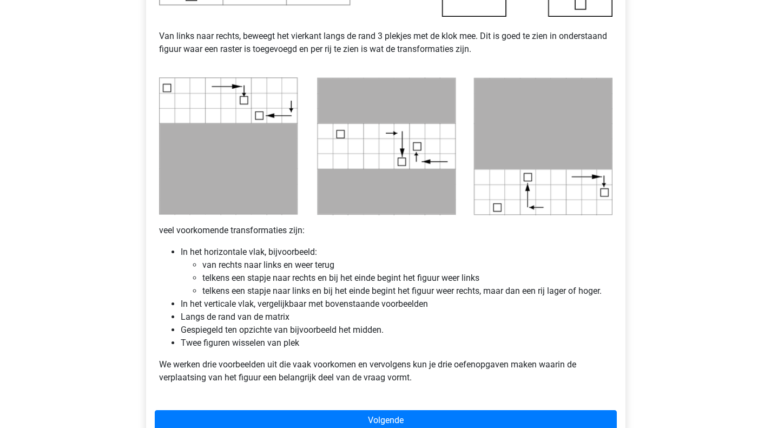
click at [211, 250] on li "In het horizontale vlak, bijvoorbeeld: van rechts naar links en weer terug telk…" at bounding box center [397, 272] width 432 height 52
click at [228, 265] on li "van rechts naar links en weer terug" at bounding box center [407, 265] width 410 height 13
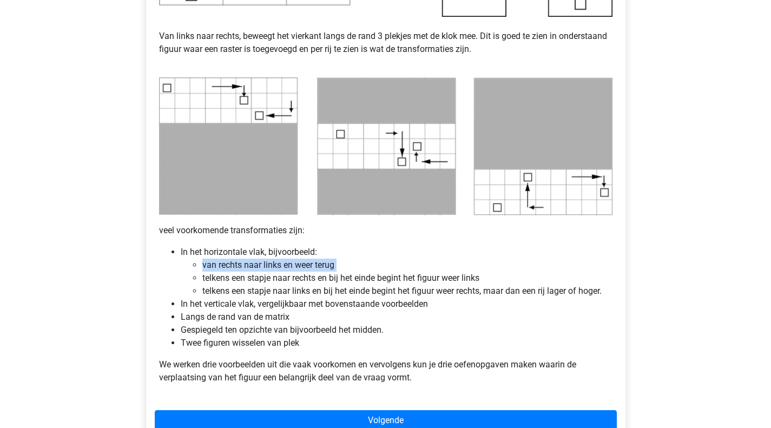
click at [228, 265] on li "van rechts naar links en weer terug" at bounding box center [407, 265] width 410 height 13
click at [244, 379] on p "We werken drie voorbeelden uit die vaak voorkomen en vervolgens kun je drie oef…" at bounding box center [385, 371] width 453 height 26
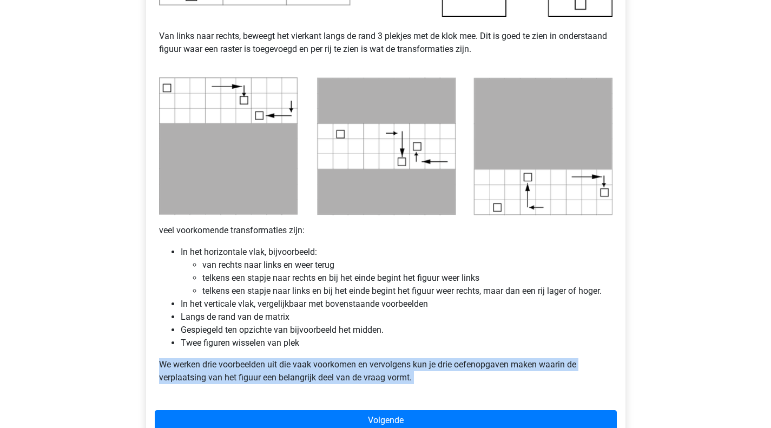
click at [244, 379] on p "We werken drie voorbeelden uit die vaak voorkomen en vervolgens kun je drie oef…" at bounding box center [385, 371] width 453 height 26
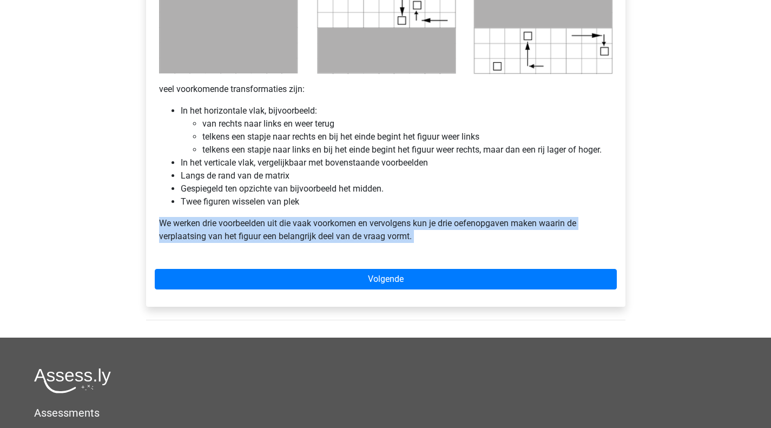
scroll to position [649, 0]
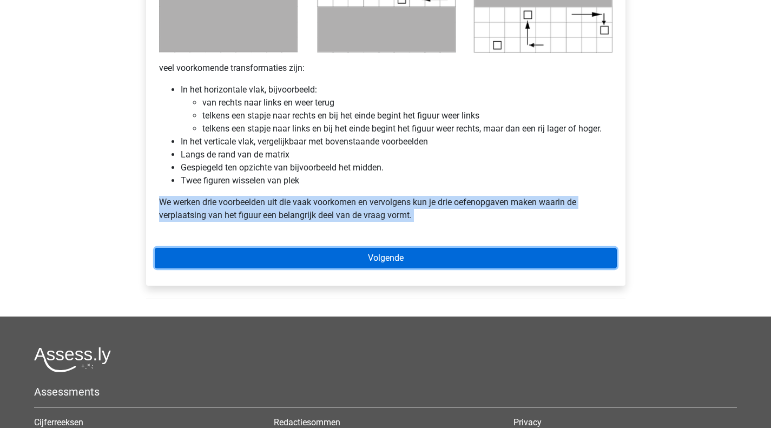
click at [323, 253] on link "Volgende" at bounding box center [386, 258] width 462 height 21
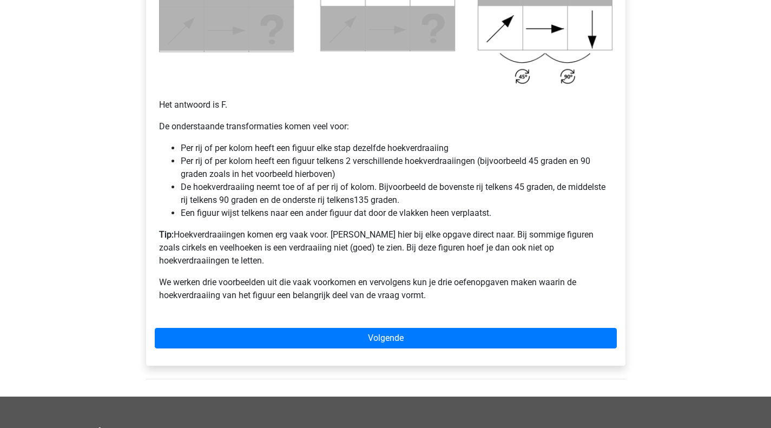
scroll to position [703, 0]
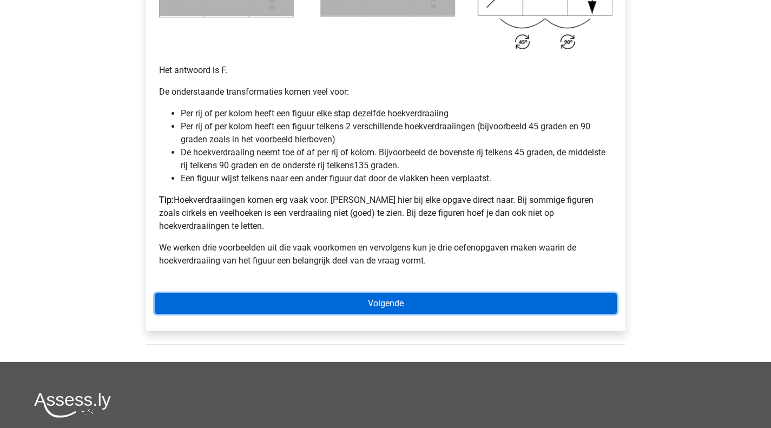
click at [341, 293] on link "Volgende" at bounding box center [386, 303] width 462 height 21
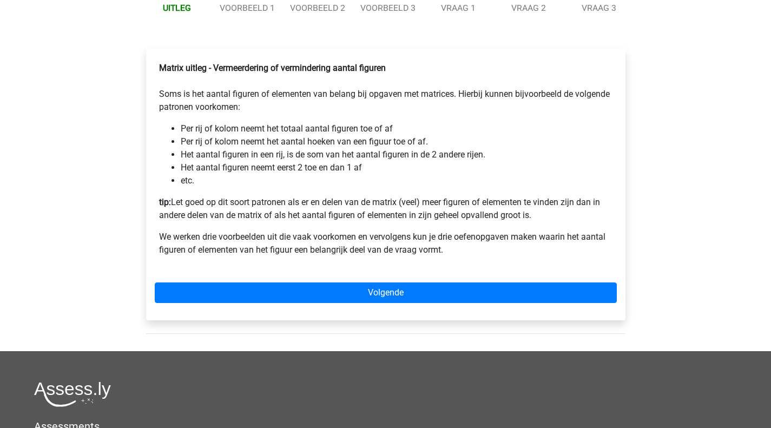
scroll to position [216, 0]
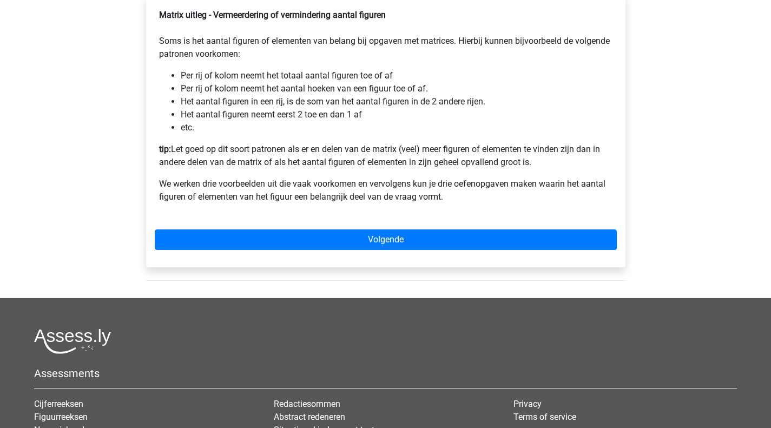
drag, startPoint x: 324, startPoint y: 231, endPoint x: 331, endPoint y: 243, distance: 13.8
click at [324, 231] on div "Matrix uitleg - Vermeerdering of vermindering aantal figuren Soms is het aantal…" at bounding box center [385, 132] width 479 height 272
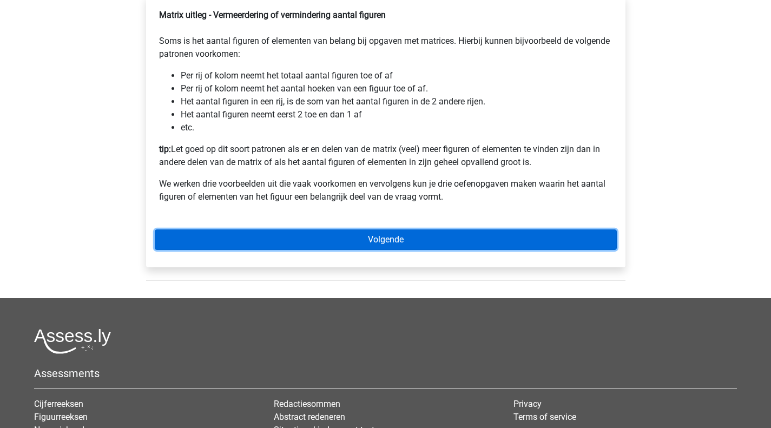
click at [331, 243] on link "Volgende" at bounding box center [386, 239] width 462 height 21
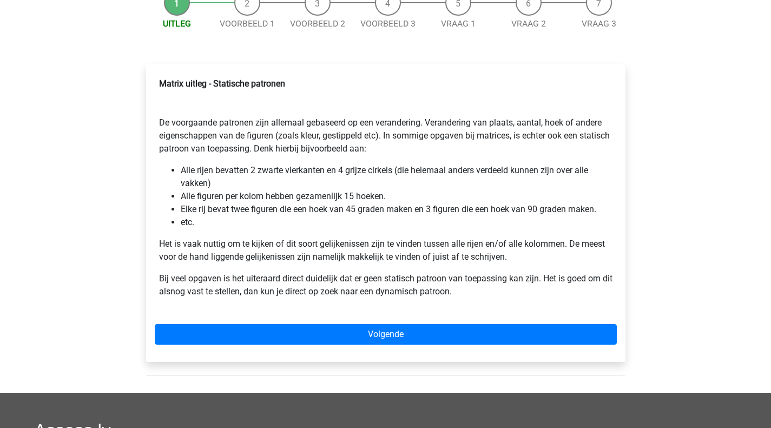
scroll to position [216, 0]
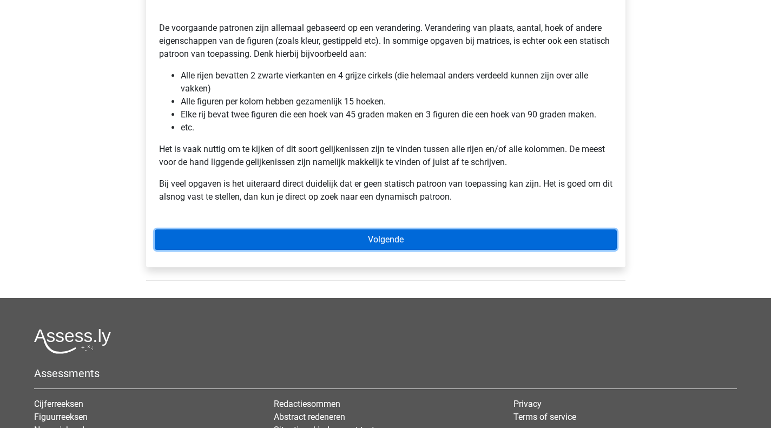
click at [271, 242] on link "Volgende" at bounding box center [386, 239] width 462 height 21
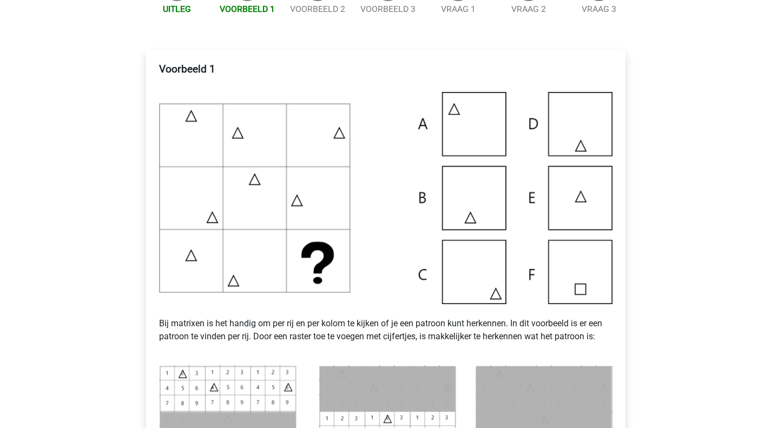
scroll to position [216, 0]
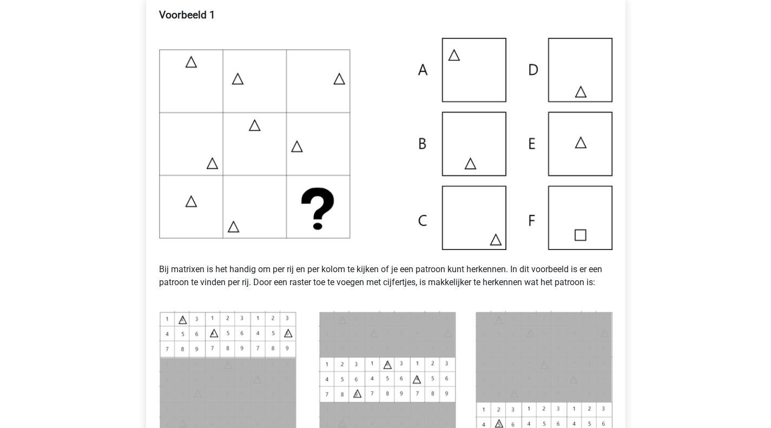
click at [202, 270] on p "Bij matrixen is het handig om per rij en per kolom te kijken of je een patroon …" at bounding box center [385, 276] width 453 height 52
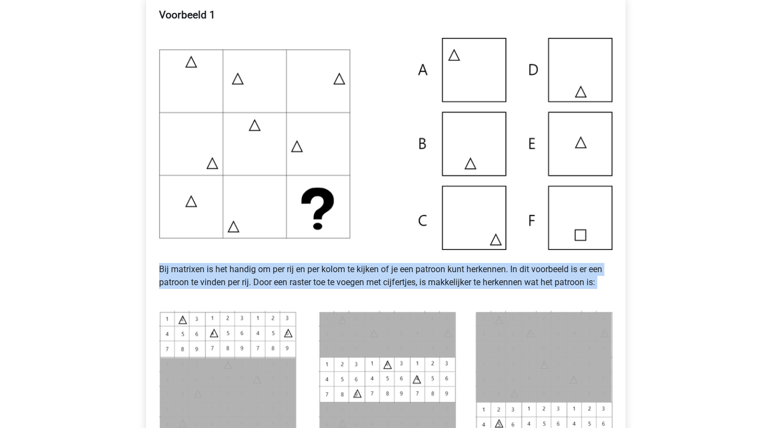
click at [202, 270] on p "Bij matrixen is het handig om per rij en per kolom te kijken of je een patroon …" at bounding box center [385, 276] width 453 height 52
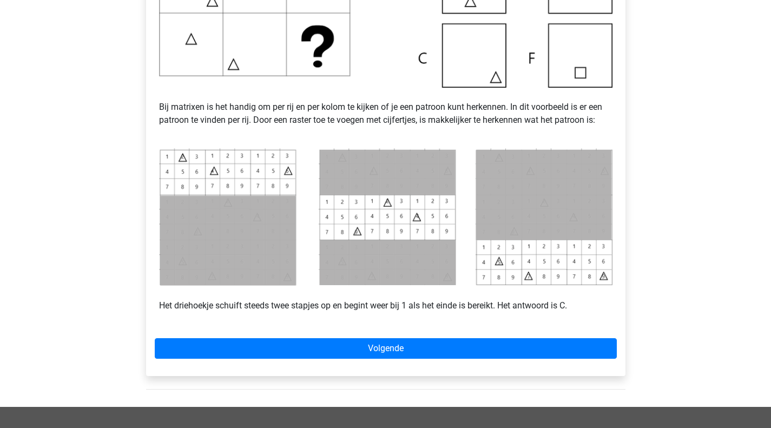
click at [194, 302] on p "Het driehoekje schuift steeds twee stapjes op en begint weer bij 1 als het eind…" at bounding box center [385, 299] width 453 height 26
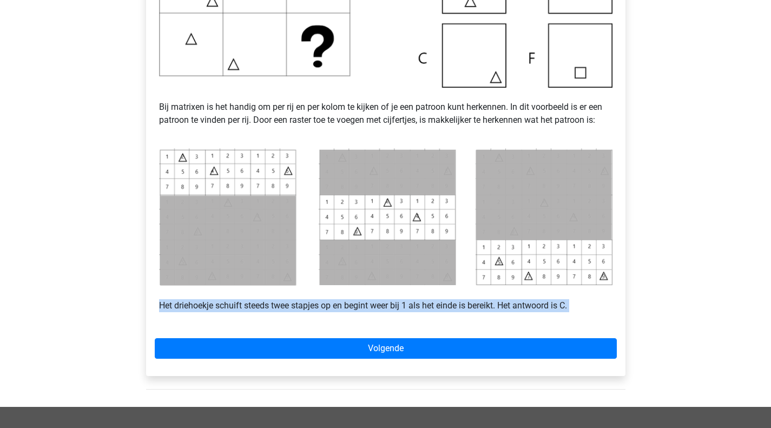
click at [194, 302] on p "Het driehoekje schuift steeds twee stapjes op en begint weer bij 1 als het eind…" at bounding box center [385, 299] width 453 height 26
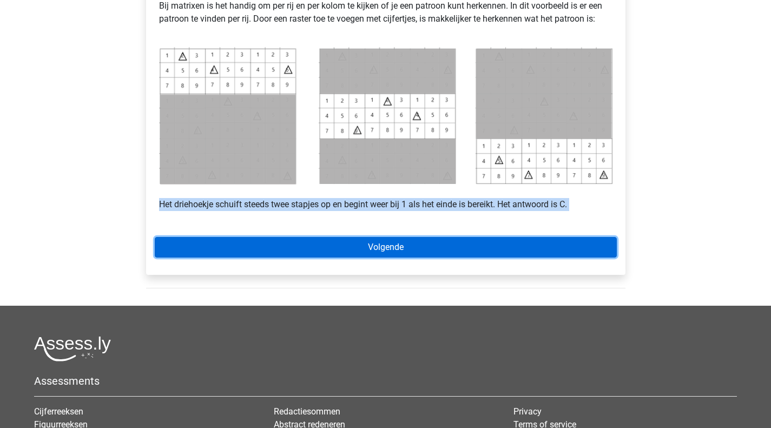
scroll to position [487, 0]
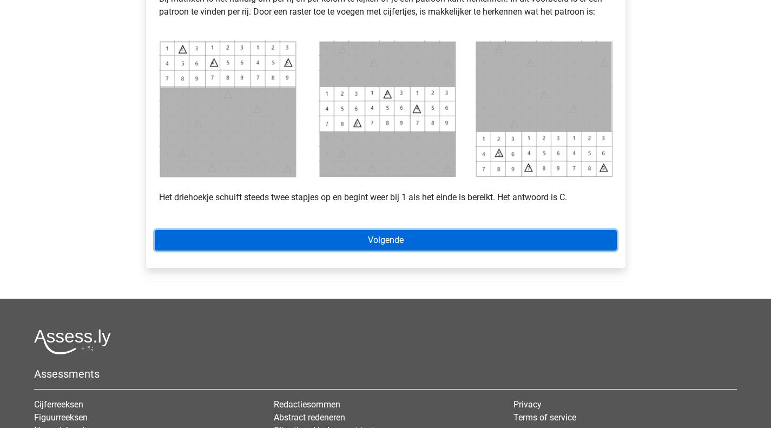
click at [358, 243] on link "Volgende" at bounding box center [386, 240] width 462 height 21
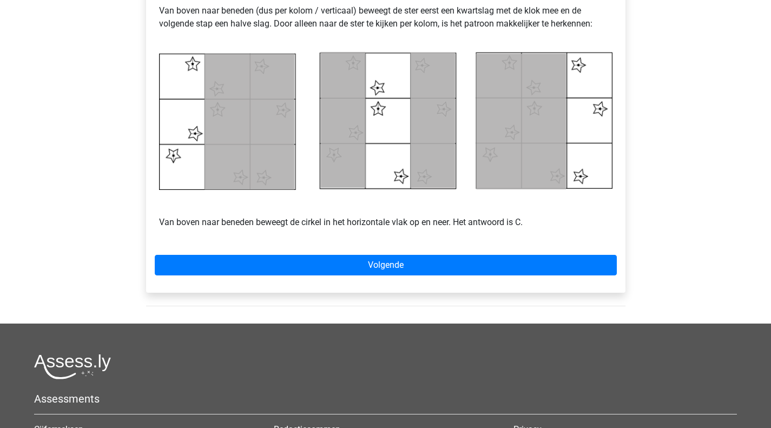
scroll to position [541, 0]
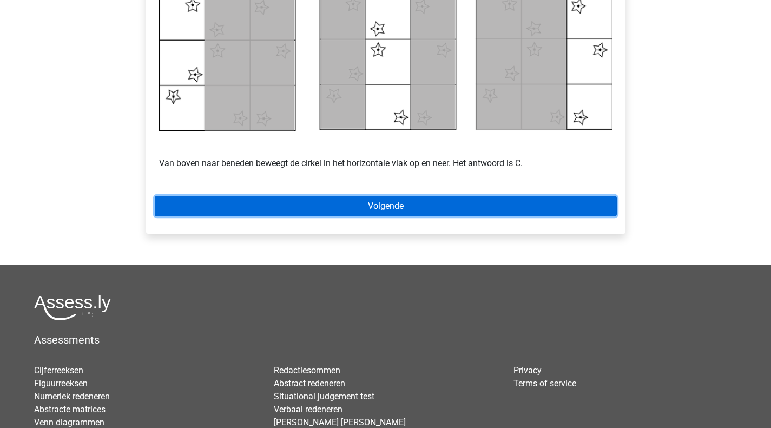
click at [411, 209] on link "Volgende" at bounding box center [386, 206] width 462 height 21
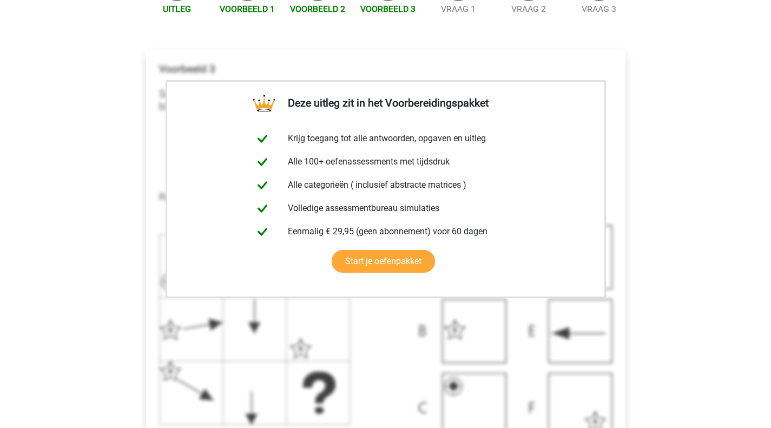
scroll to position [325, 0]
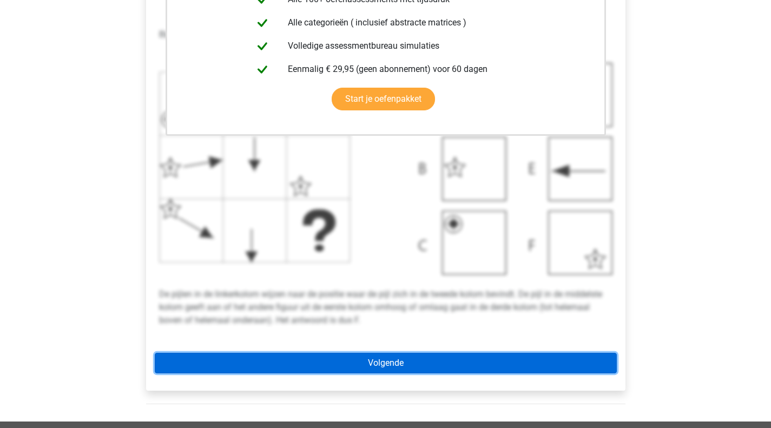
click at [394, 362] on link "Volgende" at bounding box center [386, 363] width 462 height 21
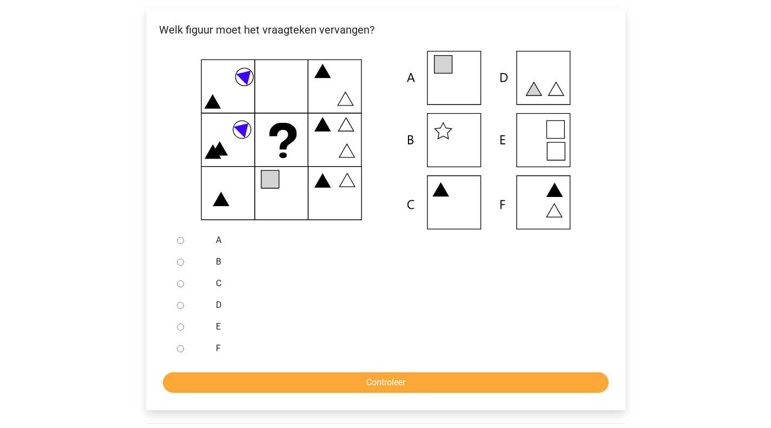
scroll to position [216, 0]
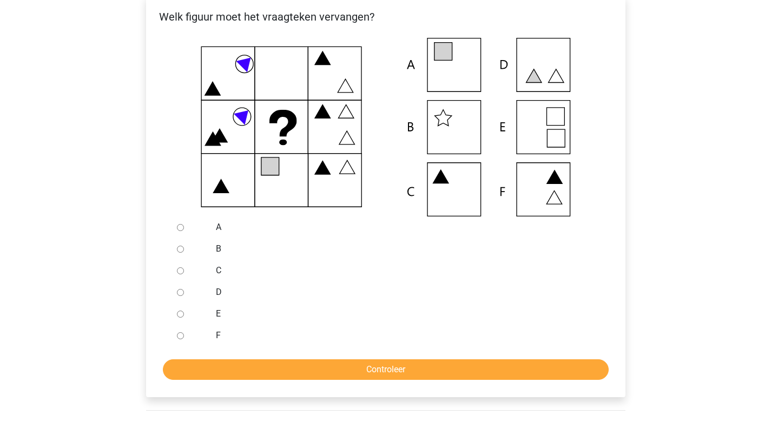
click at [183, 228] on div at bounding box center [191, 227] width 36 height 22
click at [181, 228] on input "A" at bounding box center [180, 227] width 7 height 7
radio input "true"
click at [181, 228] on input "A" at bounding box center [180, 227] width 7 height 7
click at [407, 386] on div "Welk figuur moet het vraagteken vervangen? A" at bounding box center [385, 196] width 479 height 401
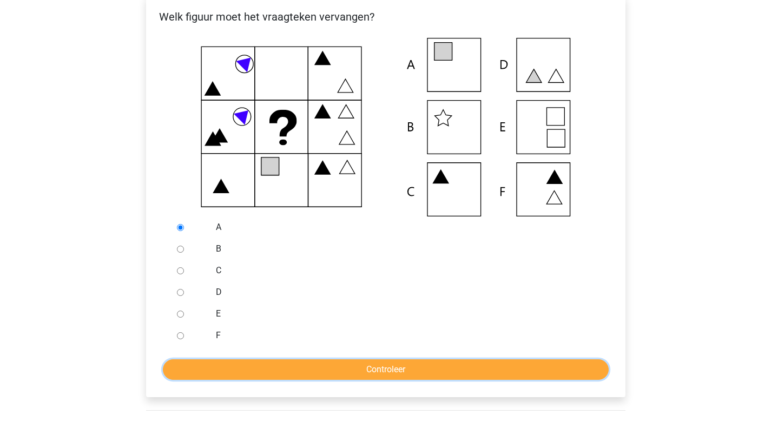
click at [406, 378] on input "Controleer" at bounding box center [386, 369] width 446 height 21
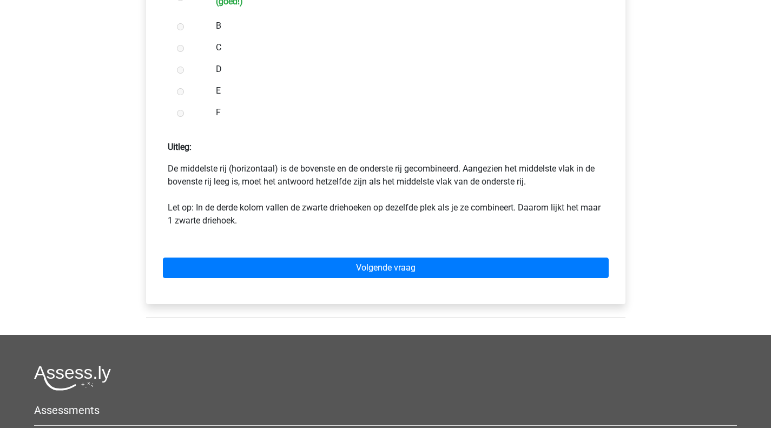
scroll to position [487, 0]
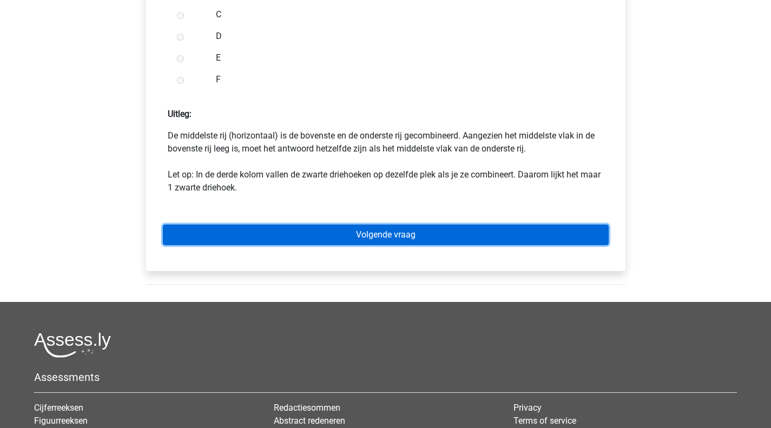
click at [355, 230] on link "Volgende vraag" at bounding box center [386, 234] width 446 height 21
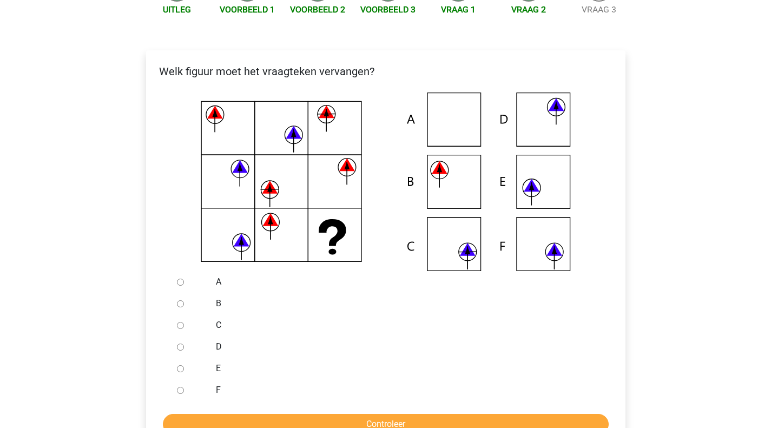
scroll to position [216, 0]
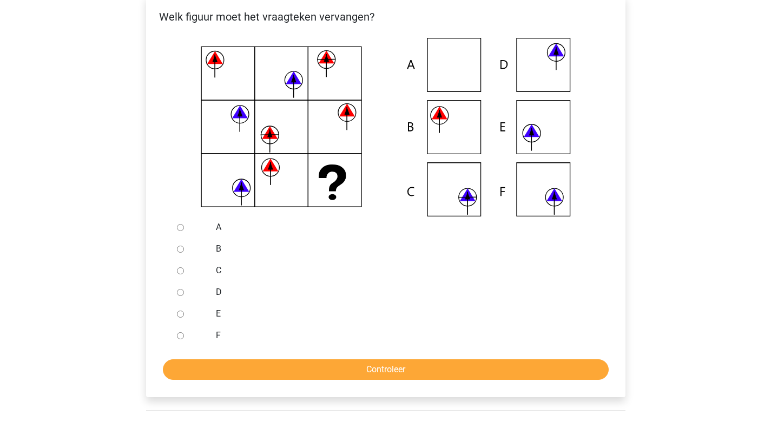
drag, startPoint x: 571, startPoint y: 196, endPoint x: 418, endPoint y: 255, distance: 163.5
click at [570, 196] on icon at bounding box center [385, 127] width 445 height 178
click at [184, 326] on div at bounding box center [191, 336] width 36 height 22
click at [180, 332] on div at bounding box center [191, 336] width 36 height 22
click at [180, 339] on input "F" at bounding box center [180, 335] width 7 height 7
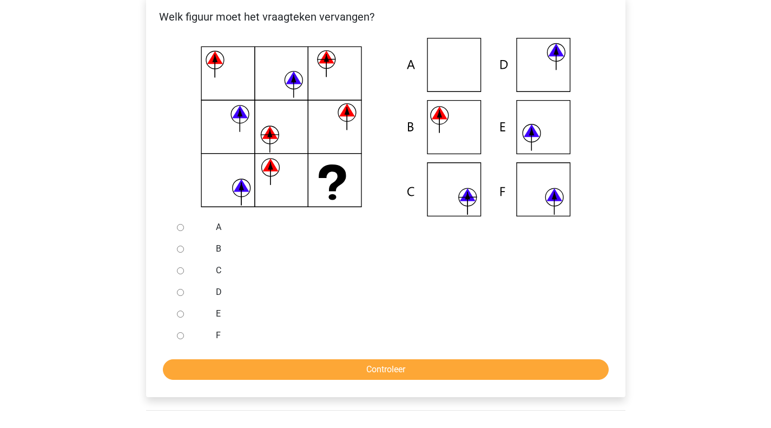
radio input "true"
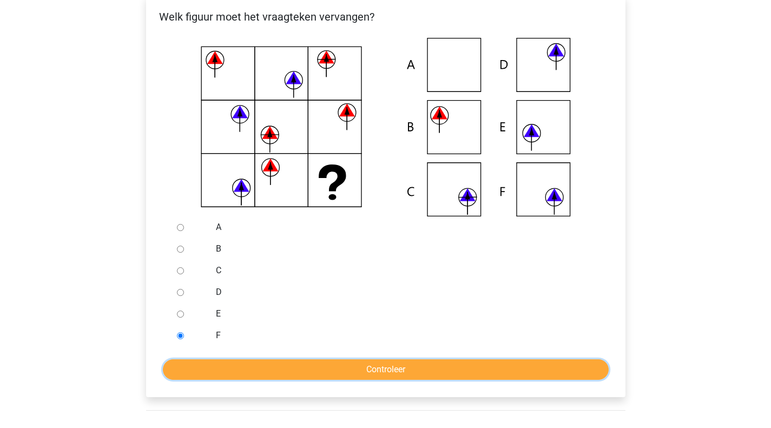
click at [364, 369] on input "Controleer" at bounding box center [386, 369] width 446 height 21
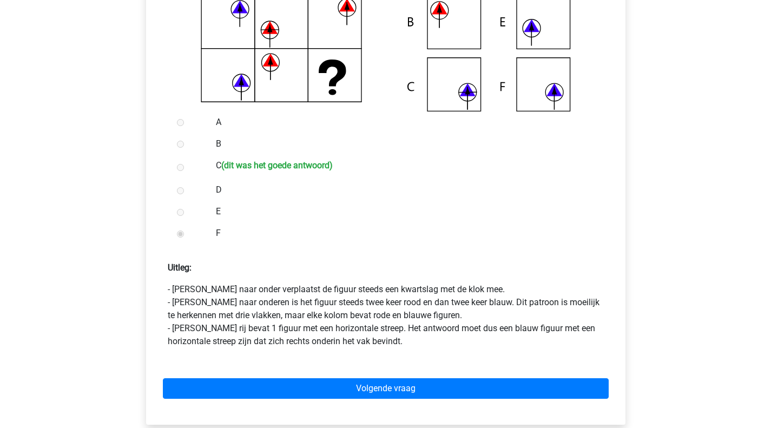
scroll to position [325, 0]
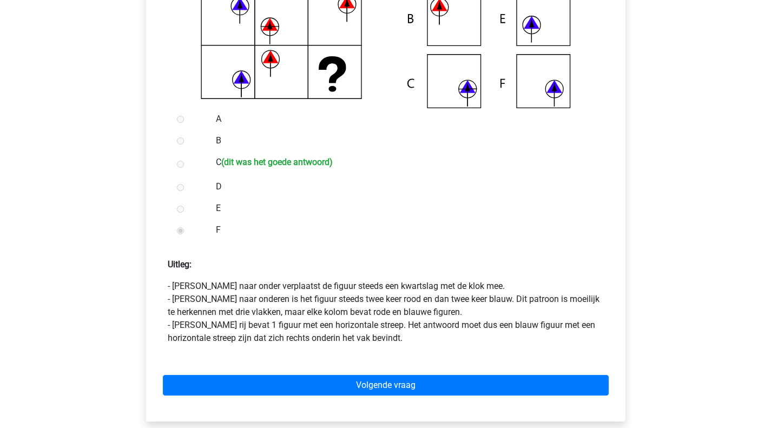
click at [256, 287] on p "- [PERSON_NAME] naar onder verplaatst de figuur steeds een kwartslag met de klo…" at bounding box center [386, 312] width 436 height 65
click at [256, 287] on p "- Van boven naar onder verplaatst de figuur steeds een kwartslag met de klok me…" at bounding box center [386, 312] width 436 height 65
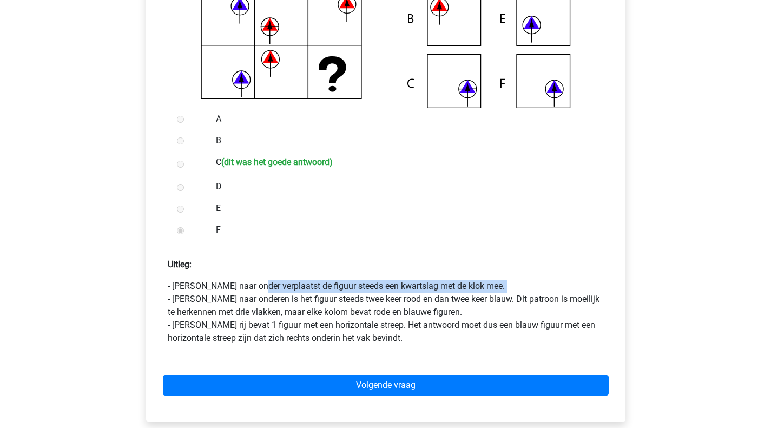
click at [256, 287] on p "- Van boven naar onder verplaatst de figuur steeds een kwartslag met de klok me…" at bounding box center [386, 312] width 436 height 65
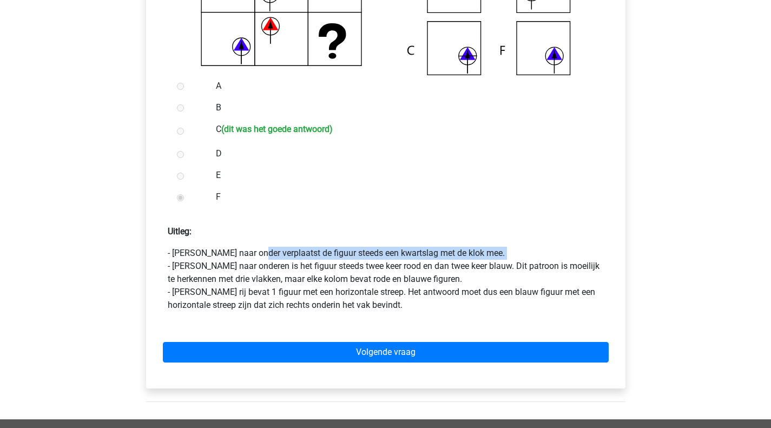
scroll to position [487, 0]
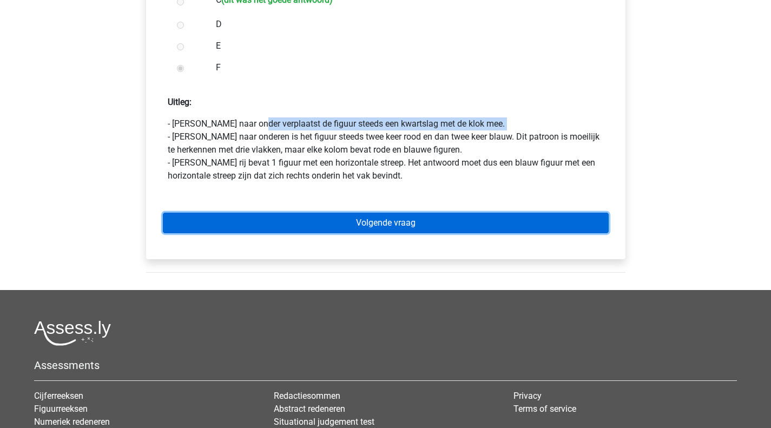
click at [361, 224] on link "Volgende vraag" at bounding box center [386, 223] width 446 height 21
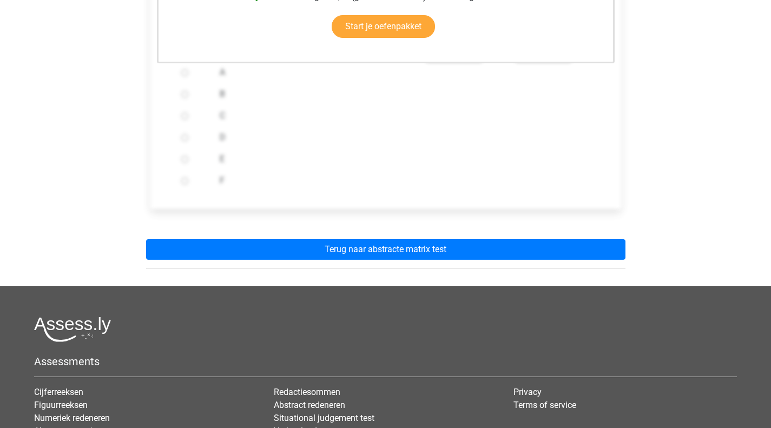
scroll to position [433, 0]
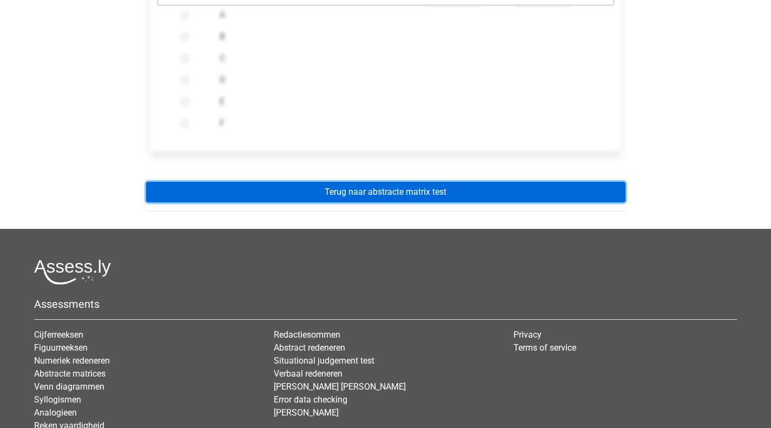
click at [368, 192] on link "Terug naar abstracte matrix test" at bounding box center [385, 192] width 479 height 21
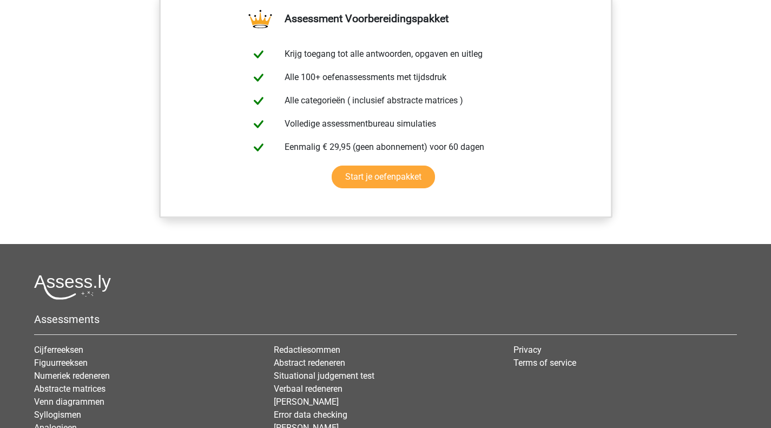
scroll to position [919, 0]
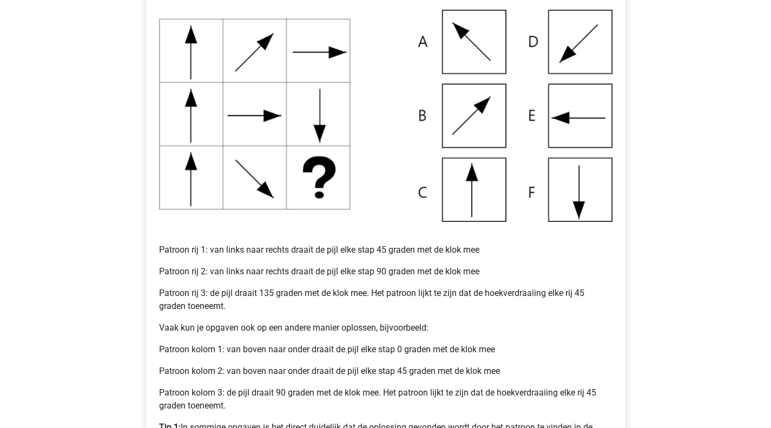
scroll to position [379, 0]
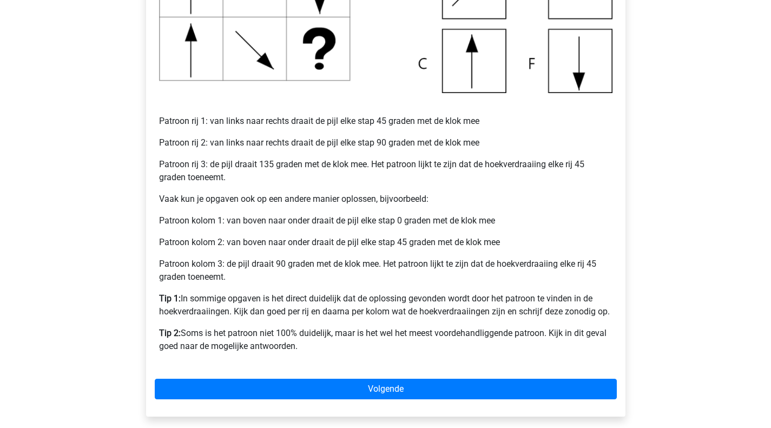
click at [221, 120] on p "Patroon rij 1: van links naar rechts draait de pijl elke stap 45 graden met de …" at bounding box center [385, 121] width 453 height 13
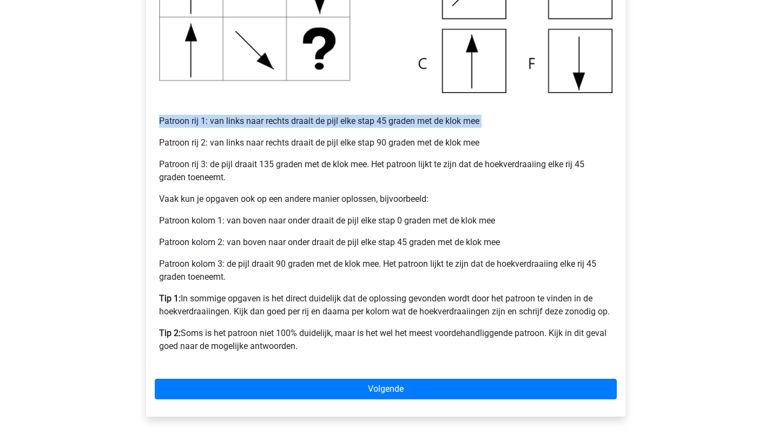
click at [221, 120] on p "Patroon rij 1: van links naar rechts draait de pijl elke stap 45 graden met de …" at bounding box center [385, 121] width 453 height 13
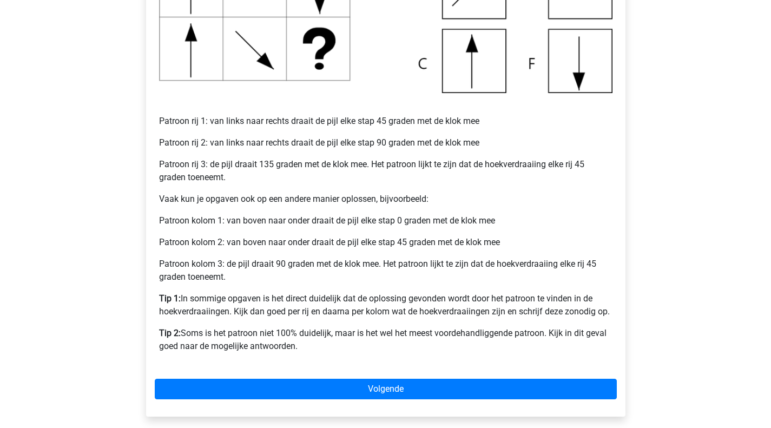
click at [234, 144] on p "Patroon rij 2: van links naar rechts draait de pijl elke stap 90 graden met de …" at bounding box center [385, 142] width 453 height 13
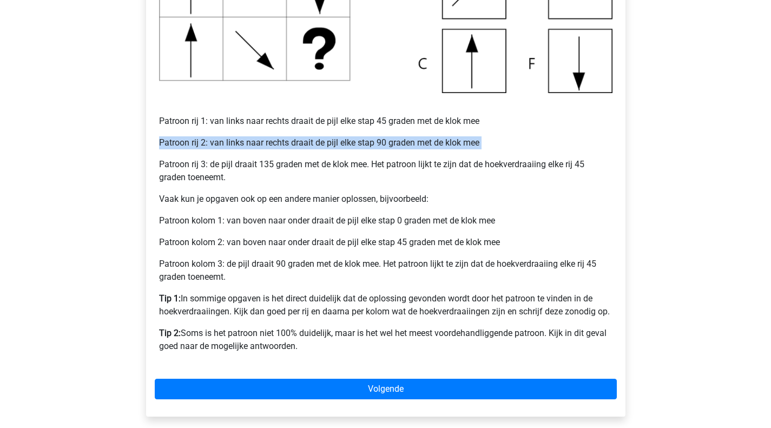
click at [234, 144] on p "Patroon rij 2: van links naar rechts draait de pijl elke stap 90 graden met de …" at bounding box center [385, 142] width 453 height 13
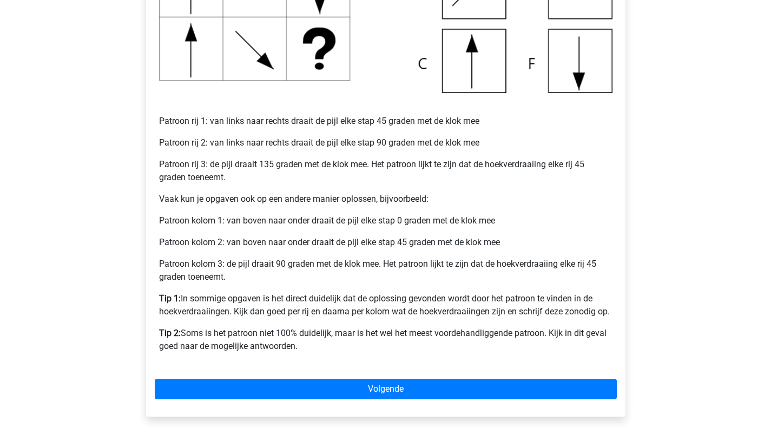
click at [250, 166] on p "Patroon rij 3: de pijl draait 135 graden met de klok mee. Het patroon lijkt te …" at bounding box center [385, 171] width 453 height 26
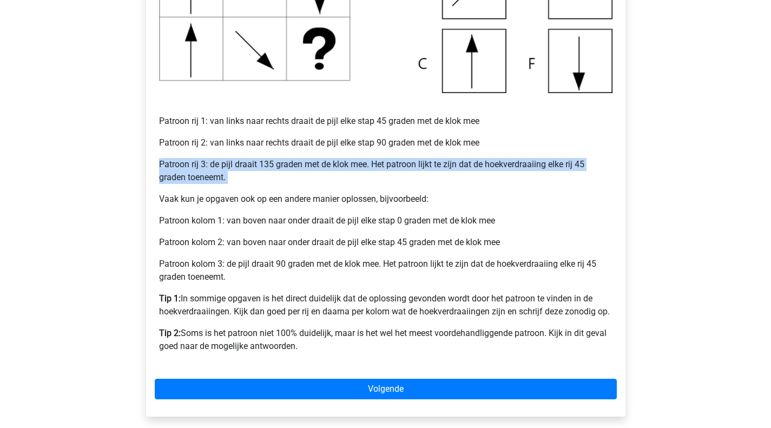
click at [250, 166] on p "Patroon rij 3: de pijl draait 135 graden met de klok mee. Het patroon lijkt te …" at bounding box center [385, 171] width 453 height 26
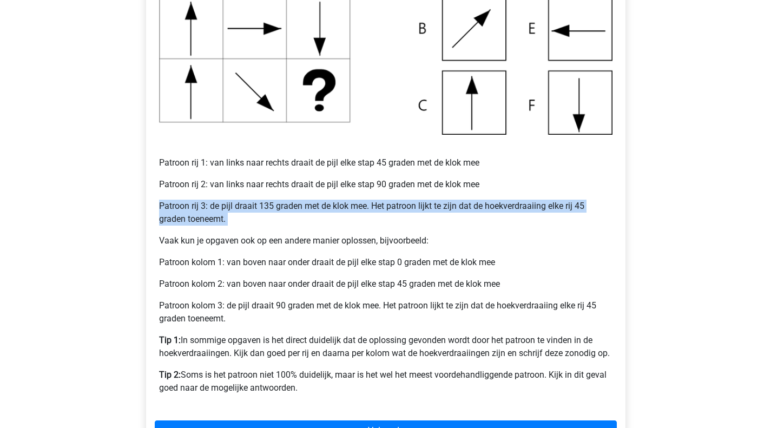
scroll to position [325, 0]
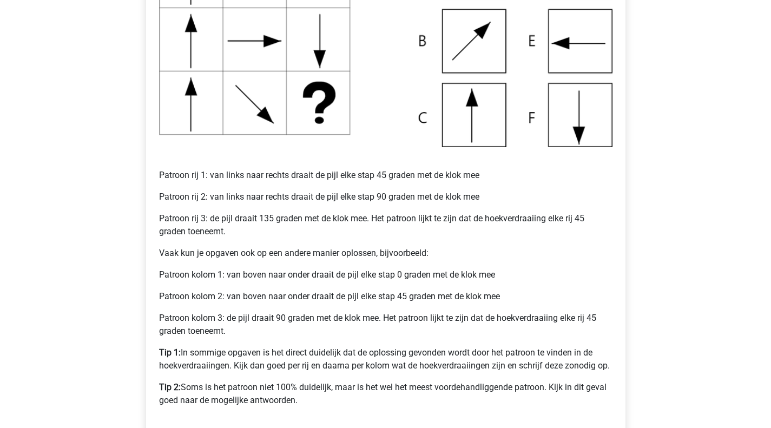
click at [218, 257] on p "Vaak kun je opgaven ook op een andere manier oplossen, bijvoorbeeld:" at bounding box center [385, 253] width 453 height 13
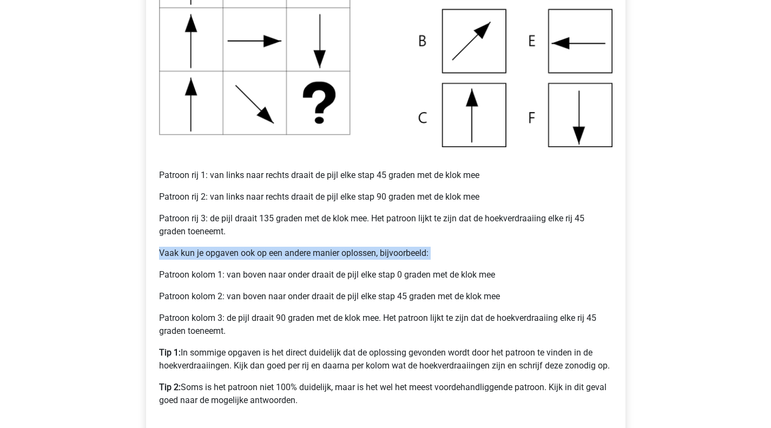
click at [218, 257] on p "Vaak kun je opgaven ook op een andere manier oplossen, bijvoorbeeld:" at bounding box center [385, 253] width 453 height 13
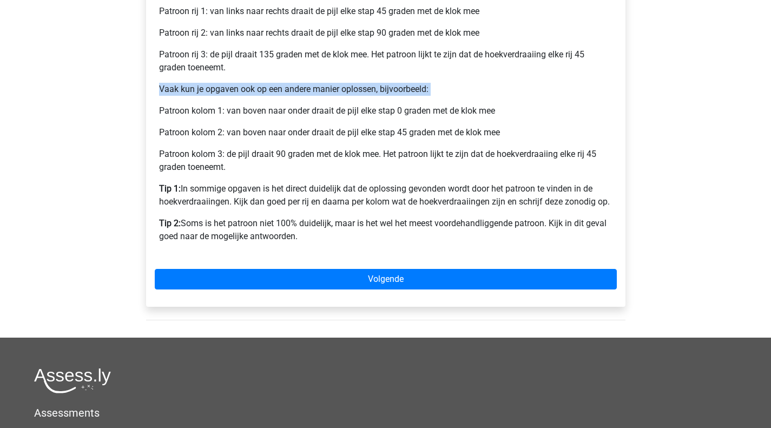
scroll to position [595, 0]
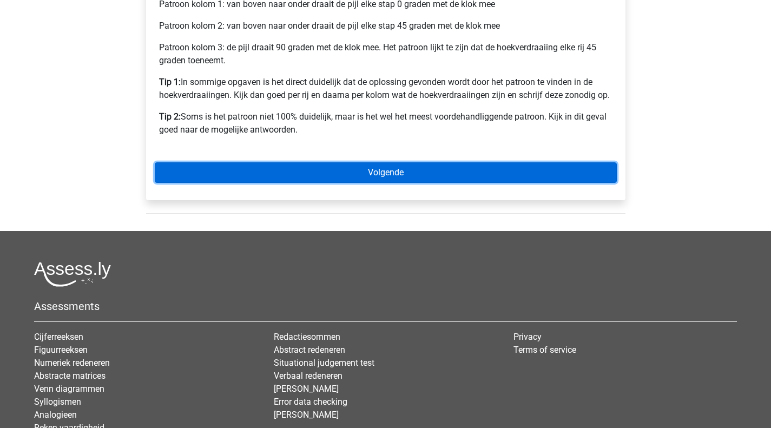
click at [344, 171] on link "Volgende" at bounding box center [386, 172] width 462 height 21
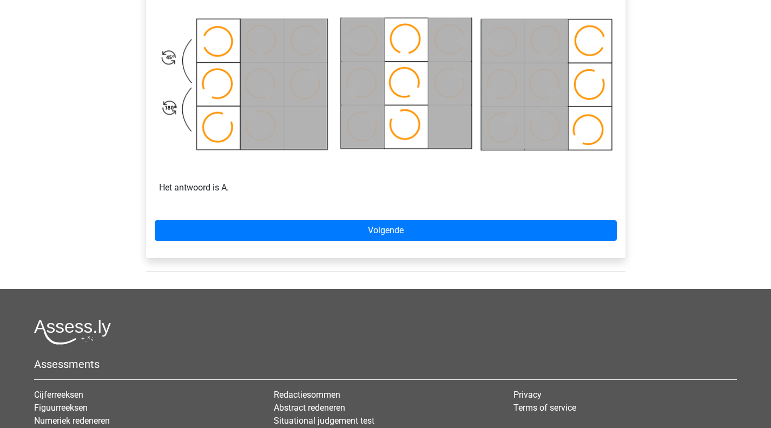
scroll to position [703, 0]
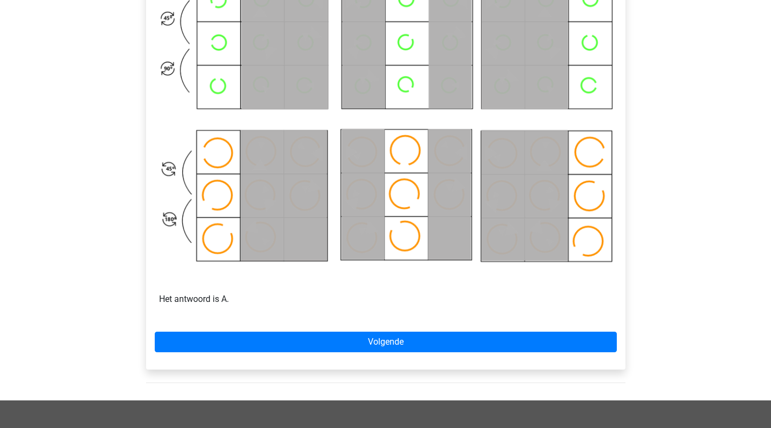
scroll to position [649, 0]
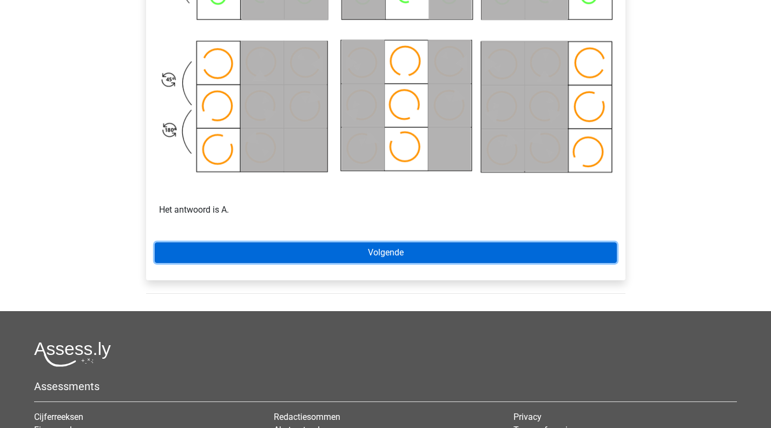
click at [384, 250] on link "Volgende" at bounding box center [386, 252] width 462 height 21
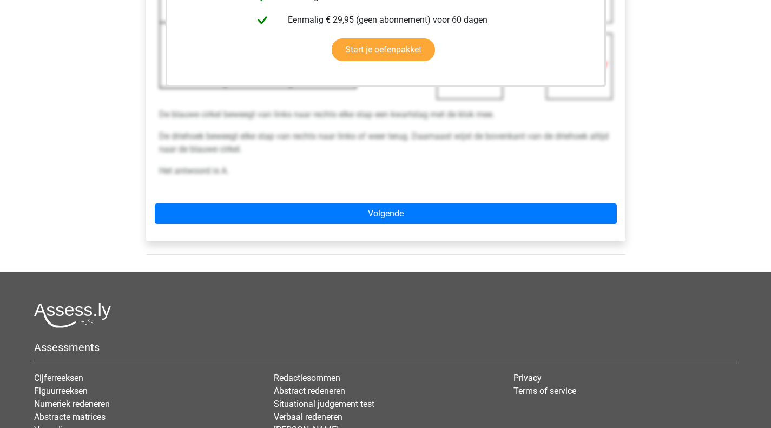
scroll to position [433, 0]
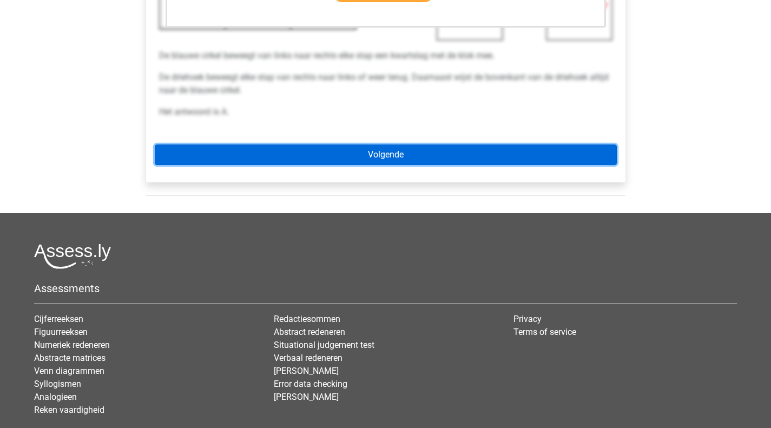
click at [364, 150] on link "Volgende" at bounding box center [386, 154] width 462 height 21
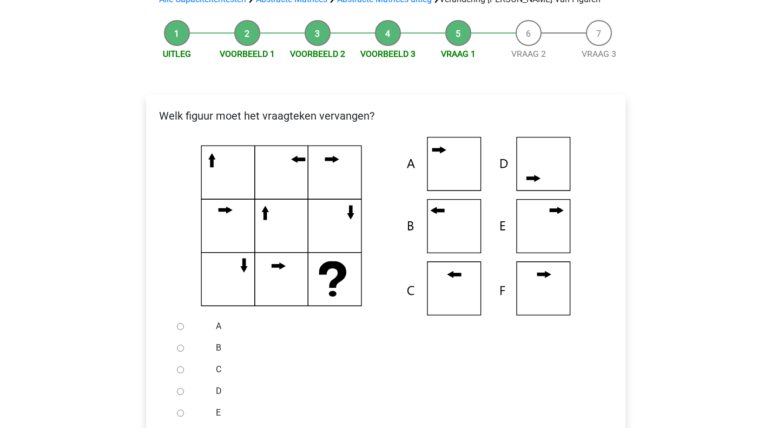
scroll to position [162, 0]
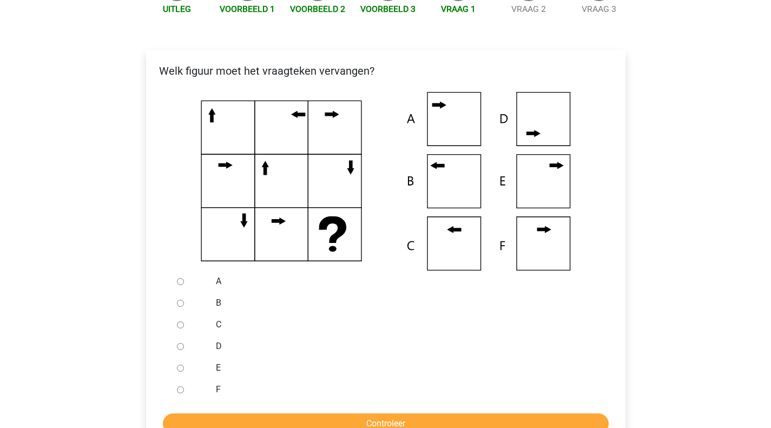
click at [182, 316] on div at bounding box center [191, 325] width 36 height 22
click at [180, 326] on input "C" at bounding box center [180, 324] width 7 height 7
radio input "true"
click at [309, 425] on input "Controleer" at bounding box center [386, 423] width 446 height 21
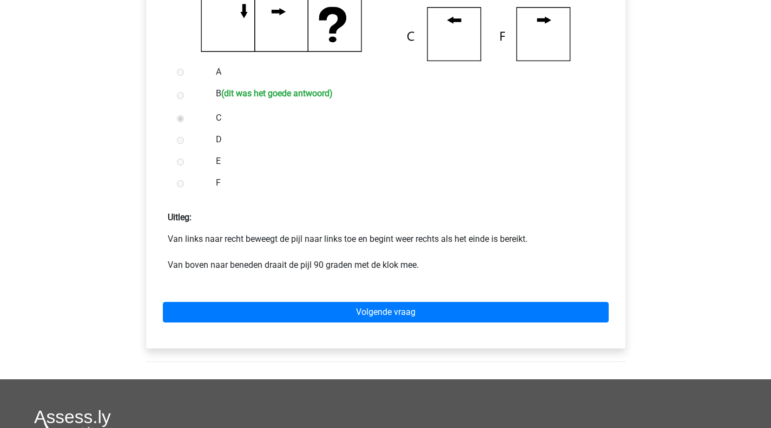
scroll to position [379, 0]
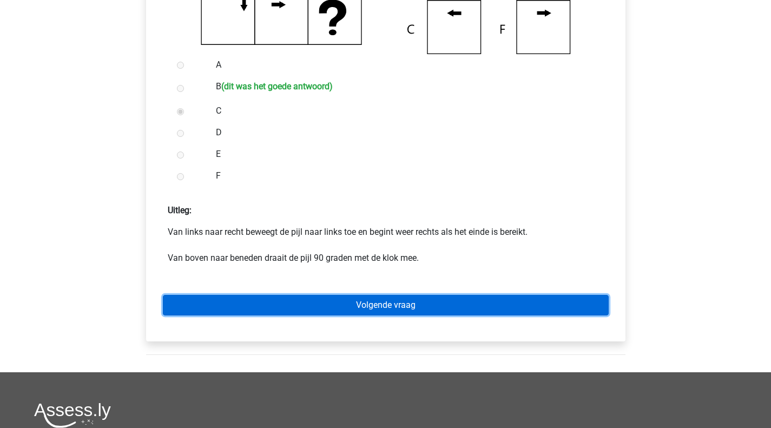
click at [345, 307] on link "Volgende vraag" at bounding box center [386, 305] width 446 height 21
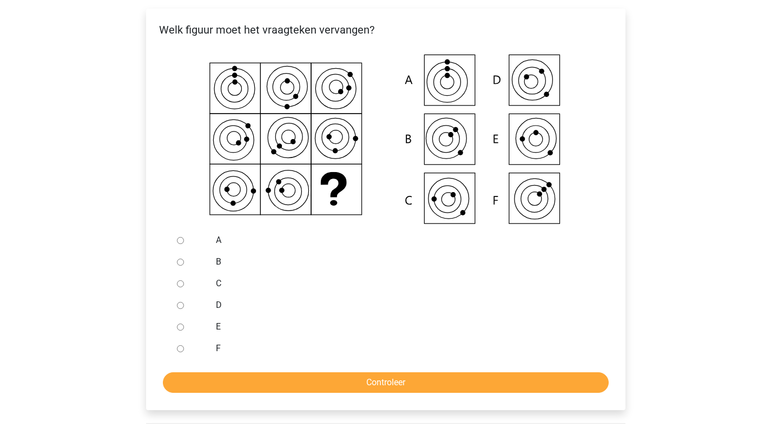
scroll to position [216, 0]
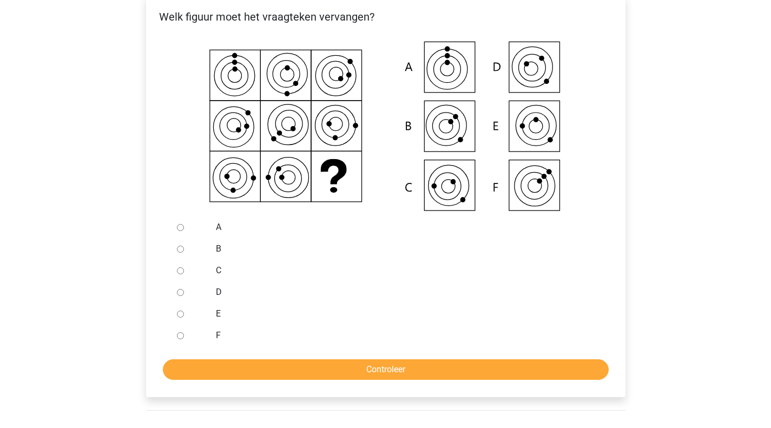
click at [395, 31] on div "Welk figuur moet het vraagteken vervangen?" at bounding box center [386, 21] width 478 height 25
click at [181, 266] on div at bounding box center [191, 271] width 36 height 22
click at [181, 268] on input "C" at bounding box center [180, 270] width 7 height 7
radio input "true"
click at [322, 353] on form "A B C D E F Controleer" at bounding box center [386, 297] width 462 height 163
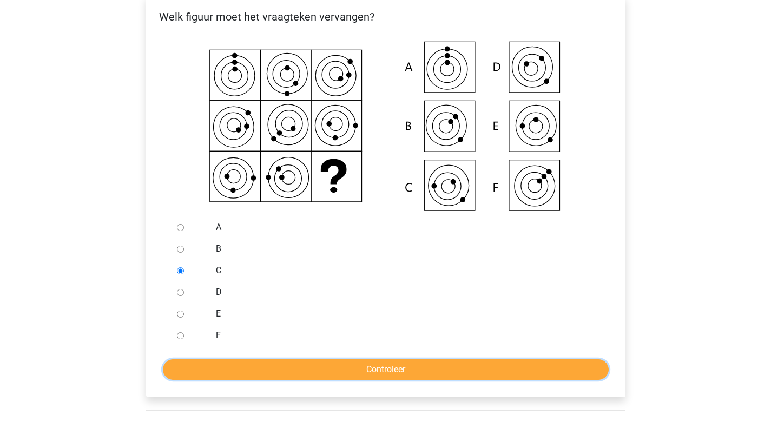
click at [352, 378] on input "Controleer" at bounding box center [386, 369] width 446 height 21
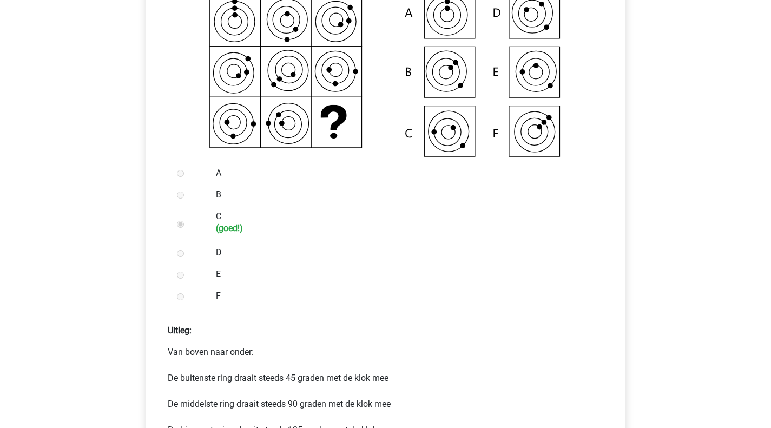
scroll to position [487, 0]
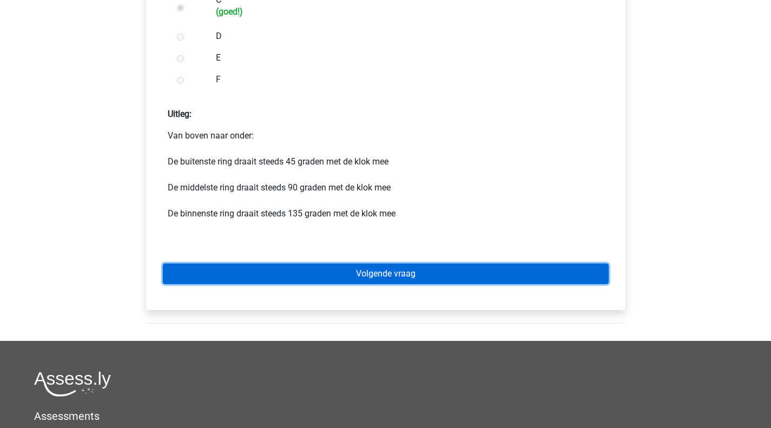
click at [396, 269] on link "Volgende vraag" at bounding box center [386, 273] width 446 height 21
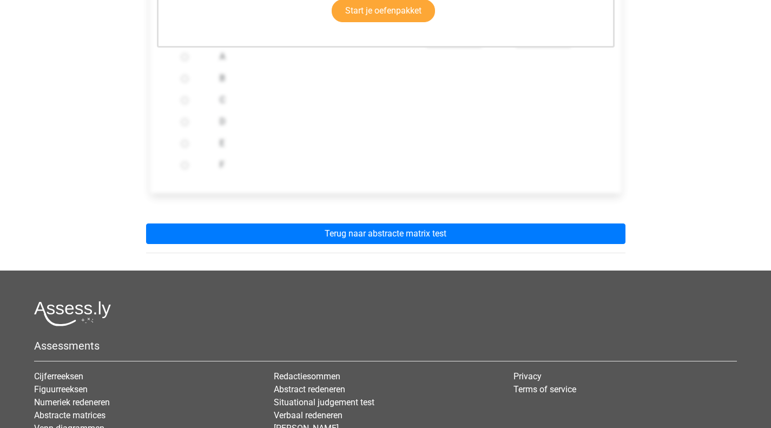
scroll to position [433, 0]
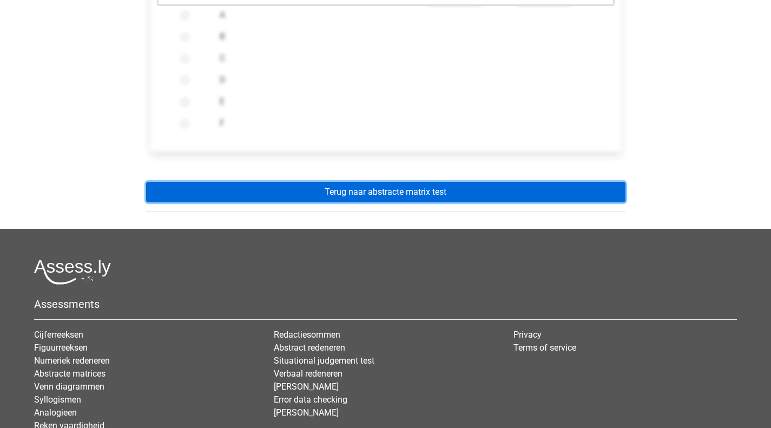
click at [386, 200] on link "Terug naar abstracte matrix test" at bounding box center [385, 192] width 479 height 21
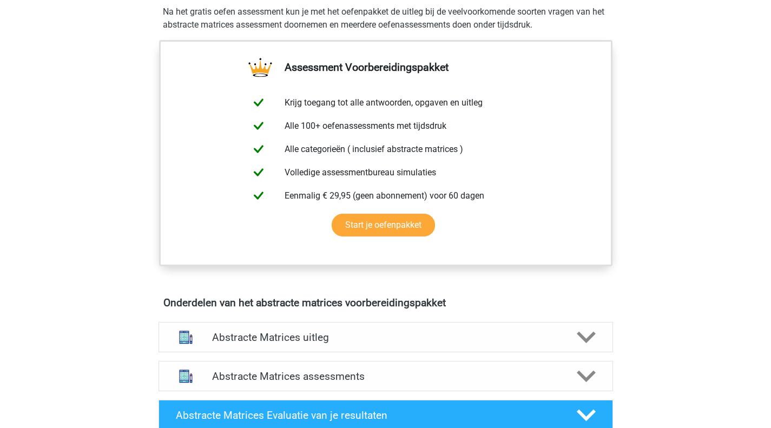
scroll to position [649, 0]
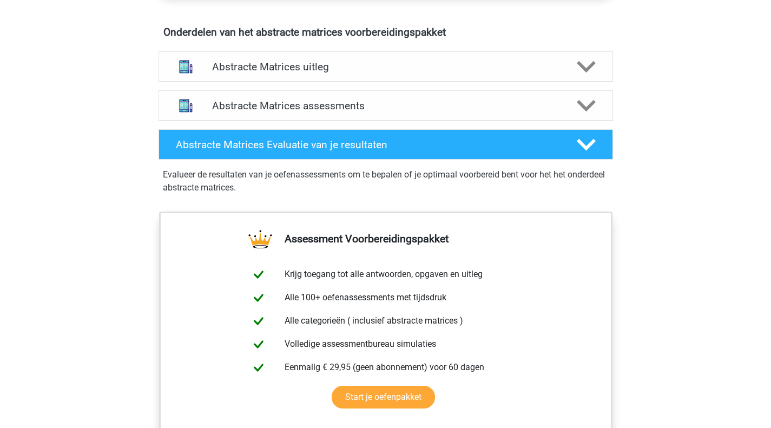
click at [271, 69] on h4 "Abstracte Matrices uitleg" at bounding box center [385, 67] width 347 height 12
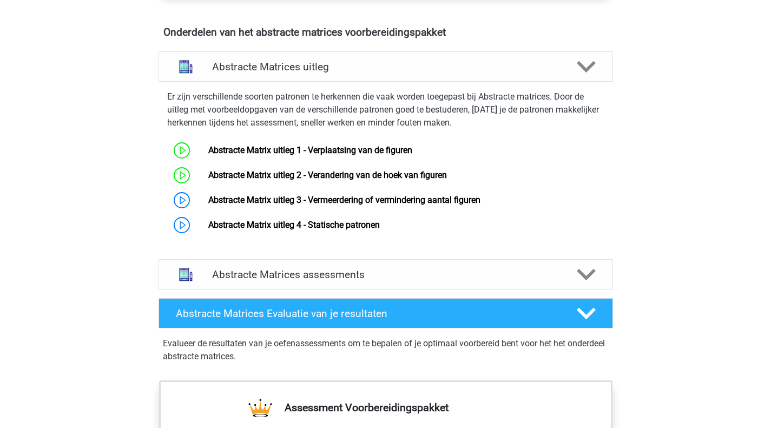
click at [259, 197] on link "Abstracte Matrix uitleg 3 - Vermeerdering of vermindering aantal figuren" at bounding box center [344, 200] width 272 height 10
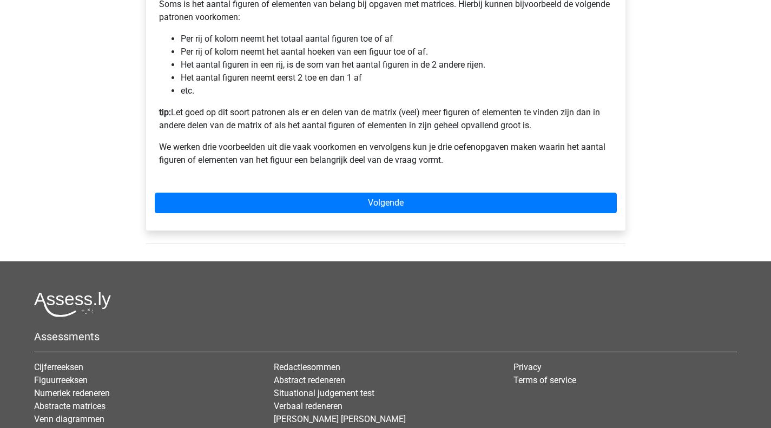
scroll to position [325, 0]
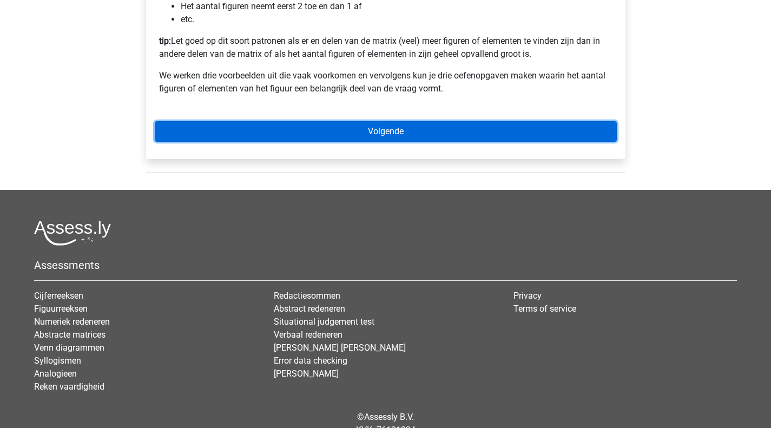
click at [319, 142] on link "Volgende" at bounding box center [386, 131] width 462 height 21
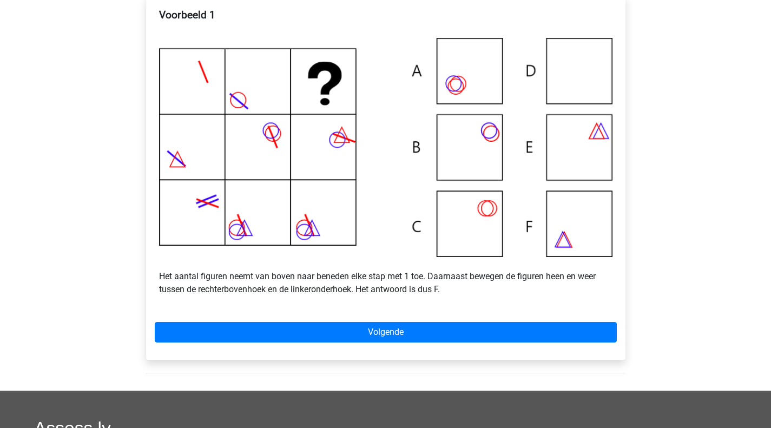
scroll to position [270, 0]
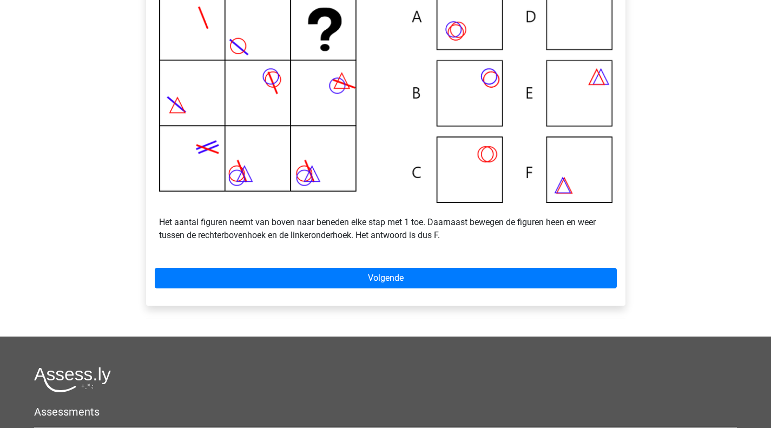
click at [643, 149] on div "Kies premium thyrza [EMAIL_ADDRESS][DOMAIN_NAME]" at bounding box center [385, 176] width 771 height 892
click at [575, 174] on img at bounding box center [385, 93] width 453 height 219
click at [468, 271] on div "Voorbeeld 1 Het aantal figuren neemt van boven naar beneden elke stap met 1 toe…" at bounding box center [385, 123] width 479 height 363
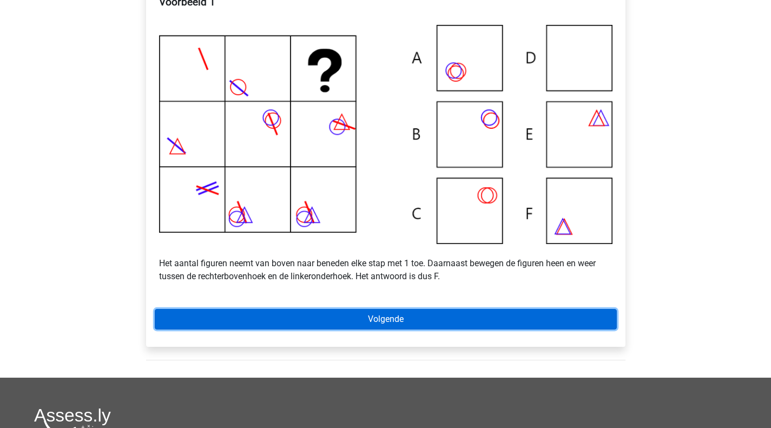
scroll to position [216, 0]
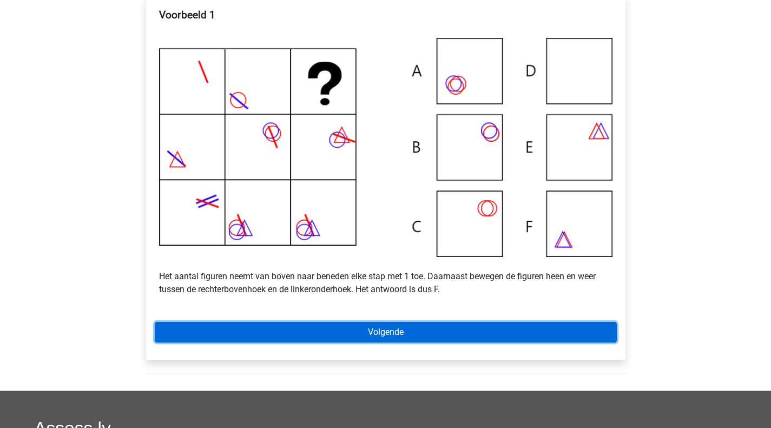
click at [352, 342] on link "Volgende" at bounding box center [386, 332] width 462 height 21
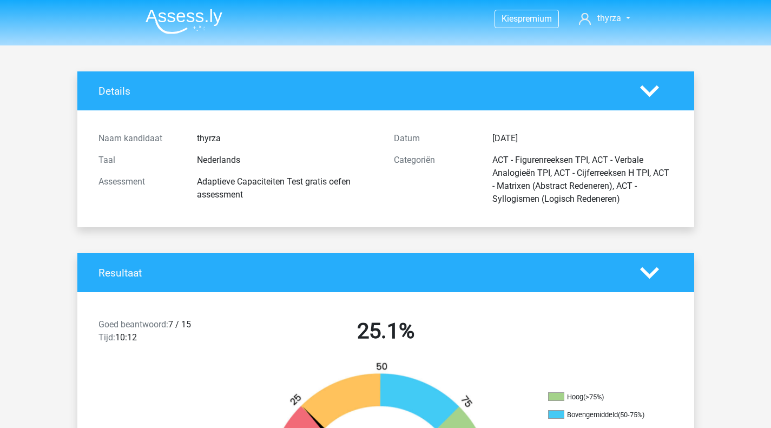
scroll to position [9141, 0]
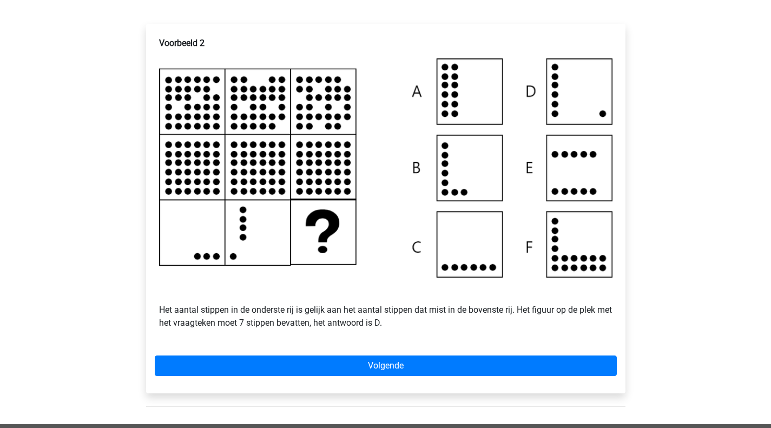
scroll to position [216, 0]
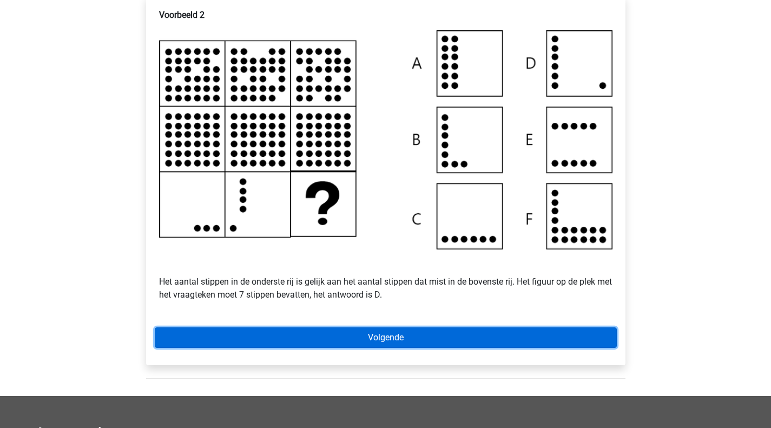
click at [374, 348] on link "Volgende" at bounding box center [386, 337] width 462 height 21
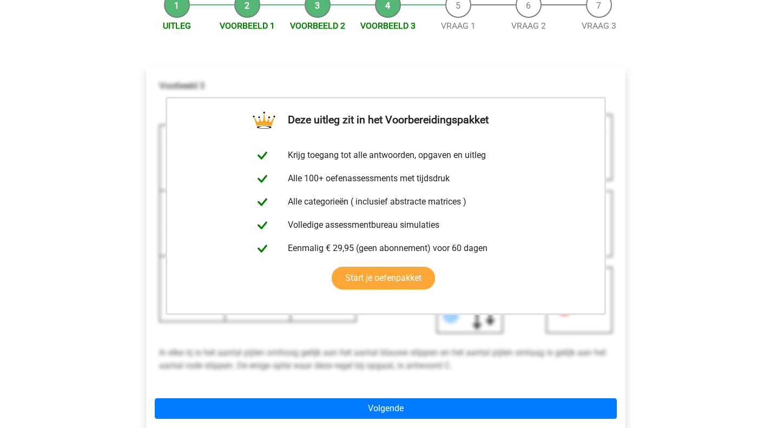
scroll to position [216, 0]
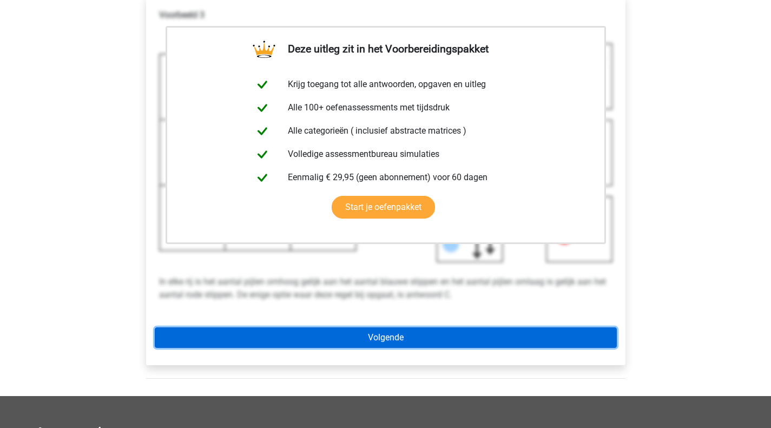
click at [403, 348] on link "Volgende" at bounding box center [386, 337] width 462 height 21
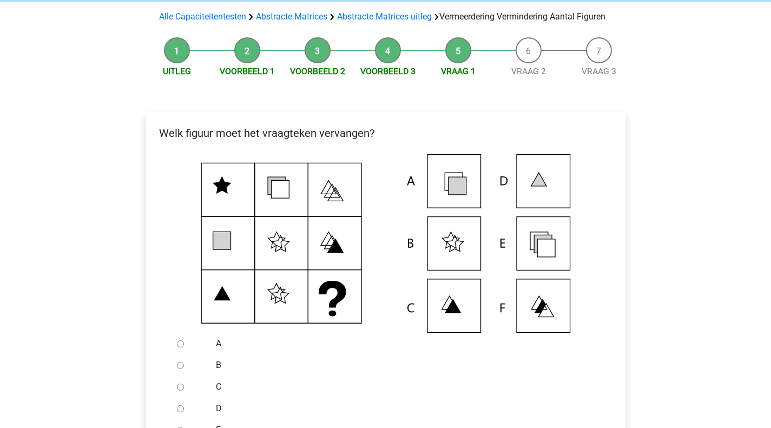
scroll to position [216, 0]
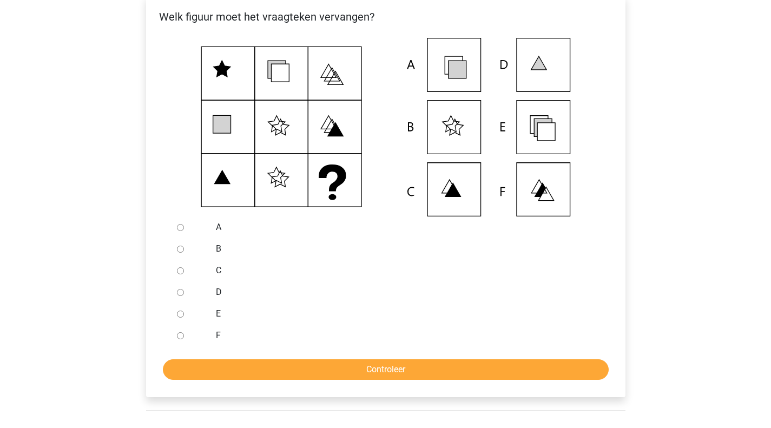
click at [184, 238] on div at bounding box center [191, 227] width 36 height 22
click at [180, 237] on div at bounding box center [191, 227] width 36 height 22
drag, startPoint x: 178, startPoint y: 240, endPoint x: 239, endPoint y: 328, distance: 106.7
click at [179, 231] on input "A" at bounding box center [180, 227] width 7 height 7
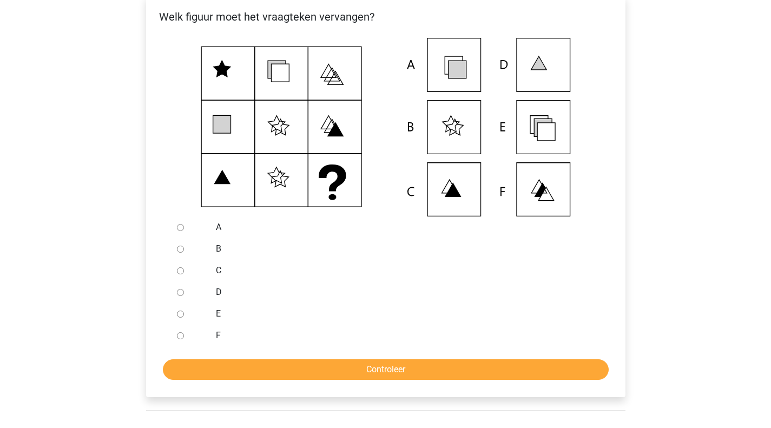
radio input "true"
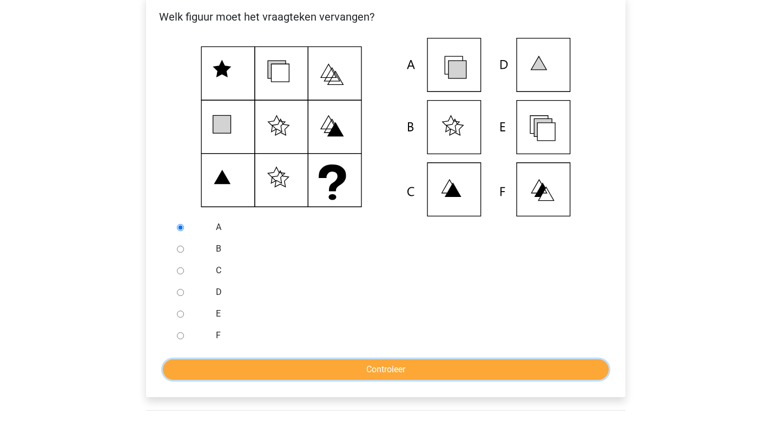
click at [294, 373] on input "Controleer" at bounding box center [386, 369] width 446 height 21
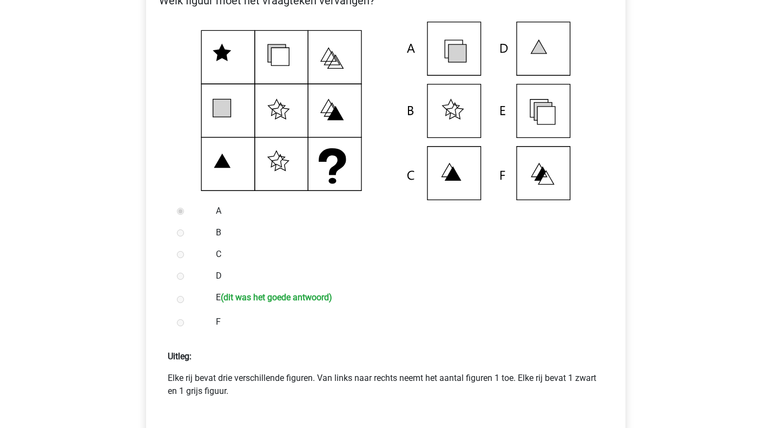
scroll to position [270, 0]
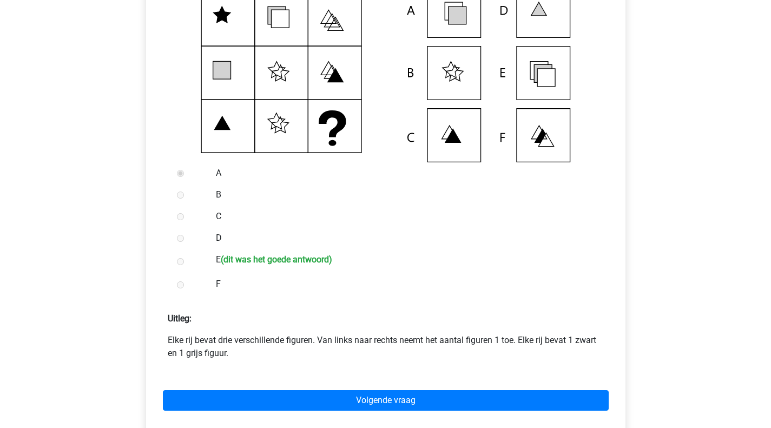
click at [247, 354] on p "Elke rij bevat drie verschillende figuren. Van links naar rechts neemt het aant…" at bounding box center [386, 347] width 436 height 26
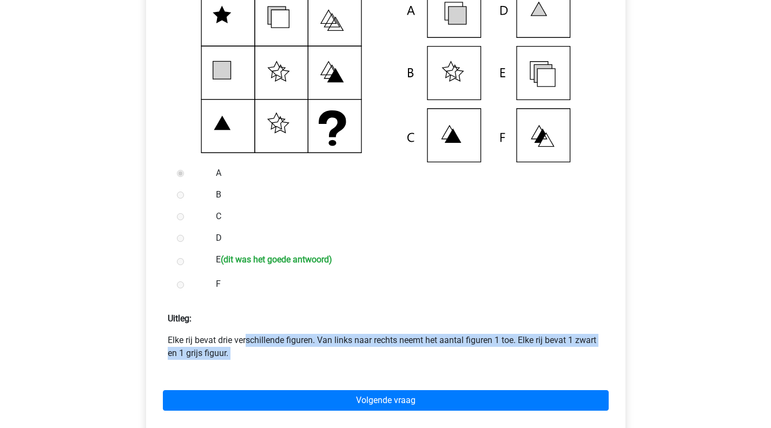
click at [247, 354] on p "Elke rij bevat drie verschillende figuren. Van links naar rechts neemt het aant…" at bounding box center [386, 347] width 436 height 26
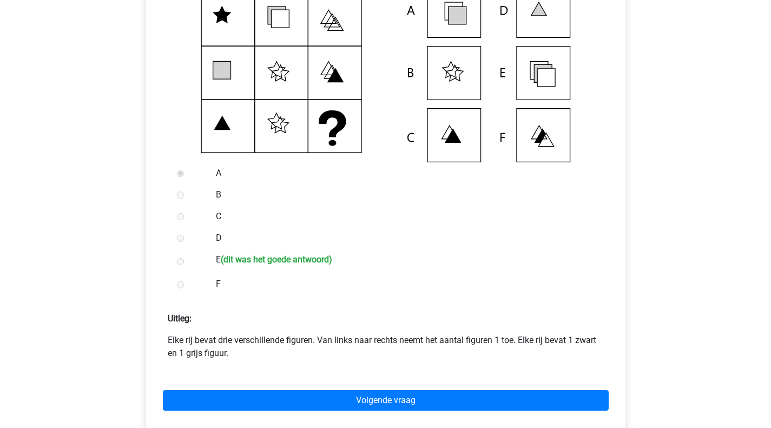
click at [320, 312] on form "A B C D E (dit was het goede antwoord) F Uitleg:" at bounding box center [386, 295] width 462 height 266
drag, startPoint x: 321, startPoint y: 352, endPoint x: 518, endPoint y: 356, distance: 197.5
click at [518, 356] on p "Elke rij bevat drie verschillende figuren. Van links naar rechts neemt het aant…" at bounding box center [386, 347] width 436 height 26
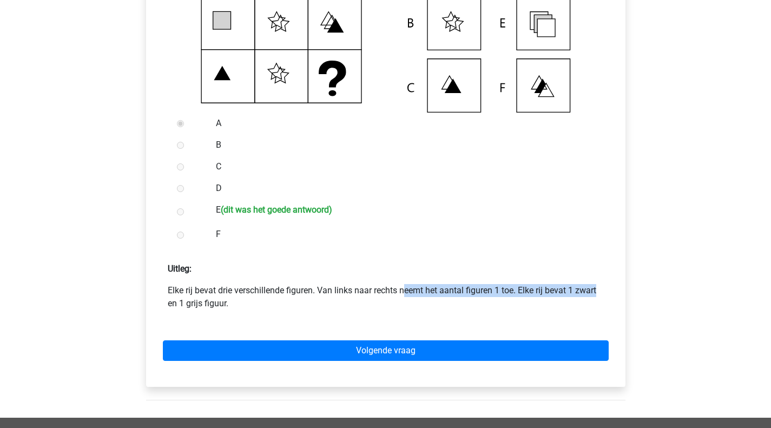
scroll to position [379, 0]
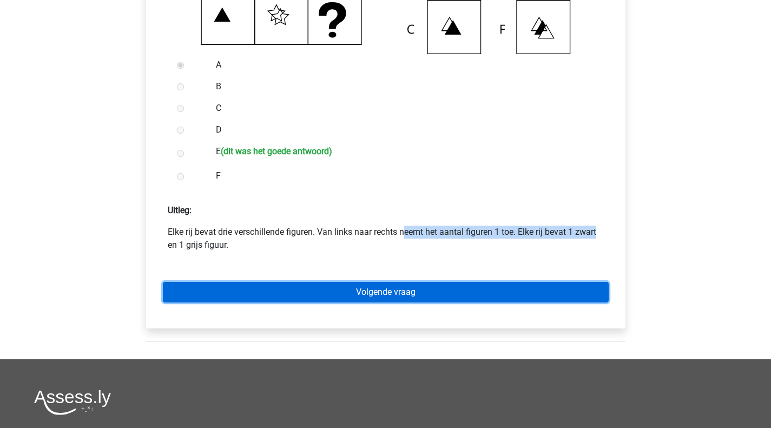
click at [392, 302] on link "Volgende vraag" at bounding box center [386, 292] width 446 height 21
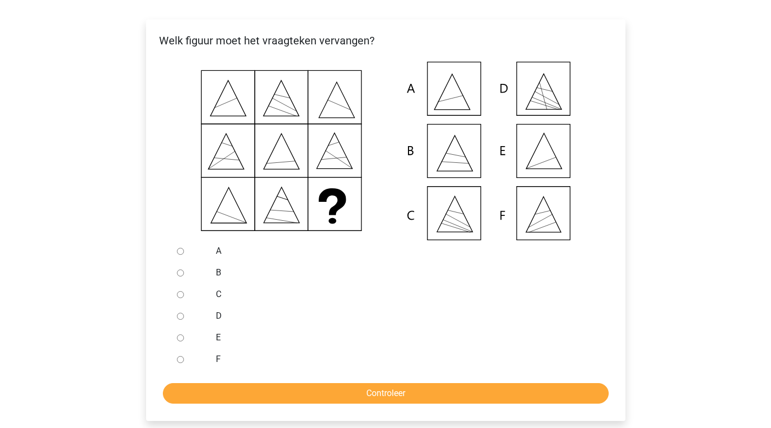
scroll to position [216, 0]
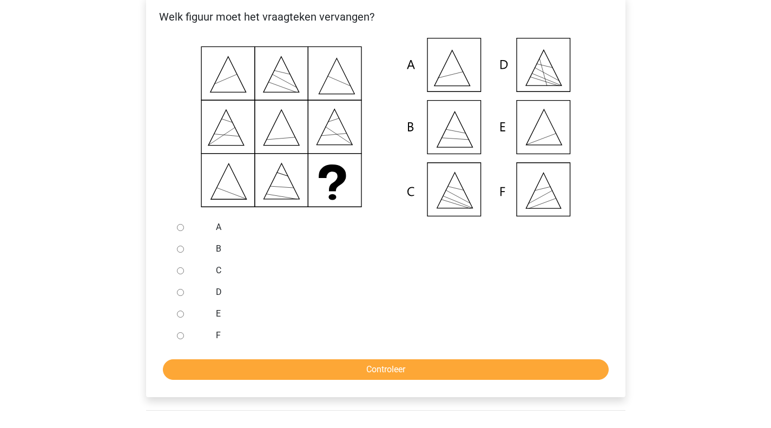
click at [531, 150] on icon at bounding box center [385, 127] width 445 height 178
click at [180, 317] on input "E" at bounding box center [180, 313] width 7 height 7
radio input "true"
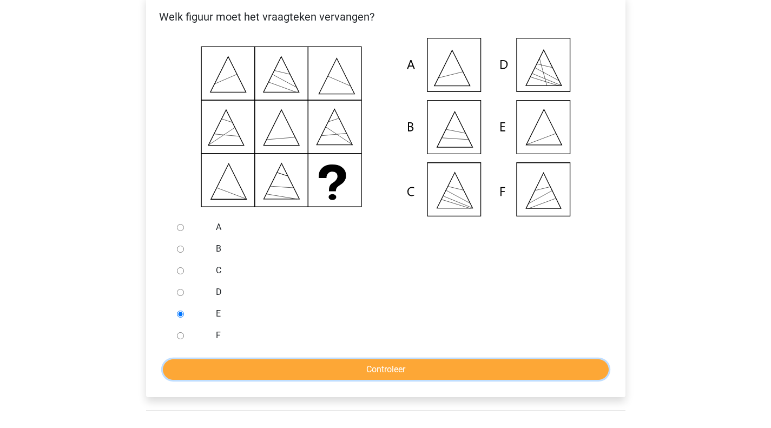
click at [268, 380] on input "Controleer" at bounding box center [386, 369] width 446 height 21
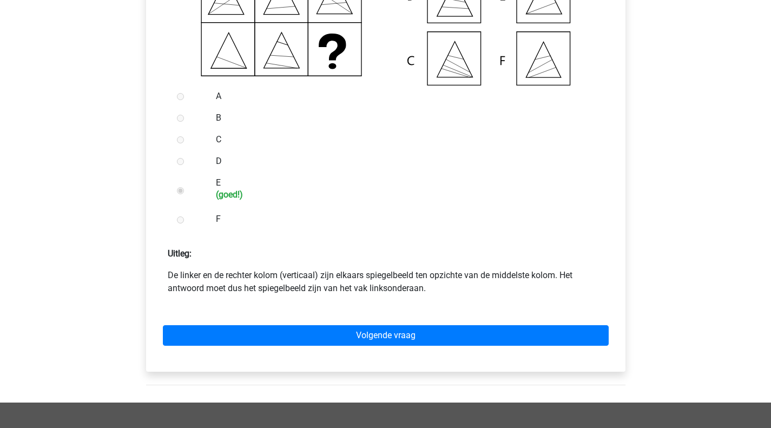
scroll to position [379, 0]
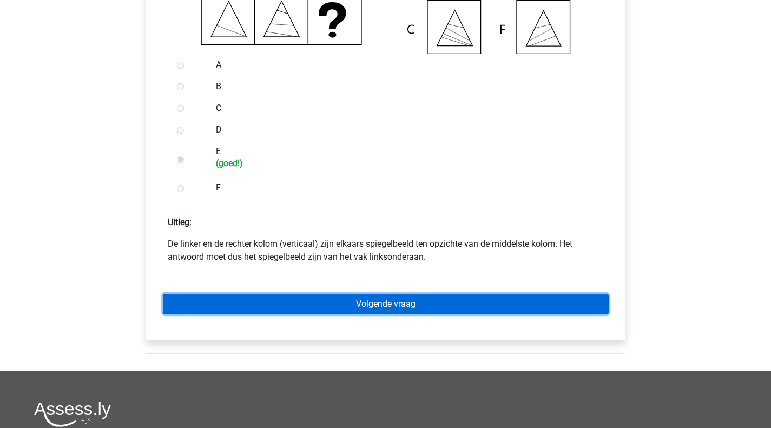
click at [331, 314] on link "Volgende vraag" at bounding box center [386, 304] width 446 height 21
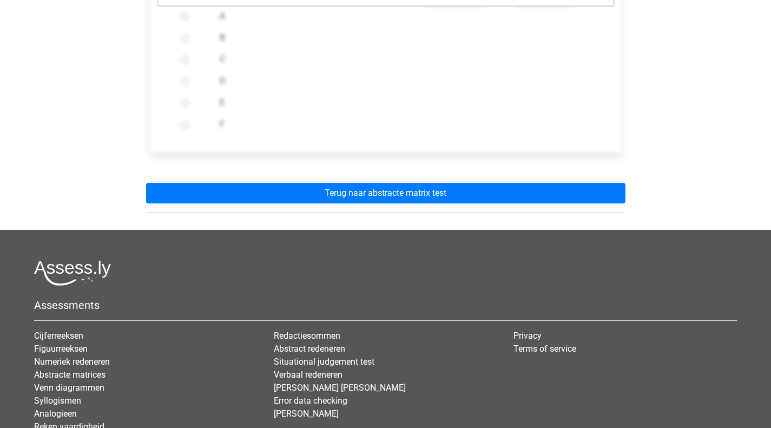
scroll to position [433, 0]
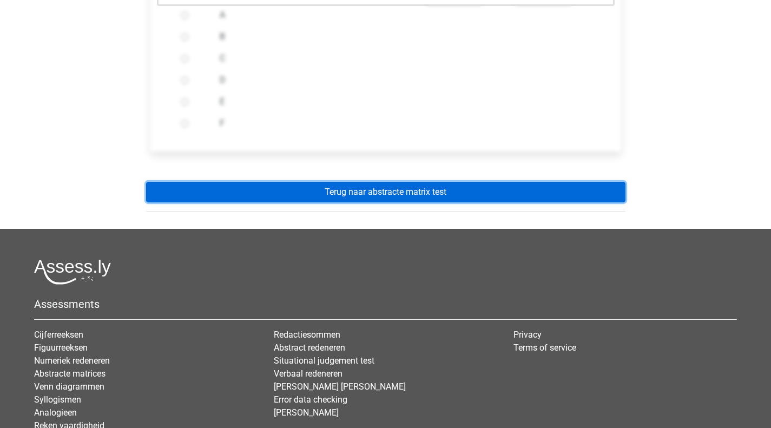
click at [379, 202] on link "Terug naar abstracte matrix test" at bounding box center [385, 192] width 479 height 21
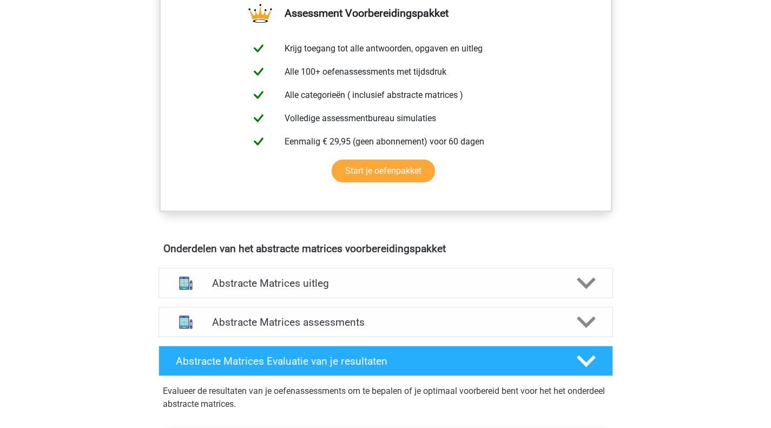
scroll to position [487, 0]
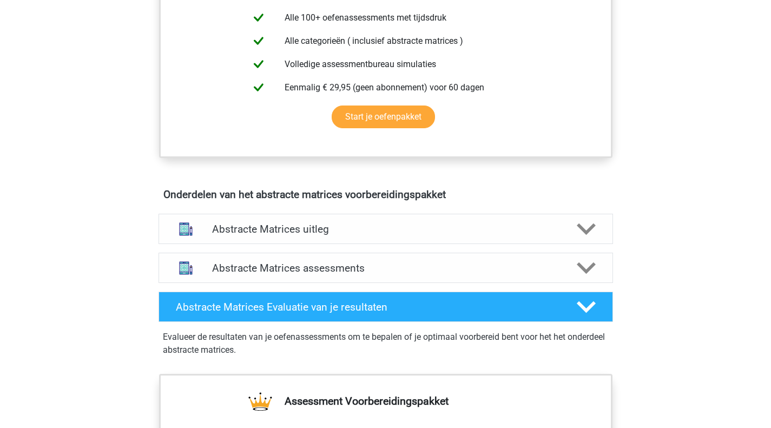
click at [269, 239] on div "Abstracte Matrices uitleg" at bounding box center [385, 229] width 454 height 30
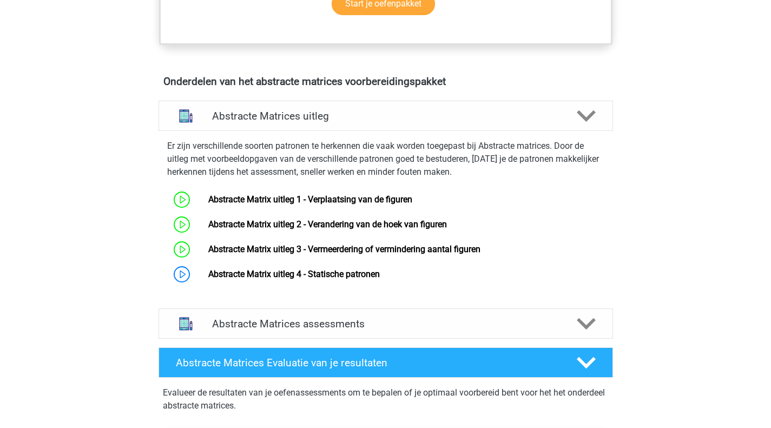
scroll to position [649, 0]
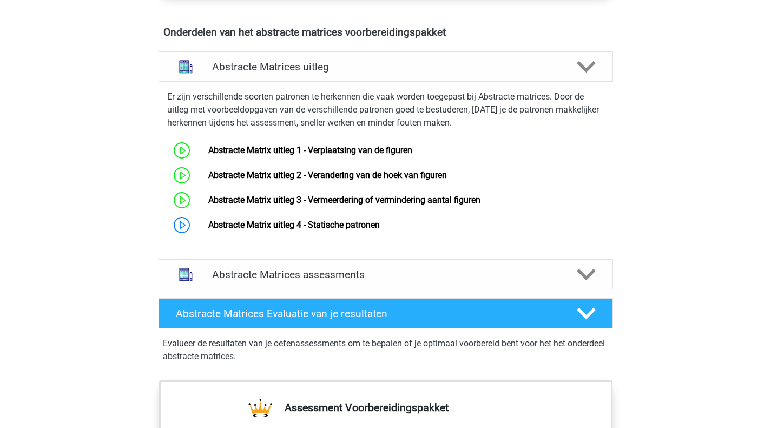
click at [305, 225] on link "Abstracte Matrix uitleg 4 - Statische patronen" at bounding box center [293, 225] width 171 height 10
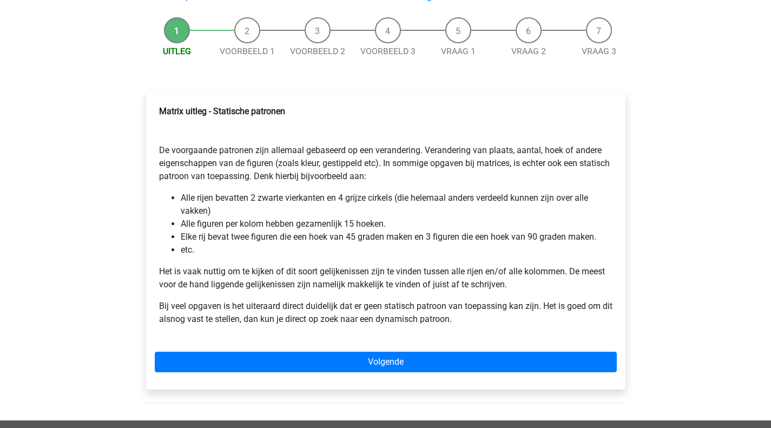
scroll to position [216, 0]
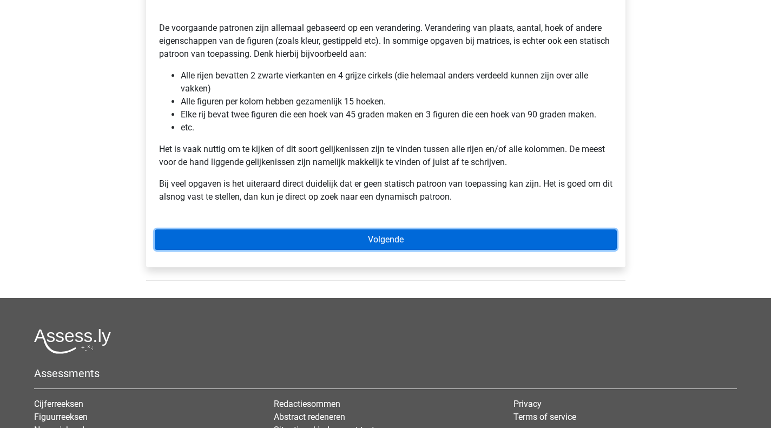
click at [296, 239] on link "Volgende" at bounding box center [386, 239] width 462 height 21
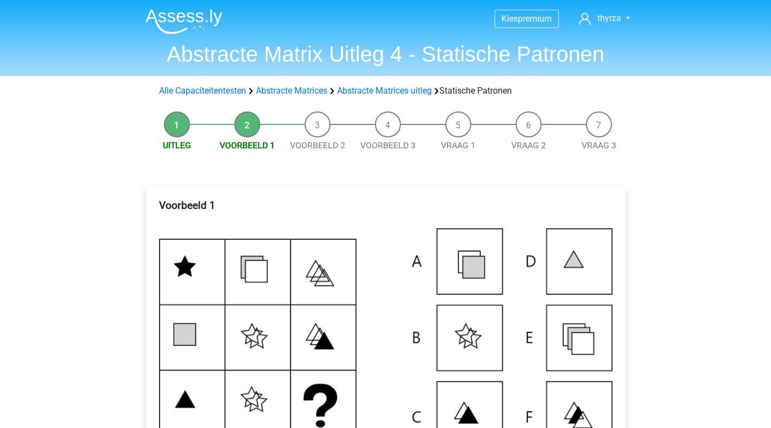
scroll to position [162, 0]
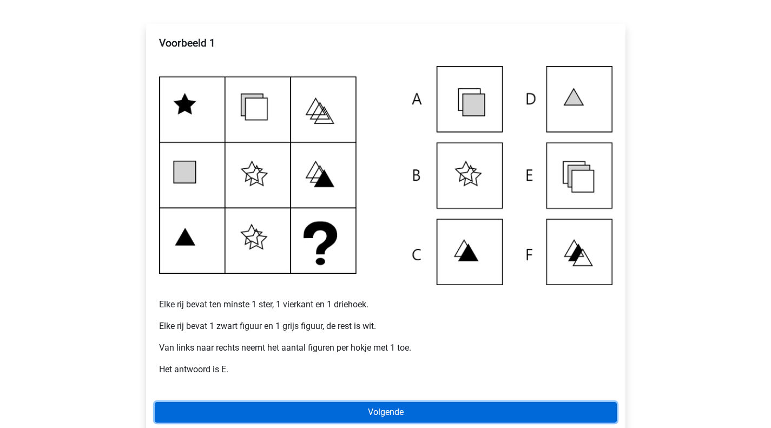
click at [309, 412] on link "Volgende" at bounding box center [386, 412] width 462 height 21
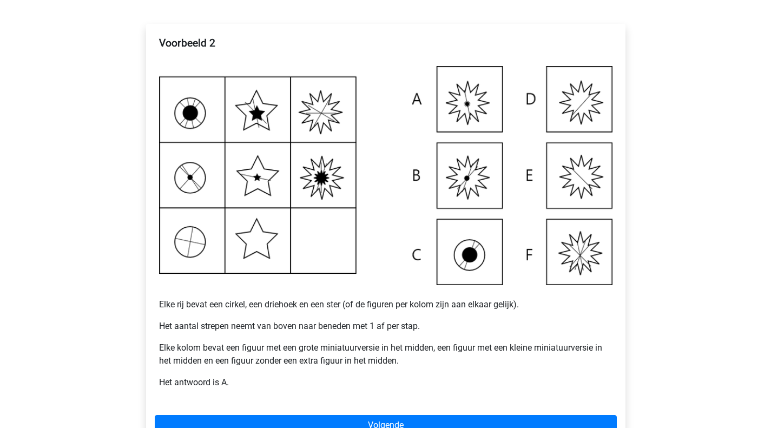
scroll to position [216, 0]
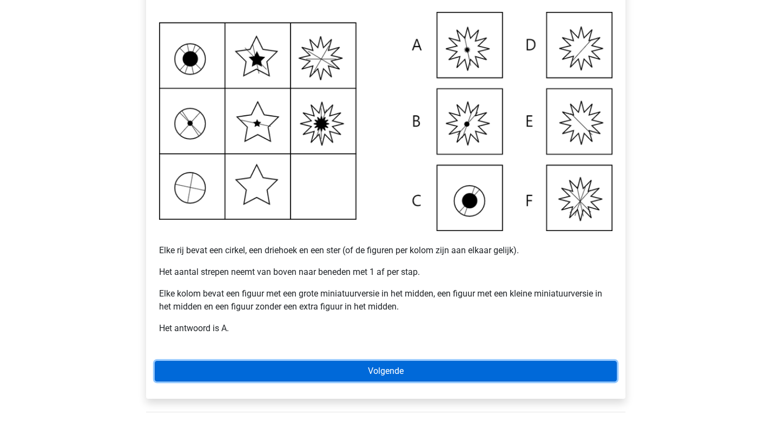
click at [348, 374] on link "Volgende" at bounding box center [386, 371] width 462 height 21
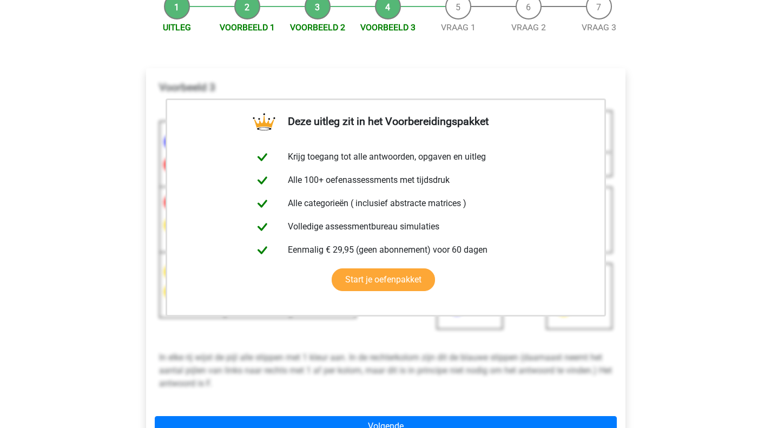
scroll to position [216, 0]
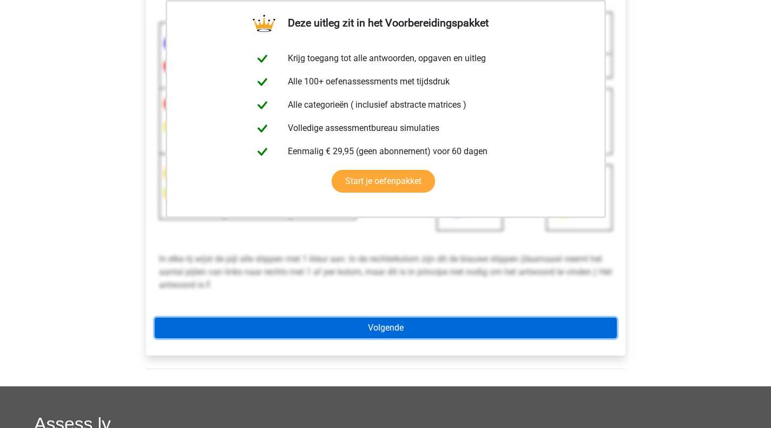
click at [353, 336] on link "Volgende" at bounding box center [386, 327] width 462 height 21
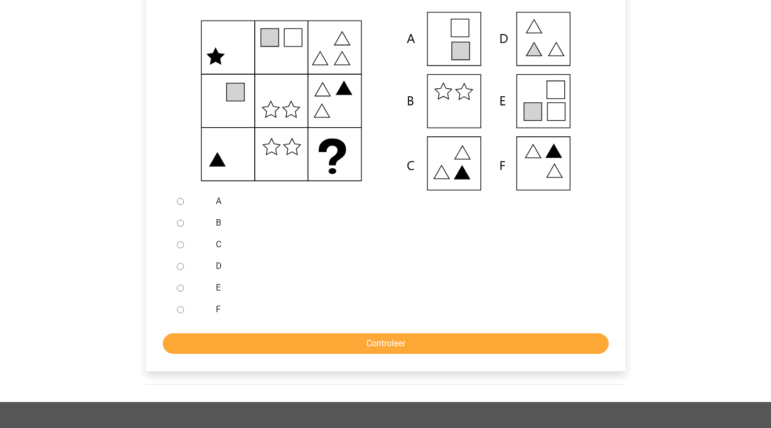
scroll to position [162, 0]
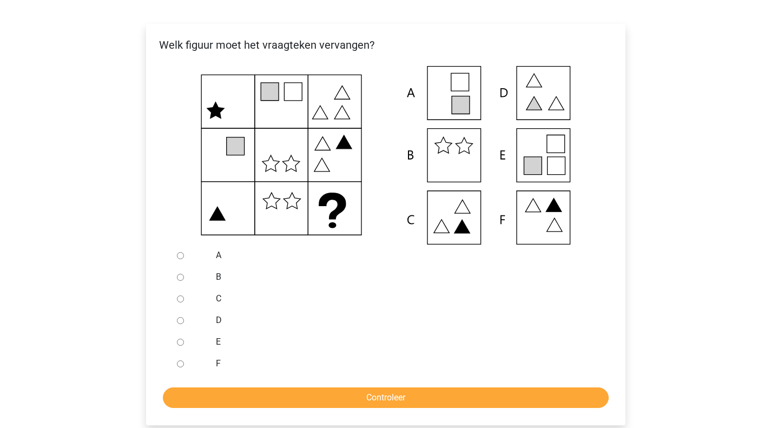
click at [183, 339] on div at bounding box center [191, 342] width 36 height 22
click at [181, 342] on input "E" at bounding box center [180, 342] width 7 height 7
radio input "true"
drag, startPoint x: 306, startPoint y: 385, endPoint x: 312, endPoint y: 393, distance: 9.8
click at [307, 385] on form "A B C D E F Controleer" at bounding box center [386, 325] width 462 height 163
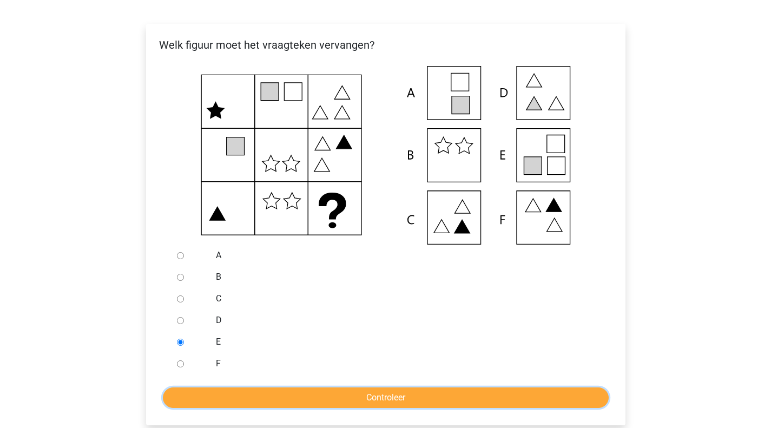
click at [312, 393] on input "Controleer" at bounding box center [386, 397] width 446 height 21
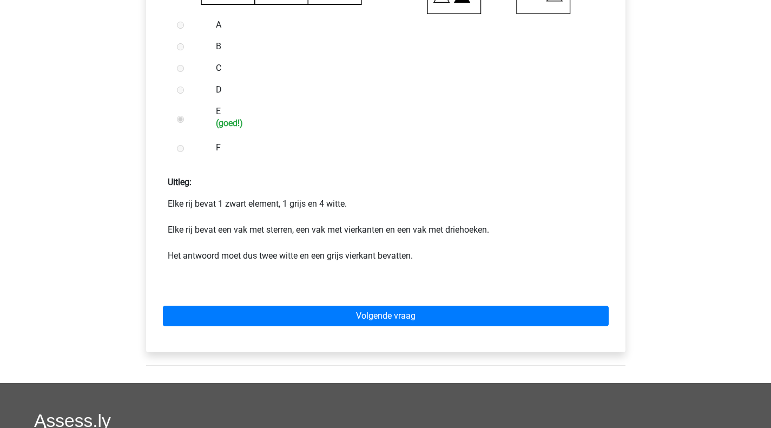
scroll to position [487, 0]
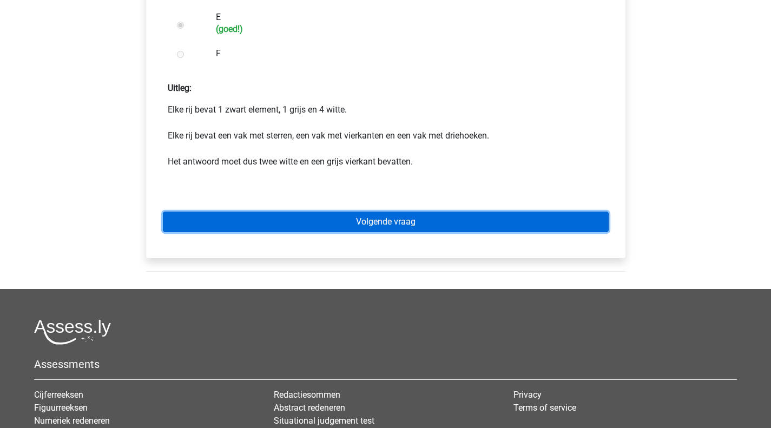
click at [365, 220] on link "Volgende vraag" at bounding box center [386, 221] width 446 height 21
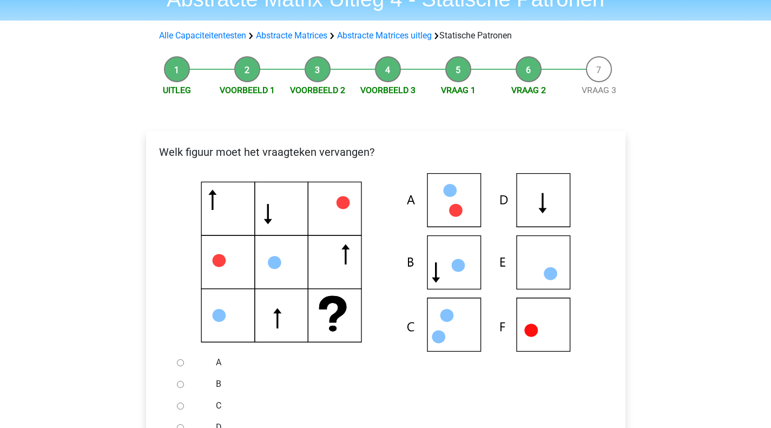
scroll to position [162, 0]
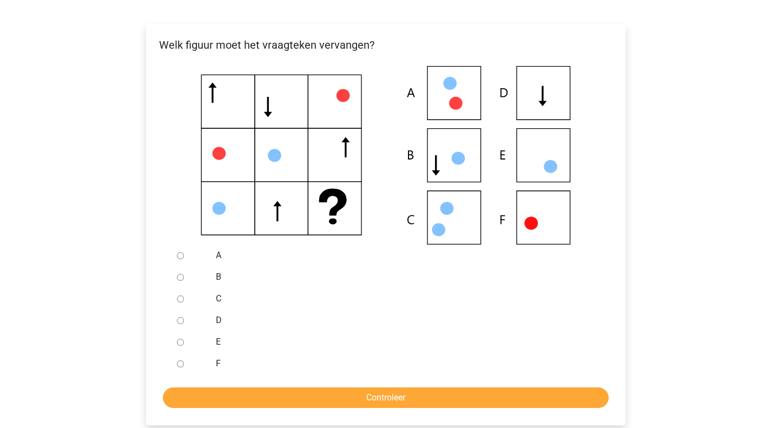
click at [183, 324] on input "D" at bounding box center [180, 320] width 7 height 7
radio input "true"
click at [183, 323] on input "D" at bounding box center [180, 320] width 7 height 7
click at [336, 384] on form "A B C D E F Controleer" at bounding box center [386, 325] width 462 height 163
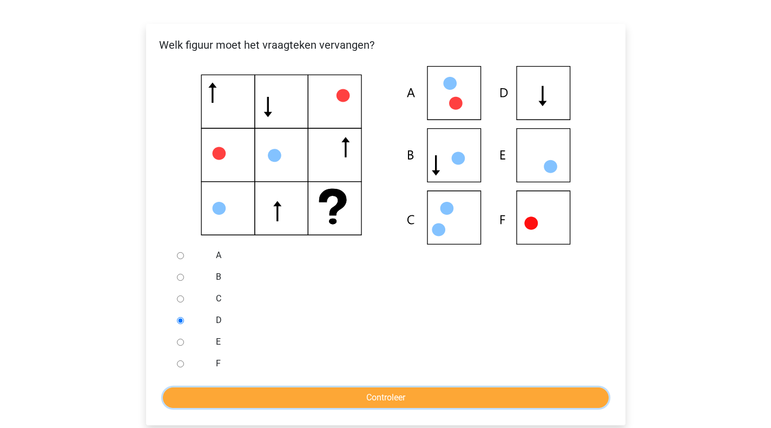
click at [360, 396] on input "Controleer" at bounding box center [386, 397] width 446 height 21
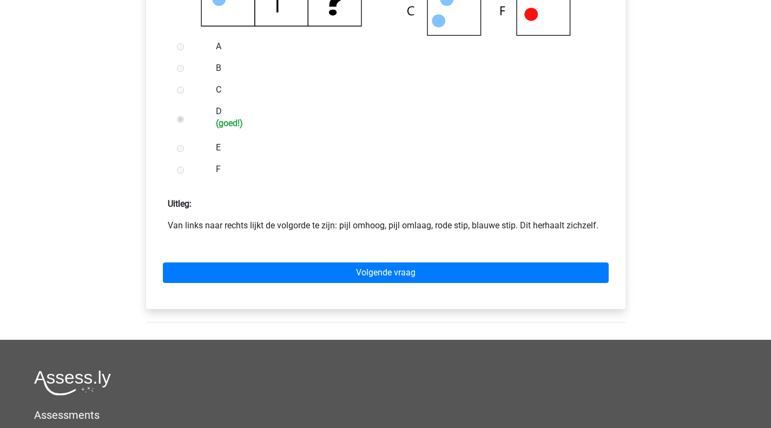
scroll to position [433, 0]
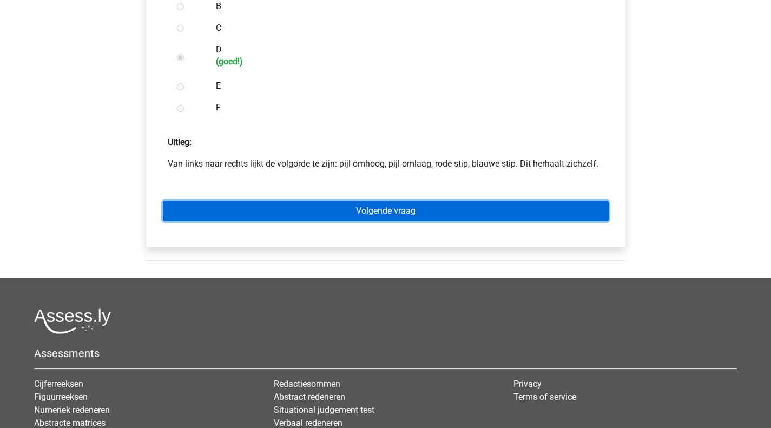
click at [338, 207] on link "Volgende vraag" at bounding box center [386, 211] width 446 height 21
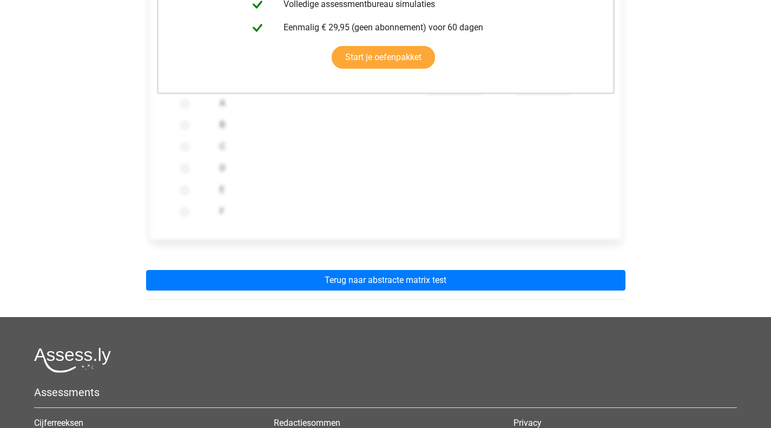
scroll to position [325, 0]
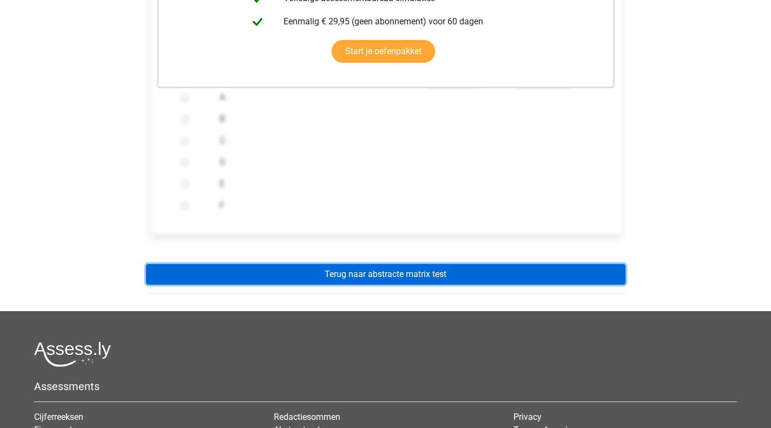
click at [386, 270] on link "Terug naar abstracte matrix test" at bounding box center [385, 274] width 479 height 21
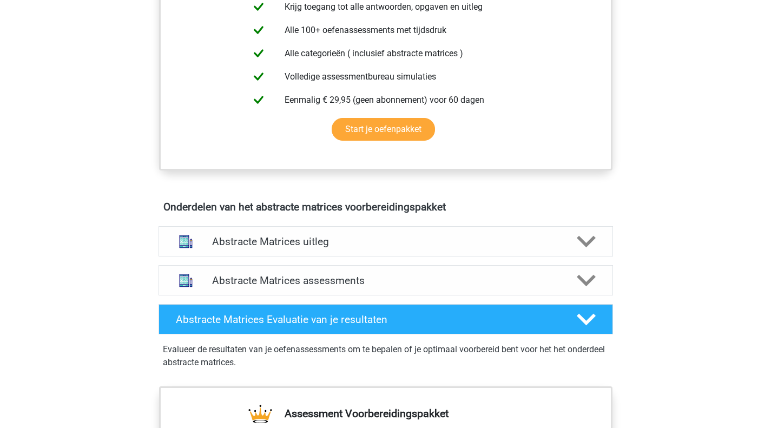
scroll to position [487, 0]
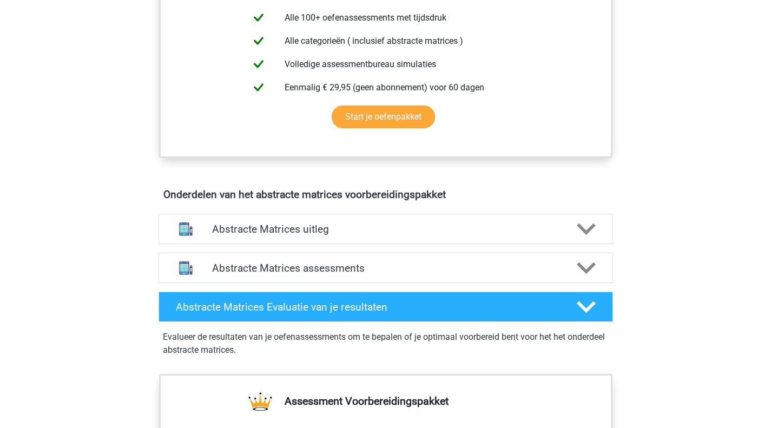
click at [280, 234] on h4 "Abstracte Matrices uitleg" at bounding box center [385, 229] width 347 height 12
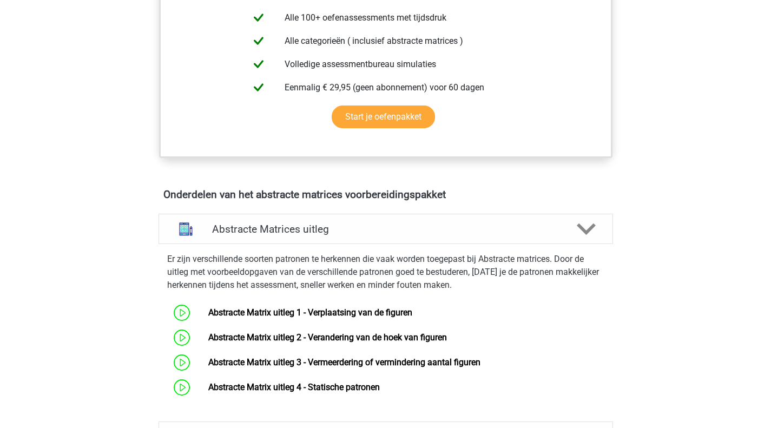
scroll to position [703, 0]
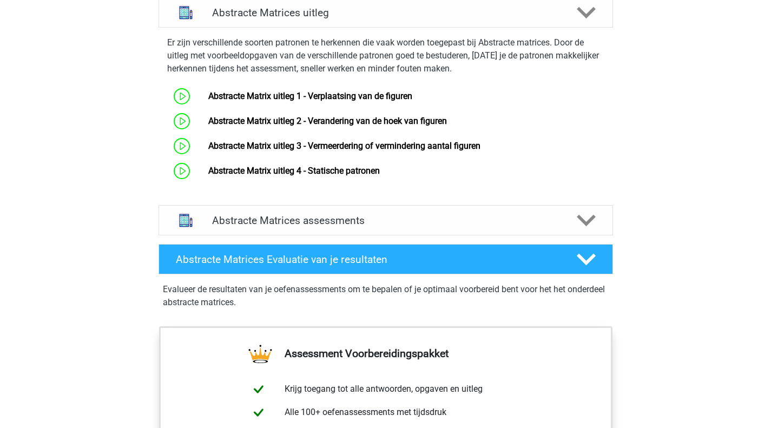
click at [283, 227] on div "Abstracte Matrices assessments" at bounding box center [385, 220] width 454 height 30
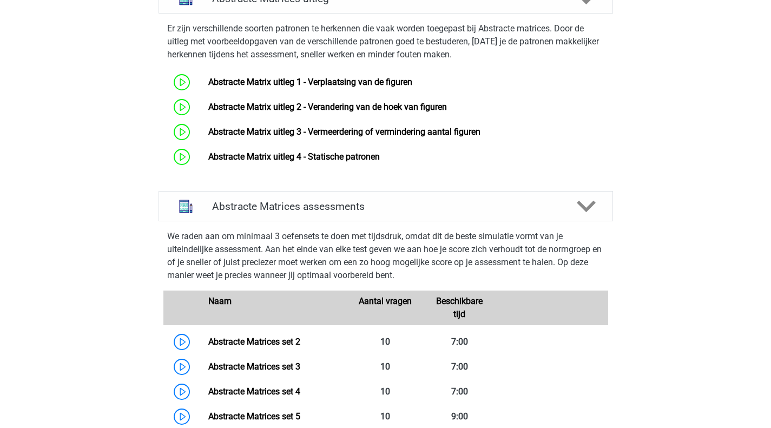
scroll to position [919, 0]
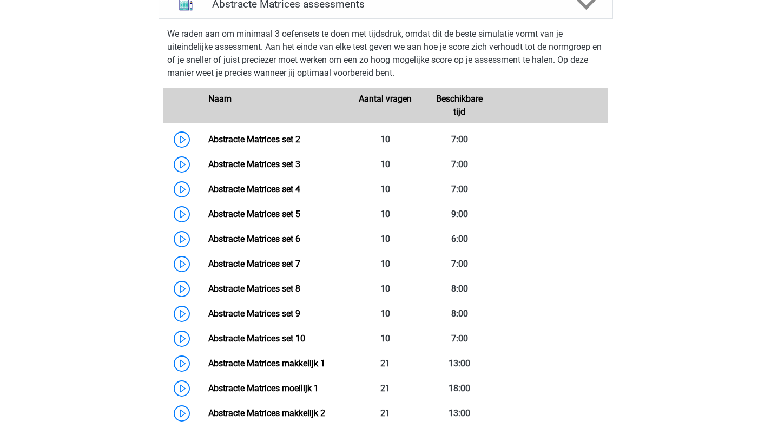
click at [273, 144] on link "Abstracte Matrices set 2" at bounding box center [254, 139] width 92 height 10
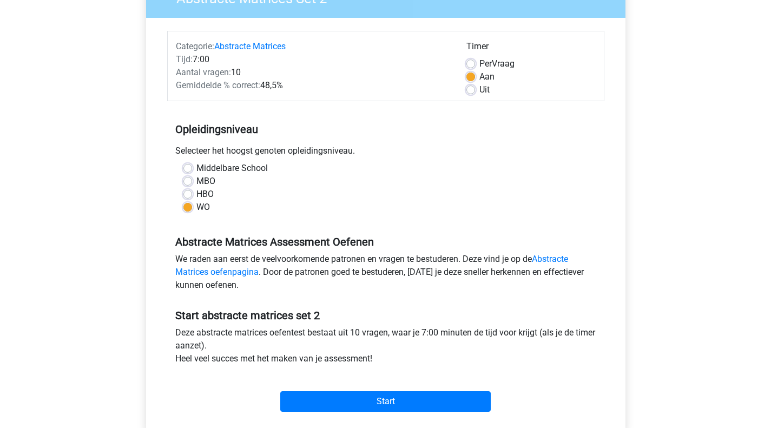
scroll to position [162, 0]
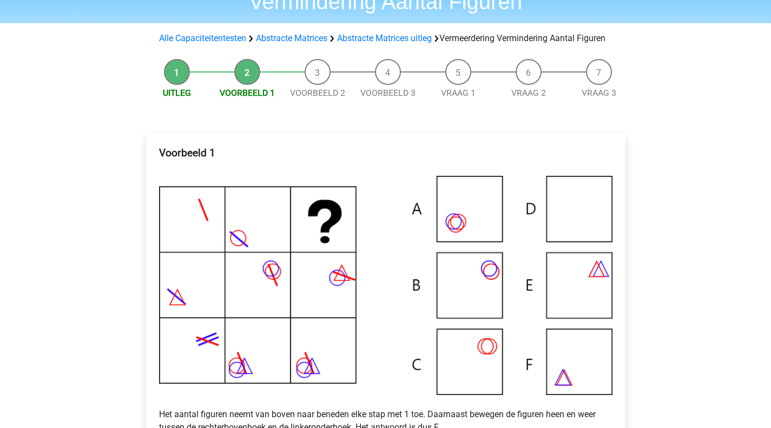
scroll to position [162, 0]
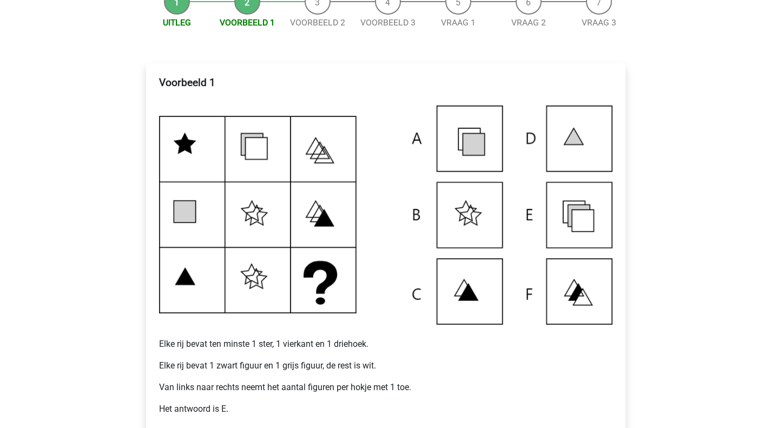
scroll to position [216, 0]
